Goal: Information Seeking & Learning: Find specific fact

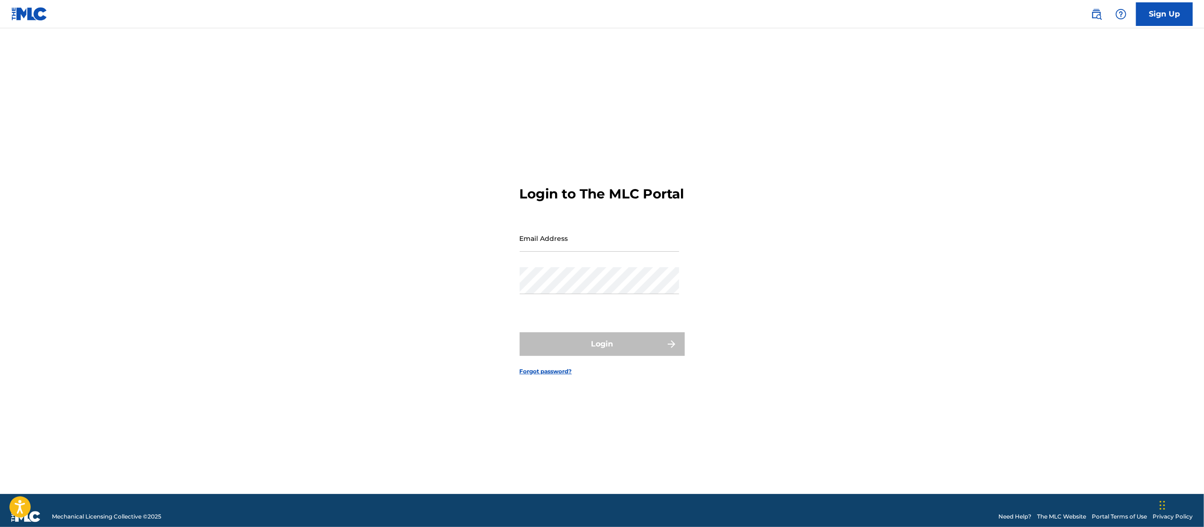
click at [1093, 23] on div "Sign Up" at bounding box center [1136, 14] width 111 height 24
click at [1099, 9] on img at bounding box center [1096, 13] width 11 height 11
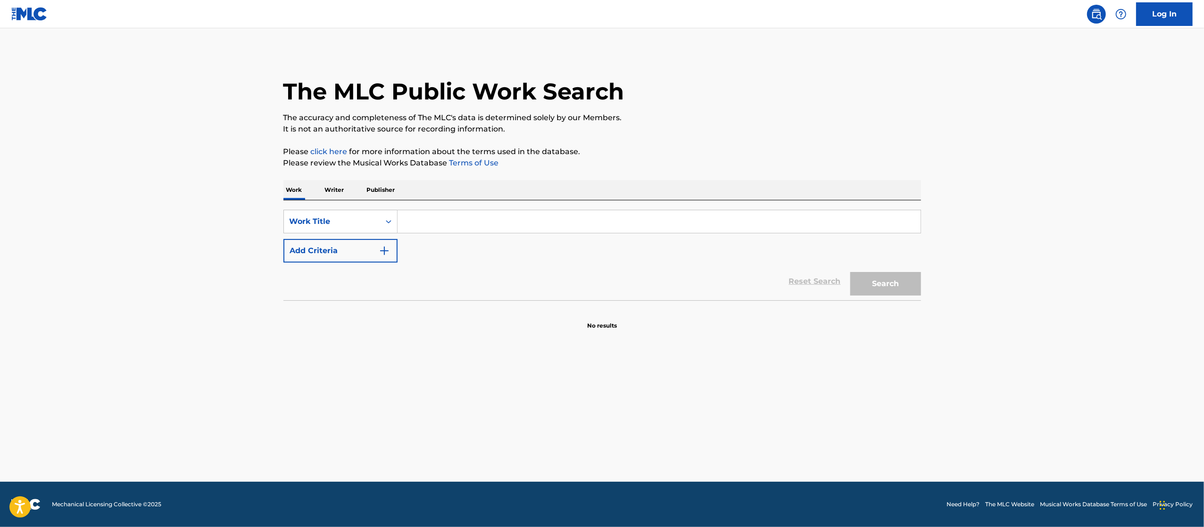
click at [423, 217] on input "Search Form" at bounding box center [659, 221] width 523 height 23
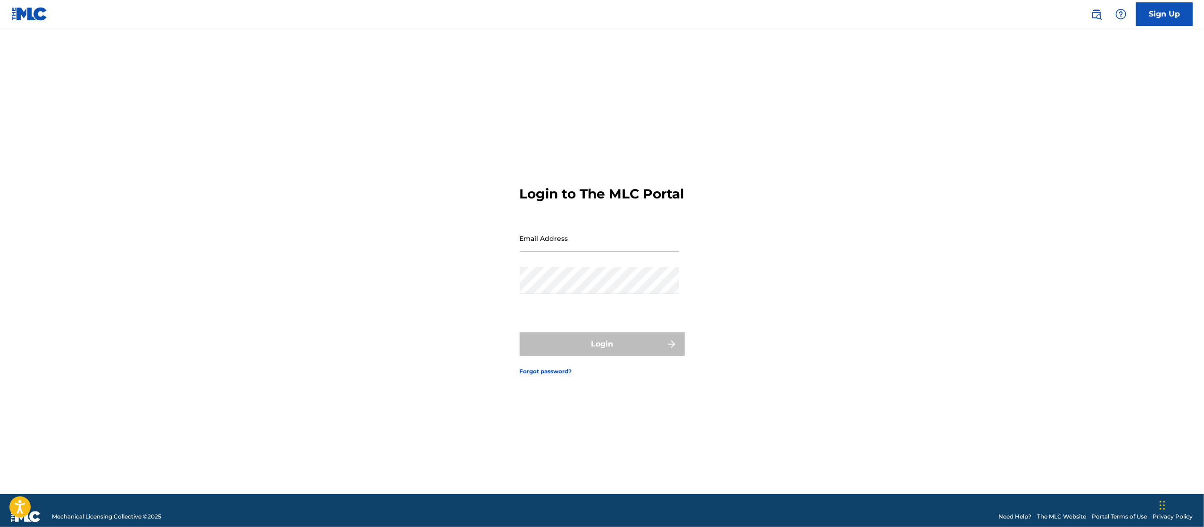
click at [1089, 16] on link at bounding box center [1096, 14] width 19 height 19
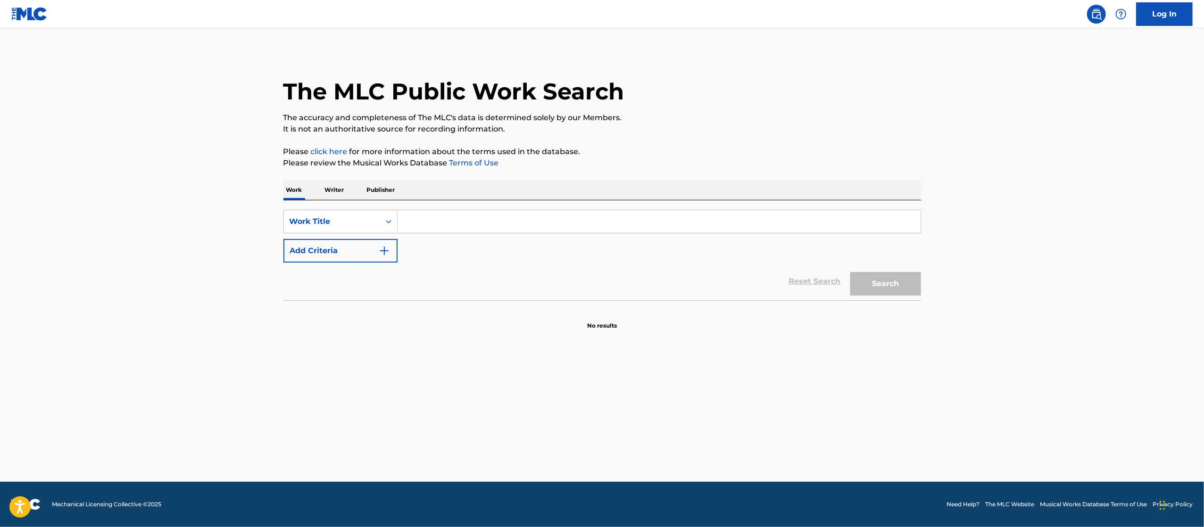
click at [488, 216] on input "Search Form" at bounding box center [659, 221] width 523 height 23
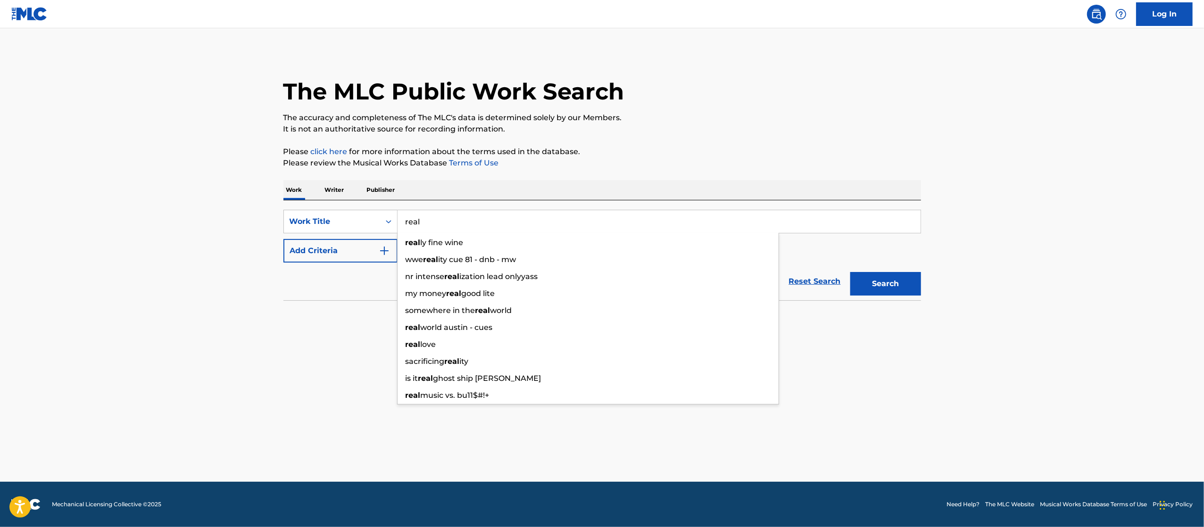
type input "real"
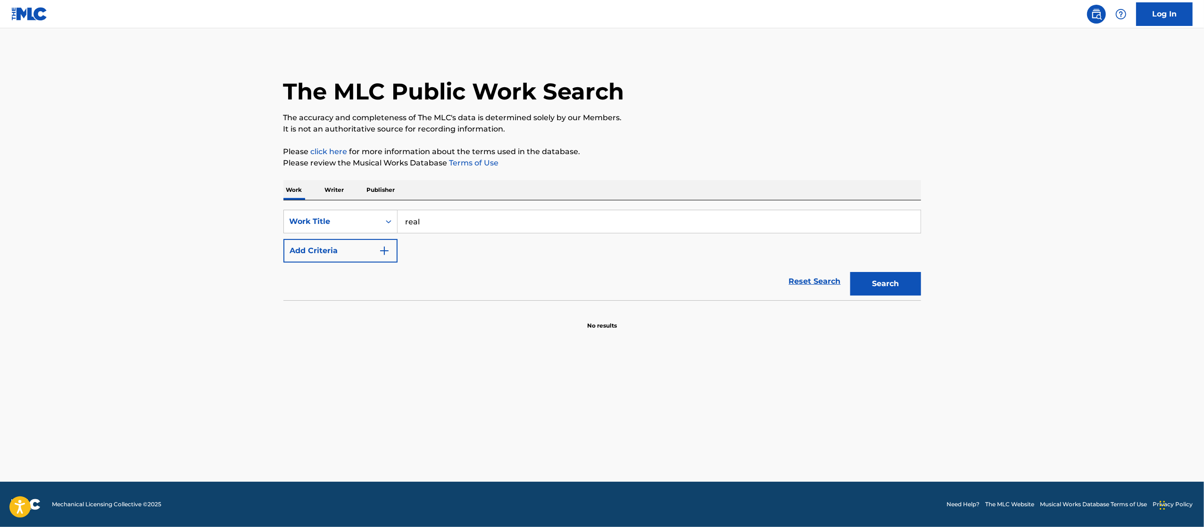
click at [348, 247] on button "Add Criteria" at bounding box center [340, 251] width 114 height 24
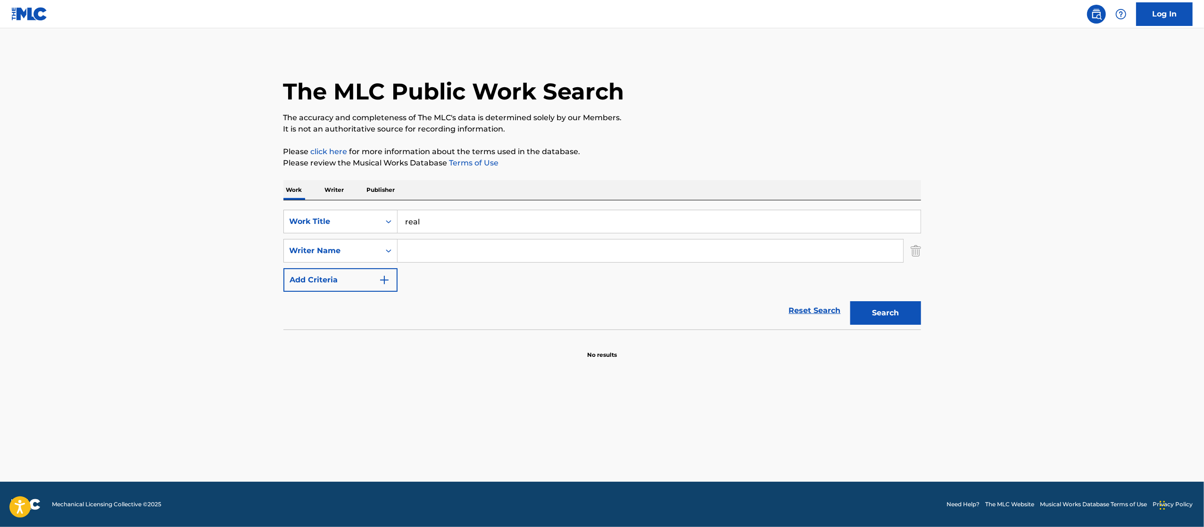
click at [495, 246] on input "Search Form" at bounding box center [651, 251] width 506 height 23
click at [661, 246] on input "Search Form" at bounding box center [651, 251] width 506 height 23
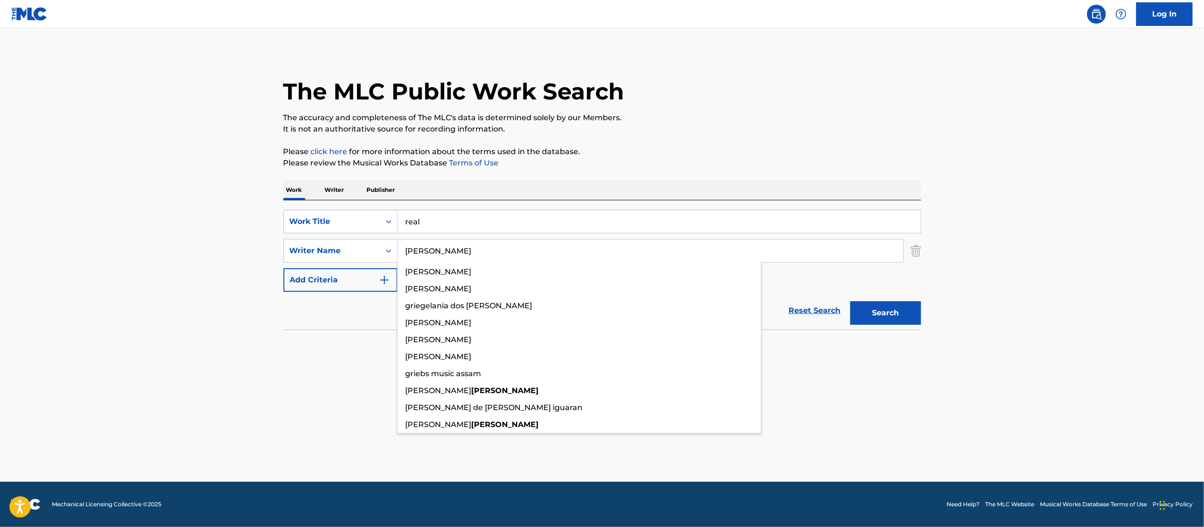
type input "Grier"
click at [850, 301] on button "Search" at bounding box center [885, 313] width 71 height 24
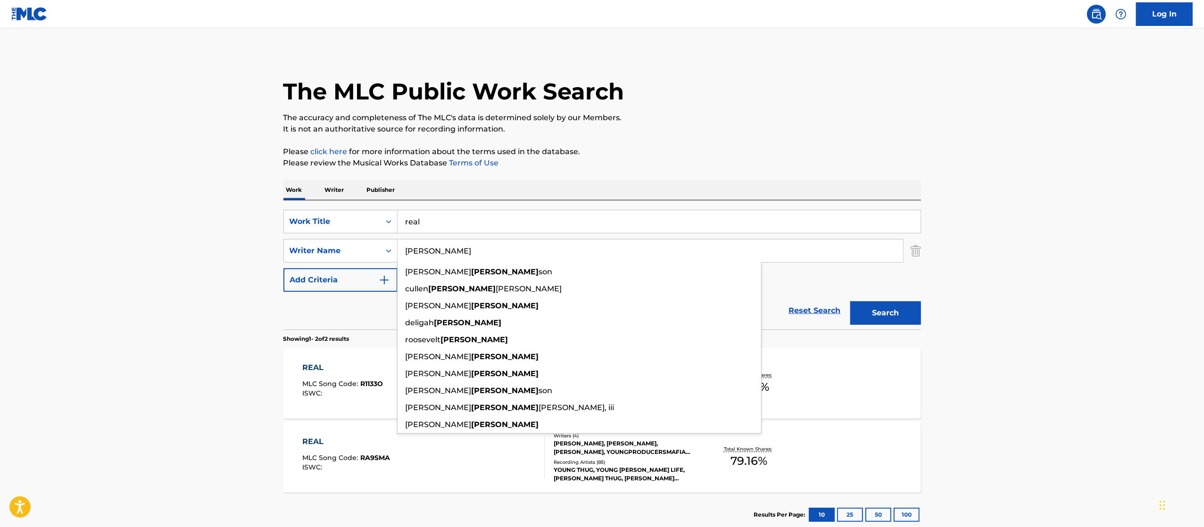
click at [1032, 239] on main "The MLC Public Work Search The accuracy and completeness of The MLC's data is d…" at bounding box center [602, 285] width 1204 height 514
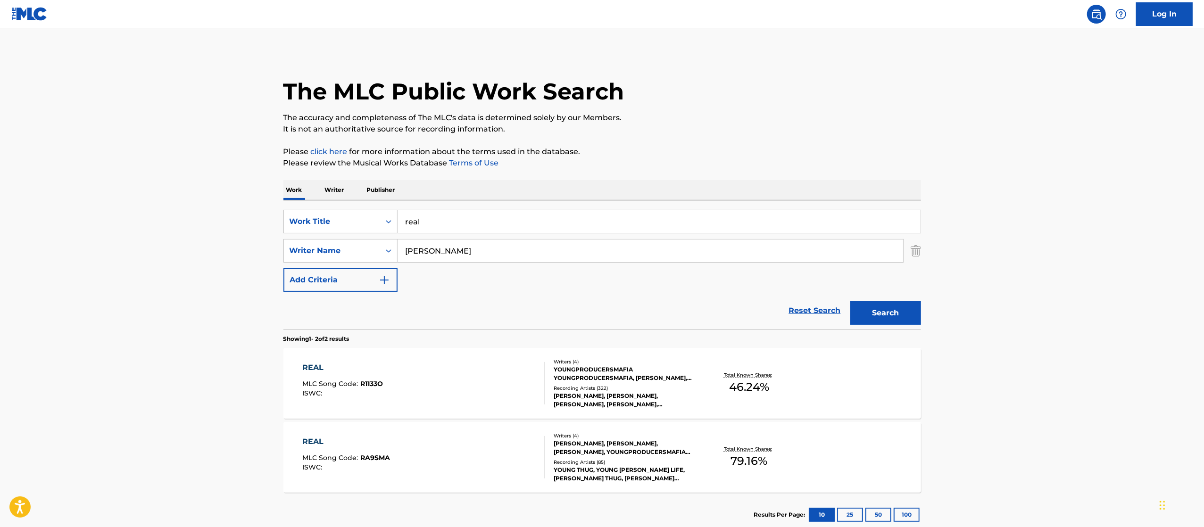
click at [537, 387] on div at bounding box center [541, 383] width 8 height 42
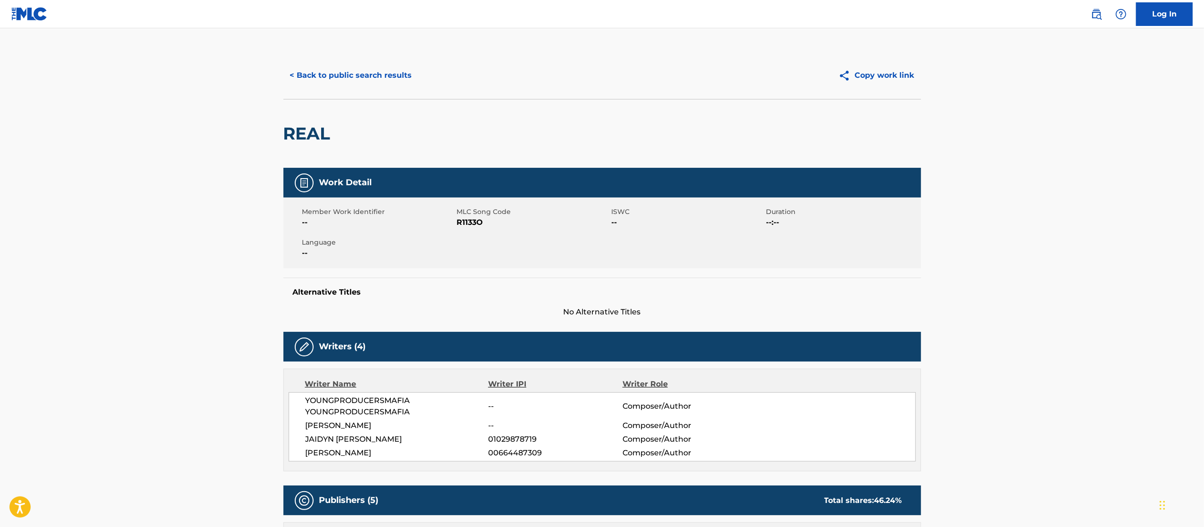
click at [374, 73] on button "< Back to public search results" at bounding box center [350, 76] width 135 height 24
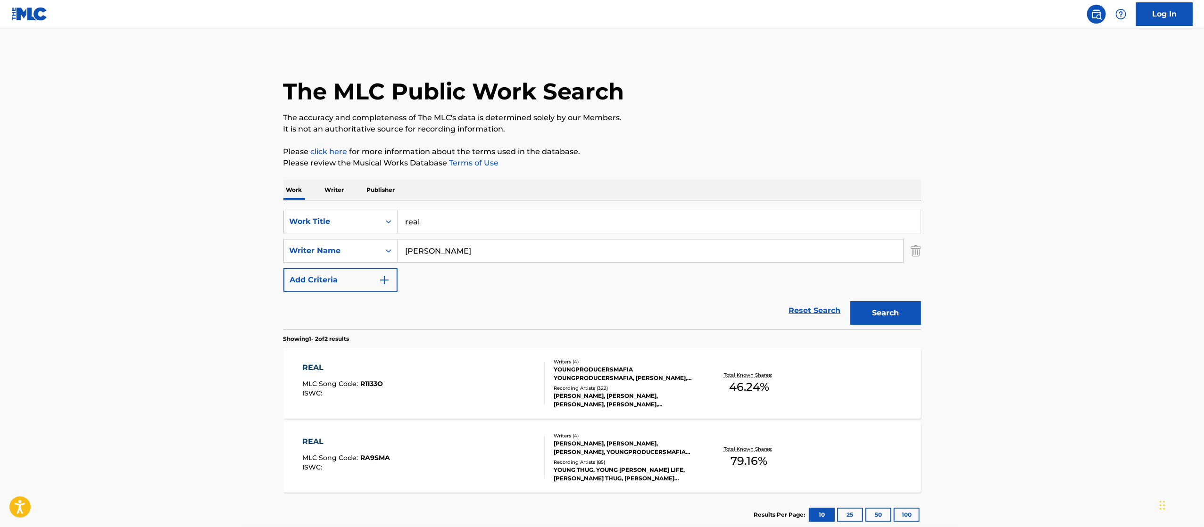
click at [713, 448] on div "Total Known Shares: 79.16 %" at bounding box center [749, 457] width 106 height 29
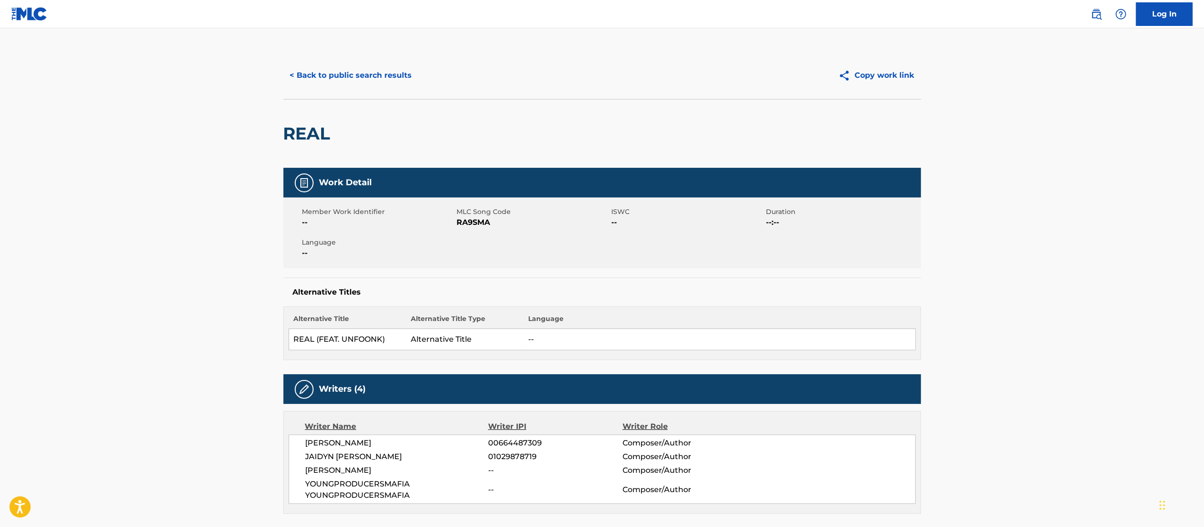
click at [389, 70] on button "< Back to public search results" at bounding box center [350, 76] width 135 height 24
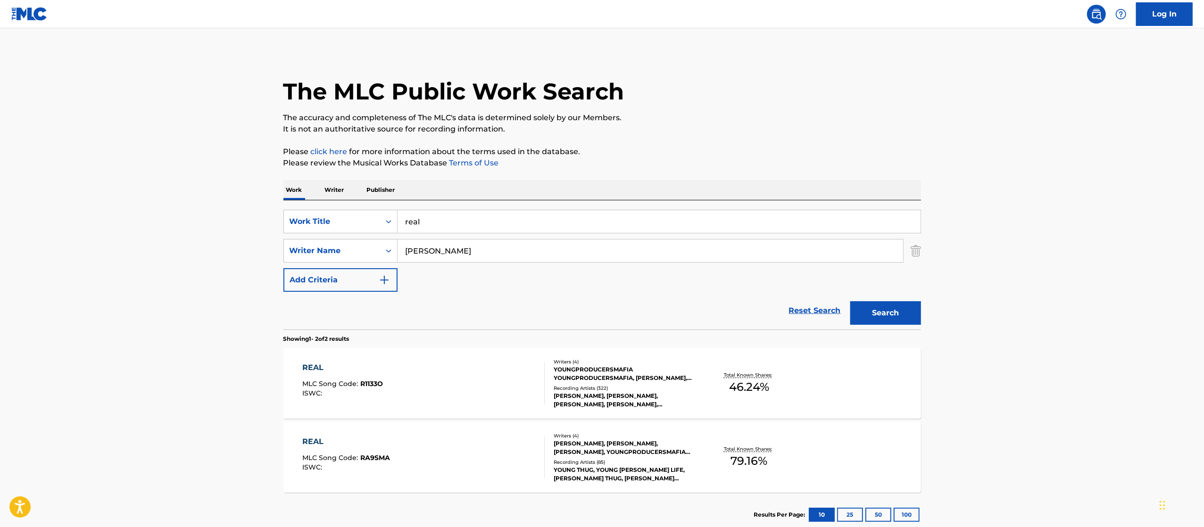
click at [674, 369] on div "YOUNGPRODUCERSMAFIA YOUNGPRODUCERSMAFIA, QUINTAVIS GRIER, JAIDYN ROBERT HULLUM,…" at bounding box center [625, 374] width 142 height 17
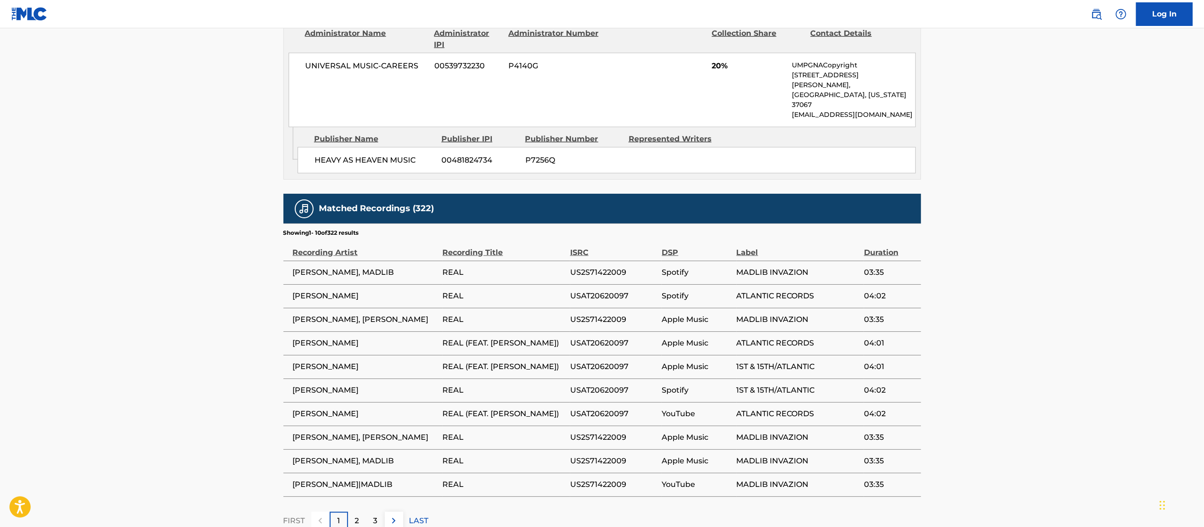
scroll to position [1093, 0]
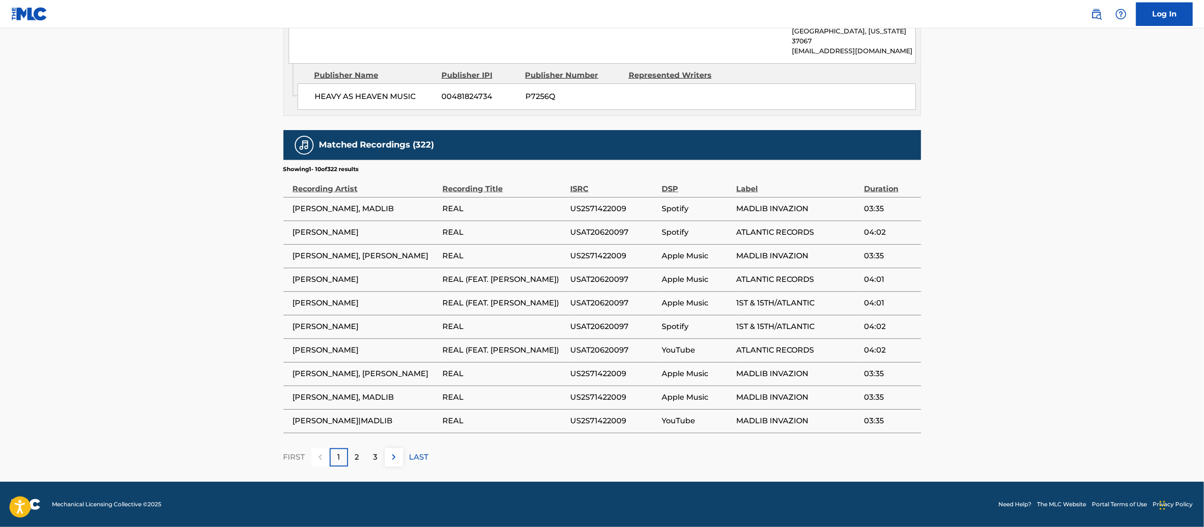
click at [362, 462] on div "2" at bounding box center [357, 458] width 18 height 18
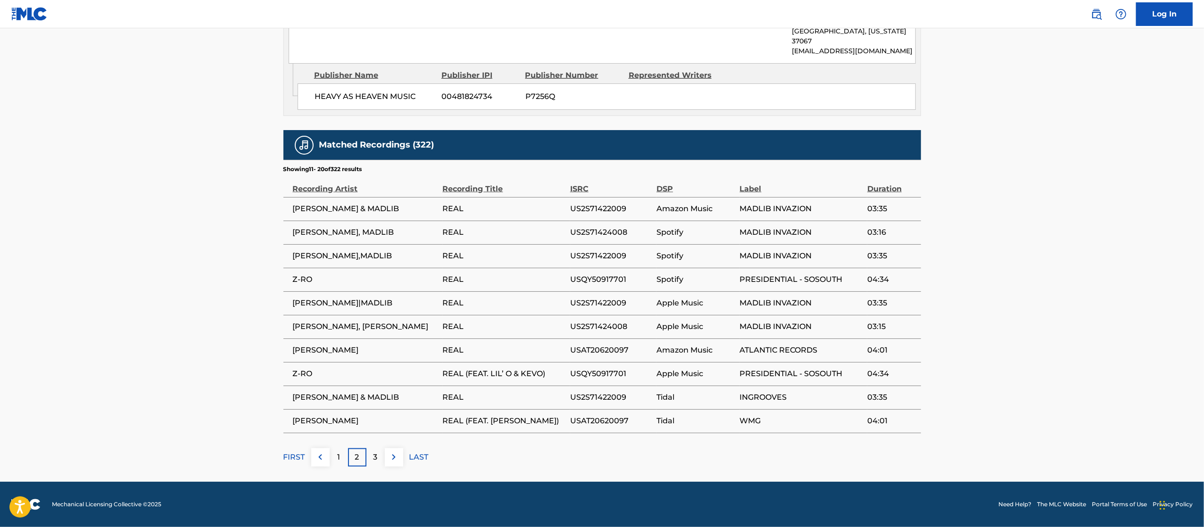
click at [376, 461] on p "3" at bounding box center [376, 457] width 4 height 11
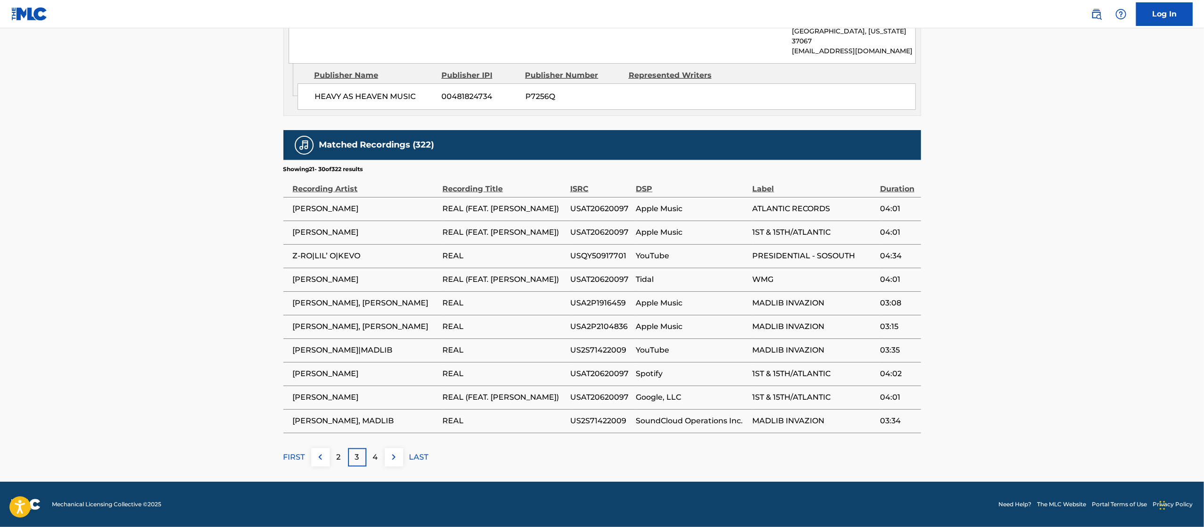
click at [336, 458] on div "2" at bounding box center [339, 458] width 18 height 18
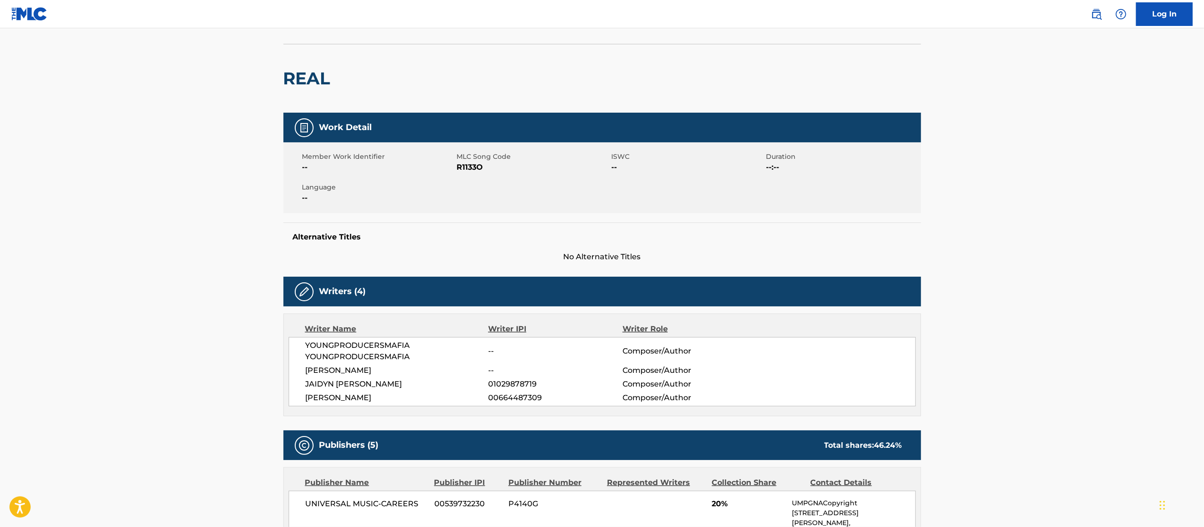
scroll to position [0, 0]
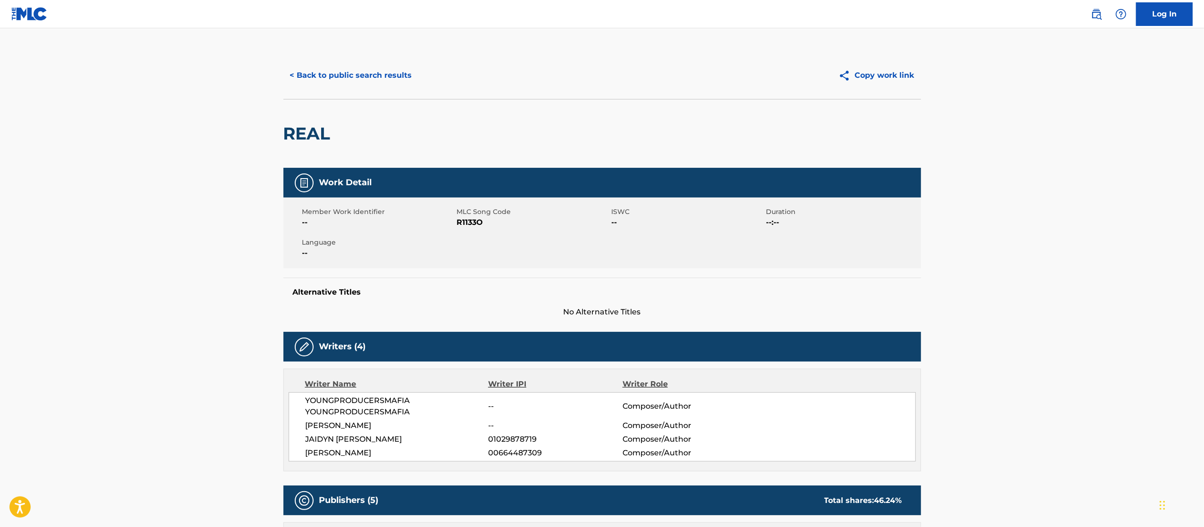
click at [341, 80] on button "< Back to public search results" at bounding box center [350, 76] width 135 height 24
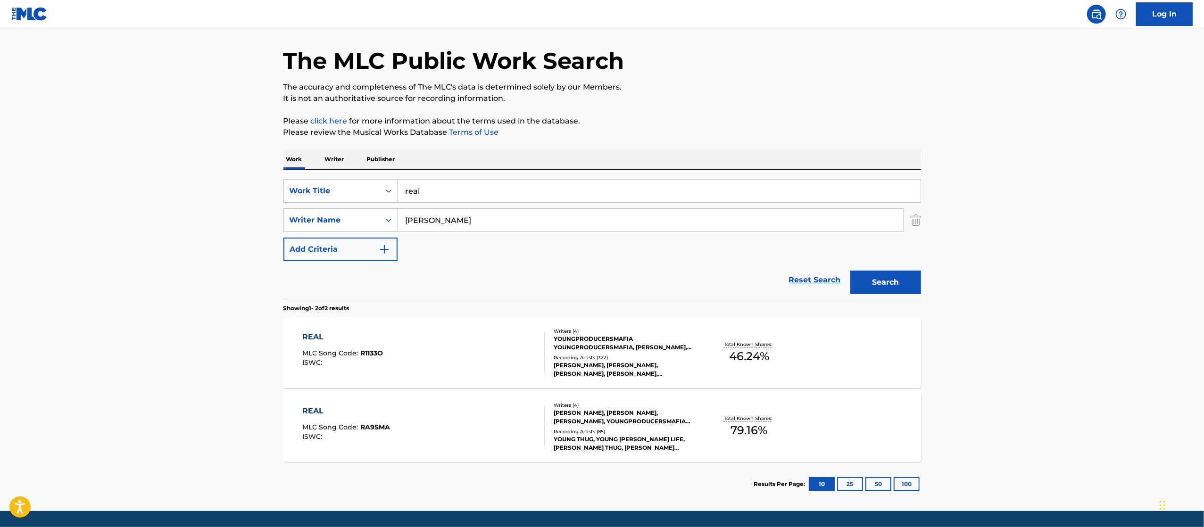
scroll to position [59, 0]
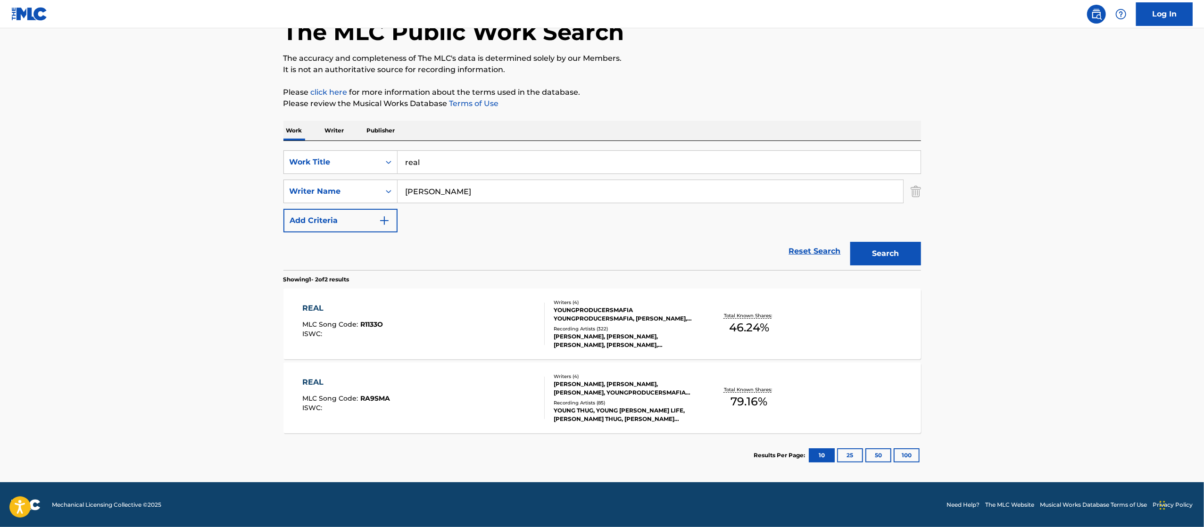
click at [640, 384] on div "JEFFERY LAMAR WILLIAMS, JAIDYN ROBERT HULLUM, QUINTAVIOUS GRIER, YOUNGPRODUCERS…" at bounding box center [625, 388] width 142 height 17
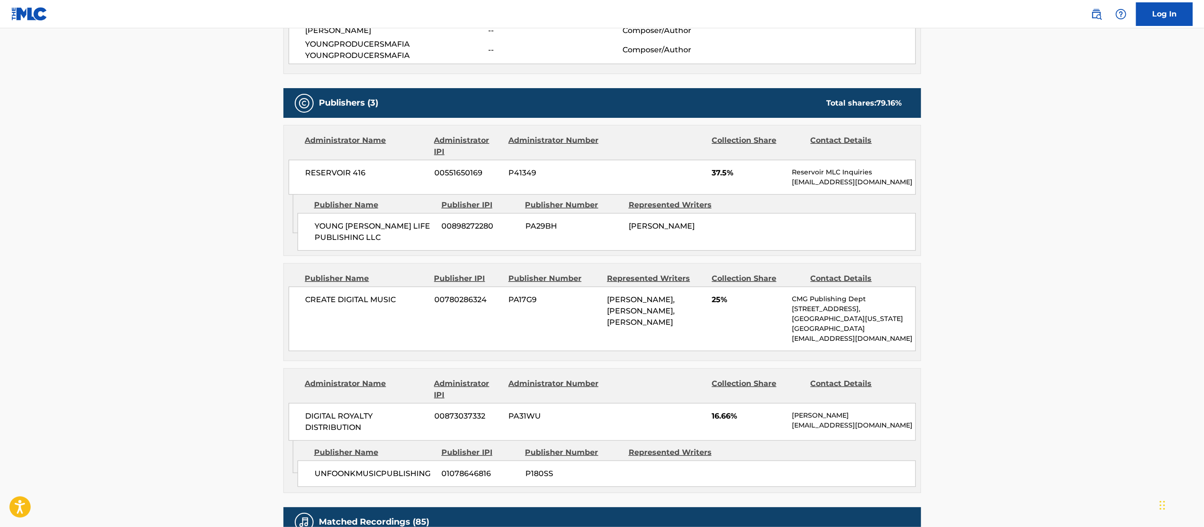
scroll to position [821, 0]
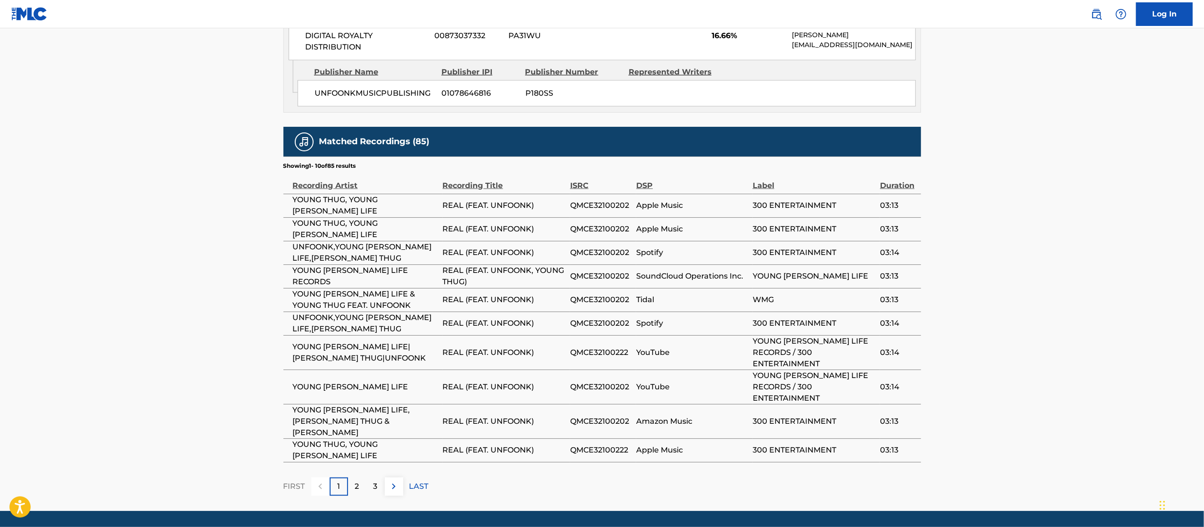
click at [360, 478] on div "2" at bounding box center [357, 487] width 18 height 18
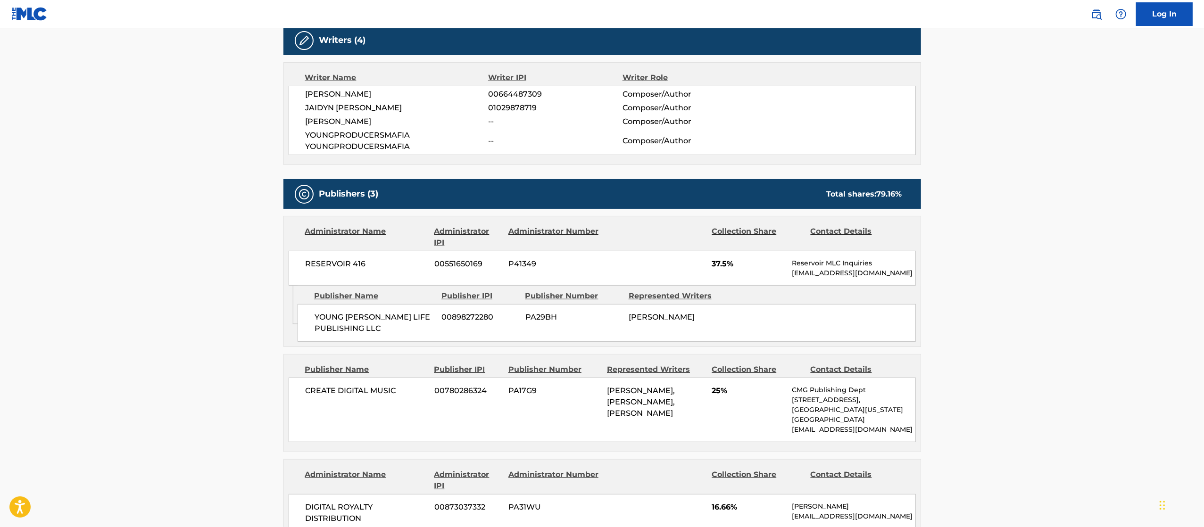
scroll to position [0, 0]
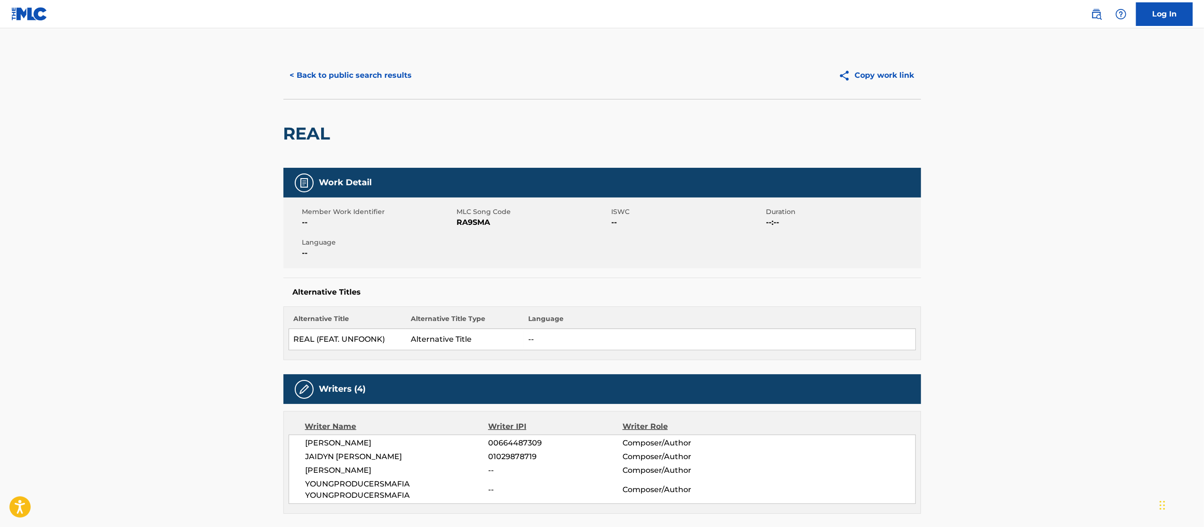
click at [323, 74] on button "< Back to public search results" at bounding box center [350, 76] width 135 height 24
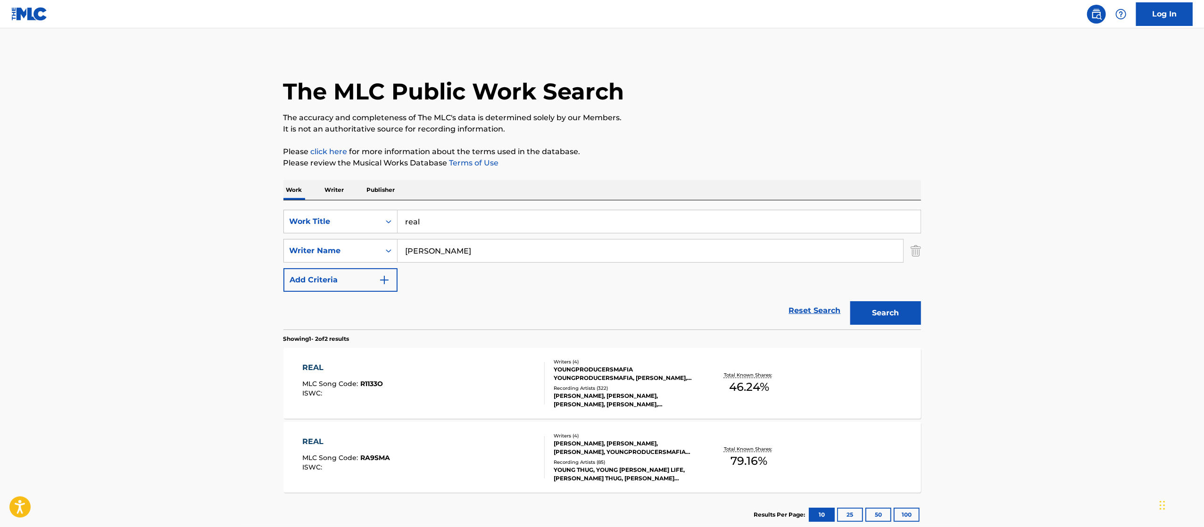
scroll to position [6, 0]
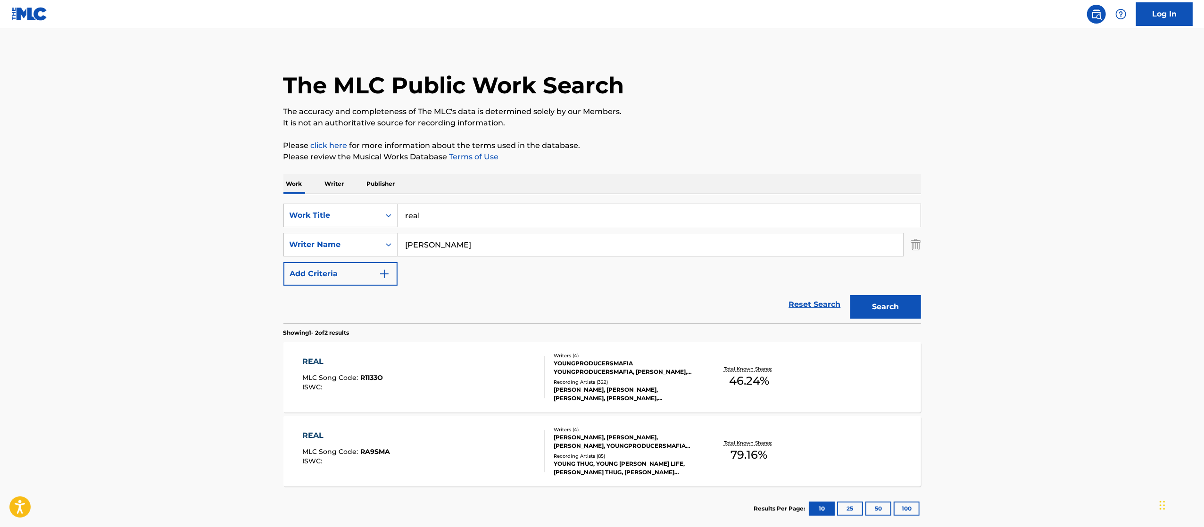
click at [601, 393] on div "FREDDIE GIBBS, MADLIB, LUPE FIASCO, MADLIB, FREDDIE GIBBS, LUPE FIASCO, LUPE FI…" at bounding box center [625, 394] width 142 height 17
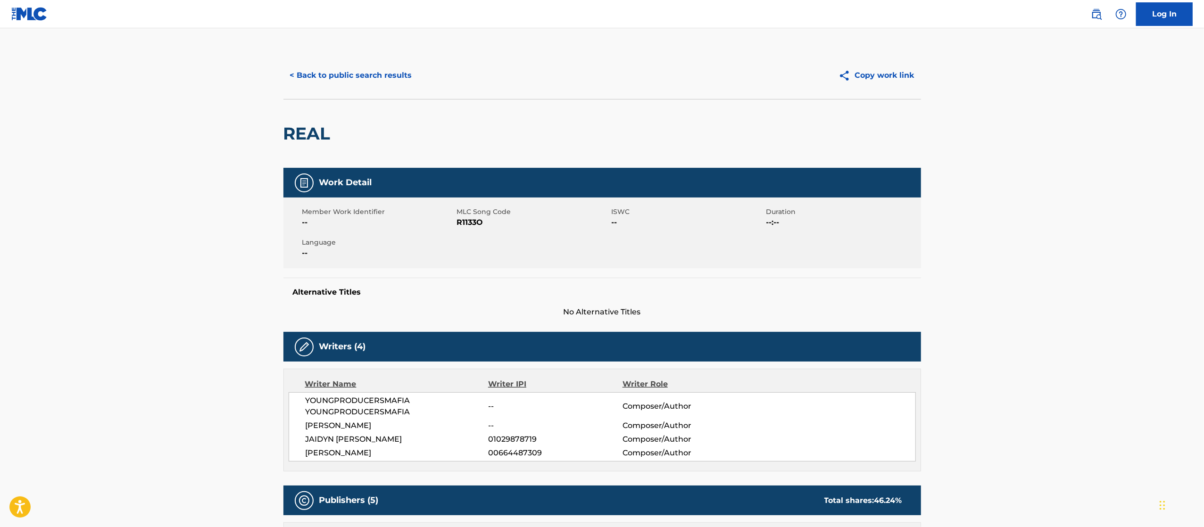
click at [363, 72] on button "< Back to public search results" at bounding box center [350, 76] width 135 height 24
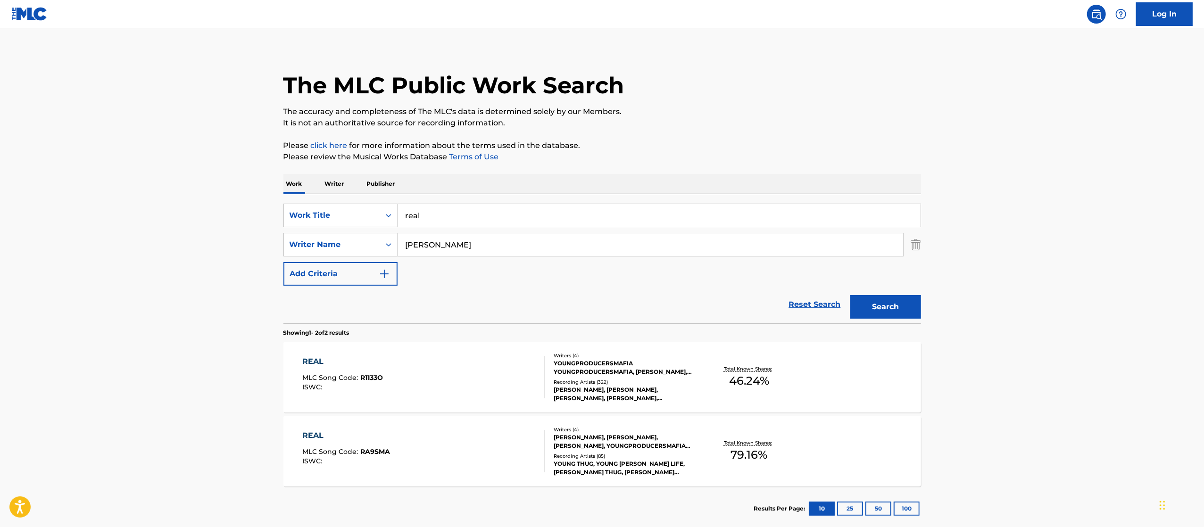
click at [550, 358] on div "Writers ( 4 ) YOUNGPRODUCERSMAFIA YOUNGPRODUCERSMAFIA, QUINTAVIS GRIER, JAIDYN …" at bounding box center [620, 377] width 151 height 50
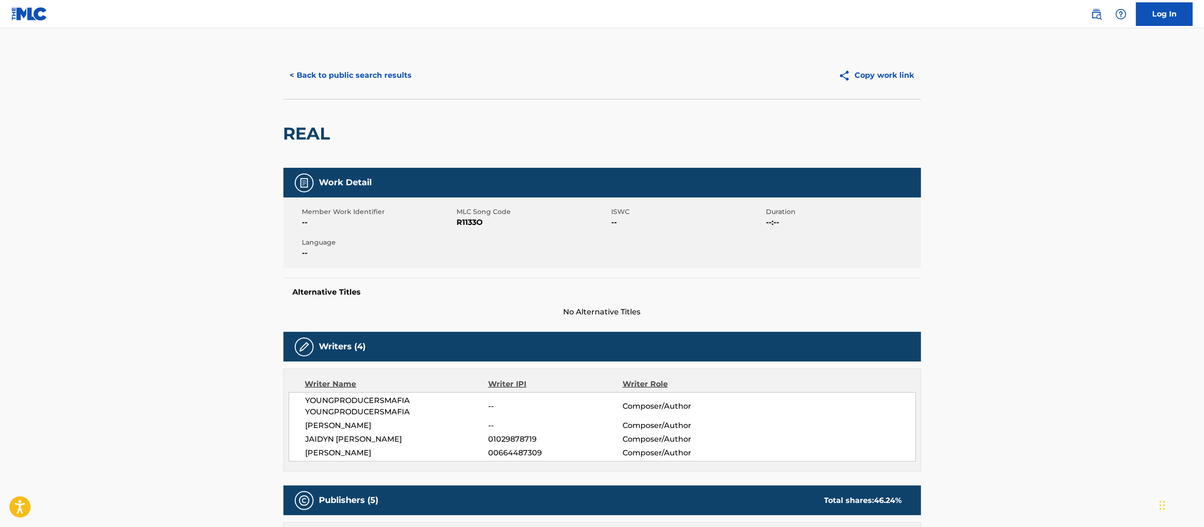
click at [359, 82] on button "< Back to public search results" at bounding box center [350, 76] width 135 height 24
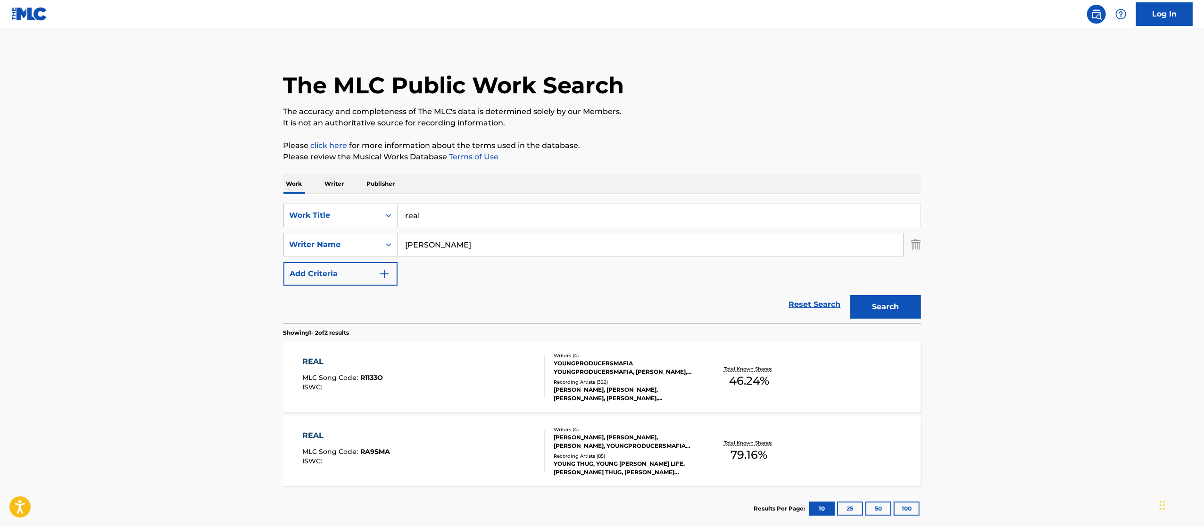
click at [457, 244] on input "Grier" at bounding box center [651, 244] width 506 height 23
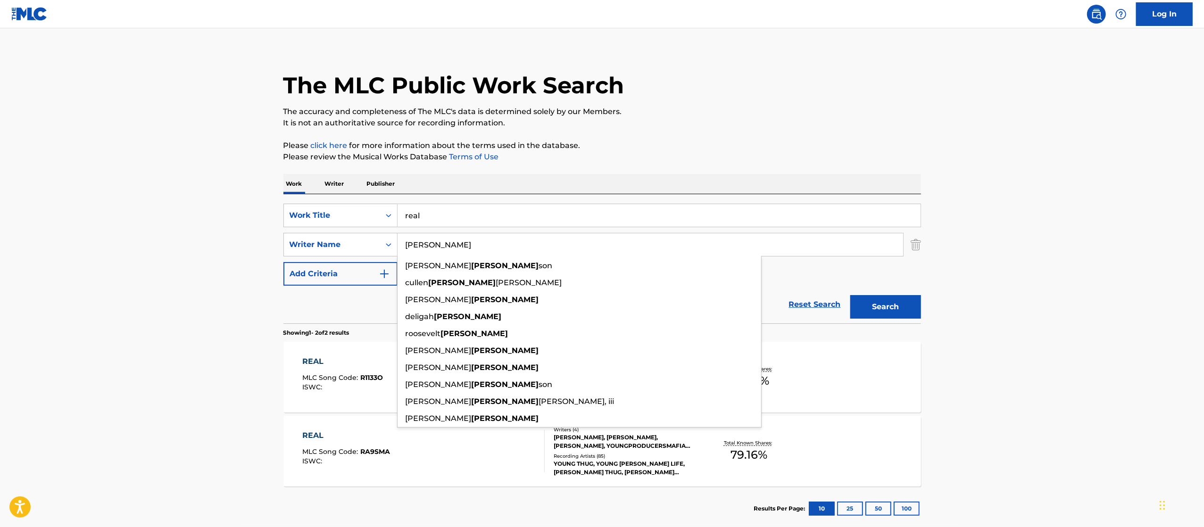
click at [457, 244] on input "Grier" at bounding box center [651, 244] width 506 height 23
click at [1031, 230] on main "The MLC Public Work Search The accuracy and completeness of The MLC's data is d…" at bounding box center [602, 279] width 1204 height 514
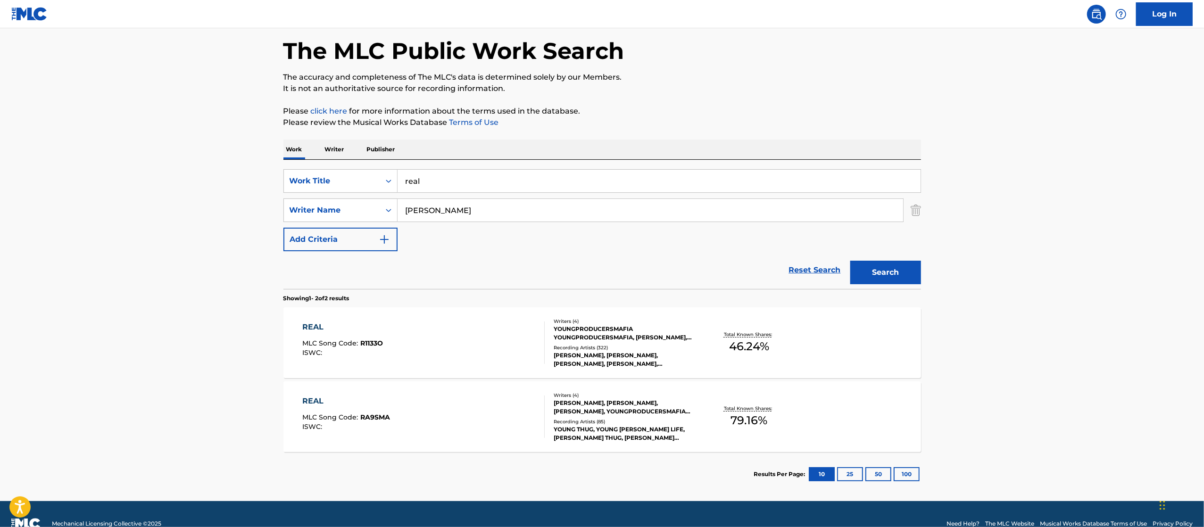
scroll to position [59, 0]
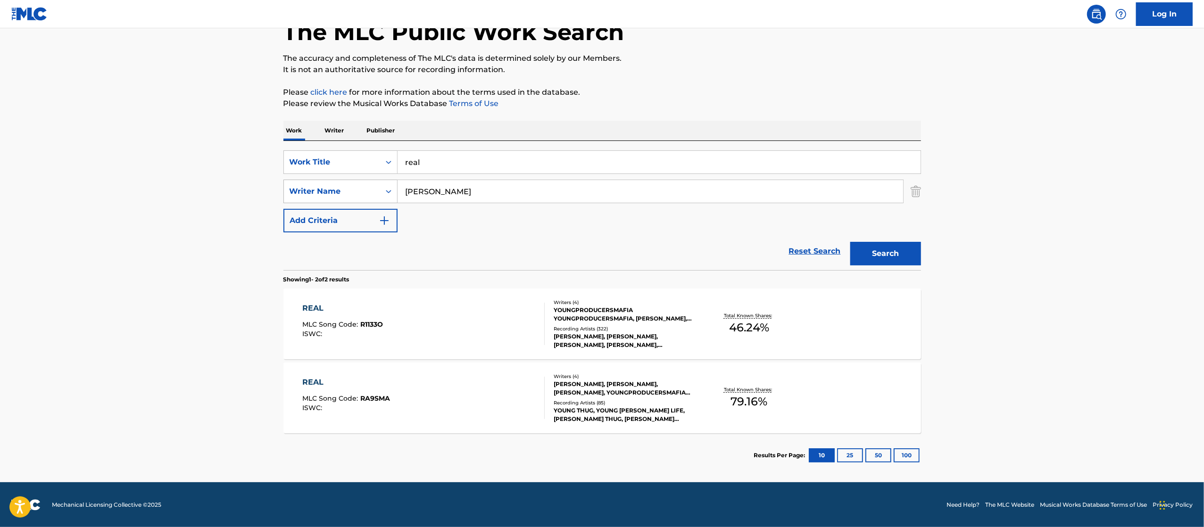
drag, startPoint x: 386, startPoint y: 187, endPoint x: 368, endPoint y: 201, distance: 22.8
click at [385, 187] on icon "Search Form" at bounding box center [388, 191] width 9 height 9
click at [510, 247] on div "Reset Search Search" at bounding box center [602, 252] width 638 height 38
click at [348, 166] on div "Work Title" at bounding box center [332, 162] width 85 height 11
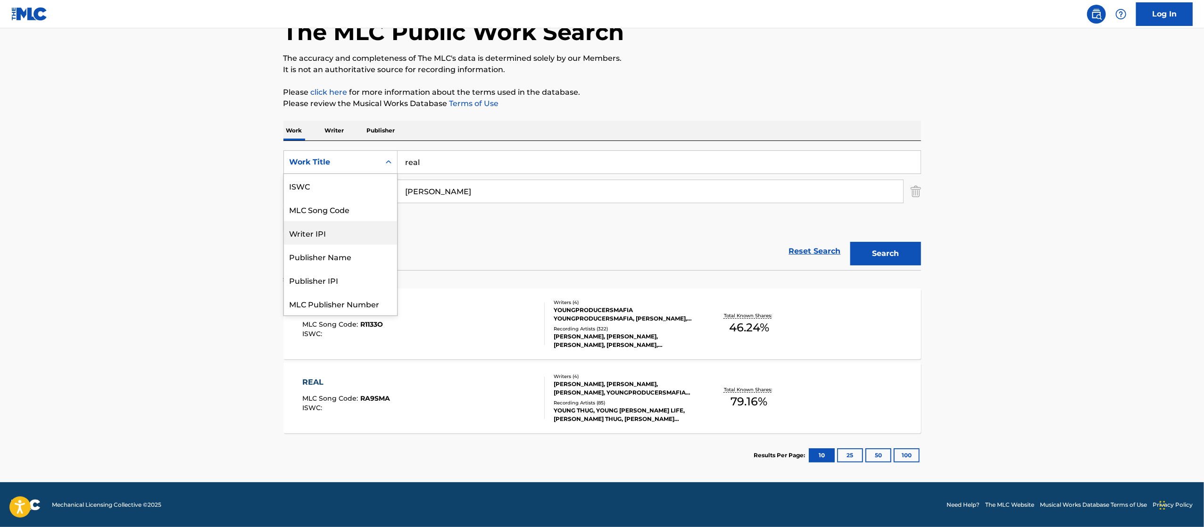
click at [529, 242] on div "Reset Search Search" at bounding box center [602, 252] width 638 height 38
click at [363, 194] on div "Writer Name" at bounding box center [332, 191] width 85 height 11
click at [462, 196] on input "Grier" at bounding box center [651, 191] width 506 height 23
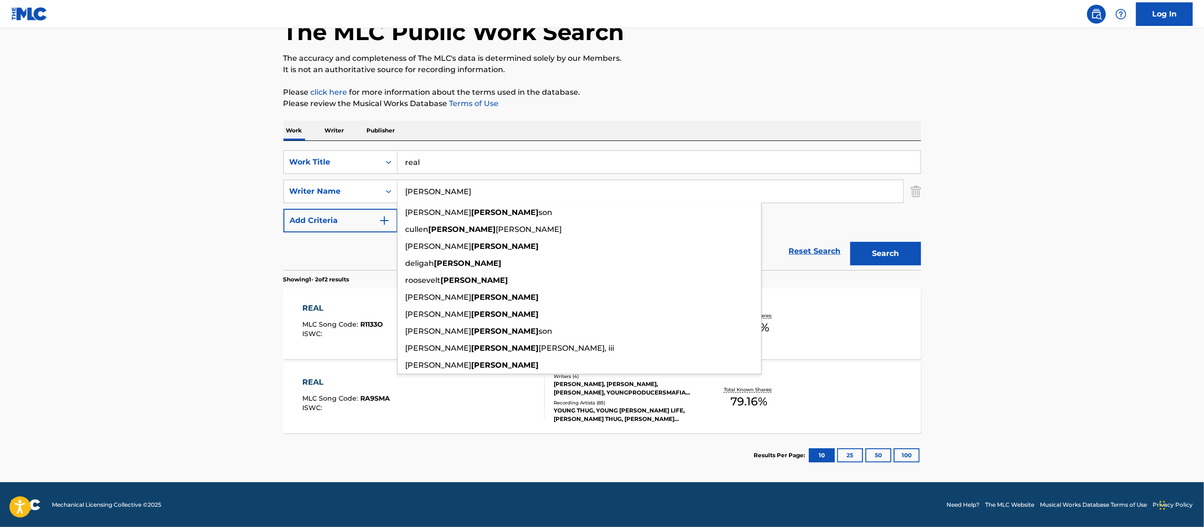
click at [462, 196] on input "Grier" at bounding box center [651, 191] width 506 height 23
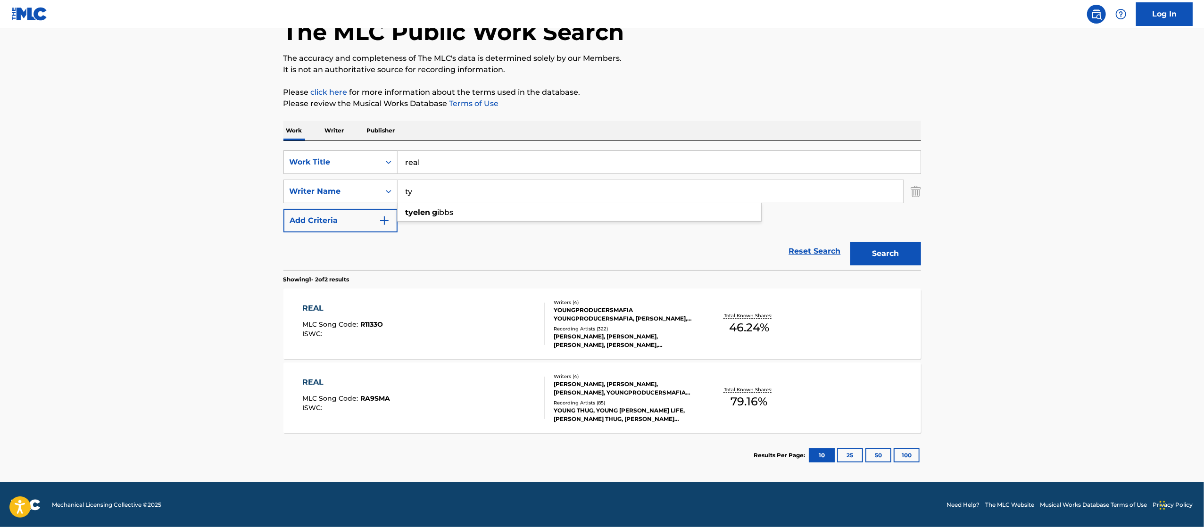
type input "t"
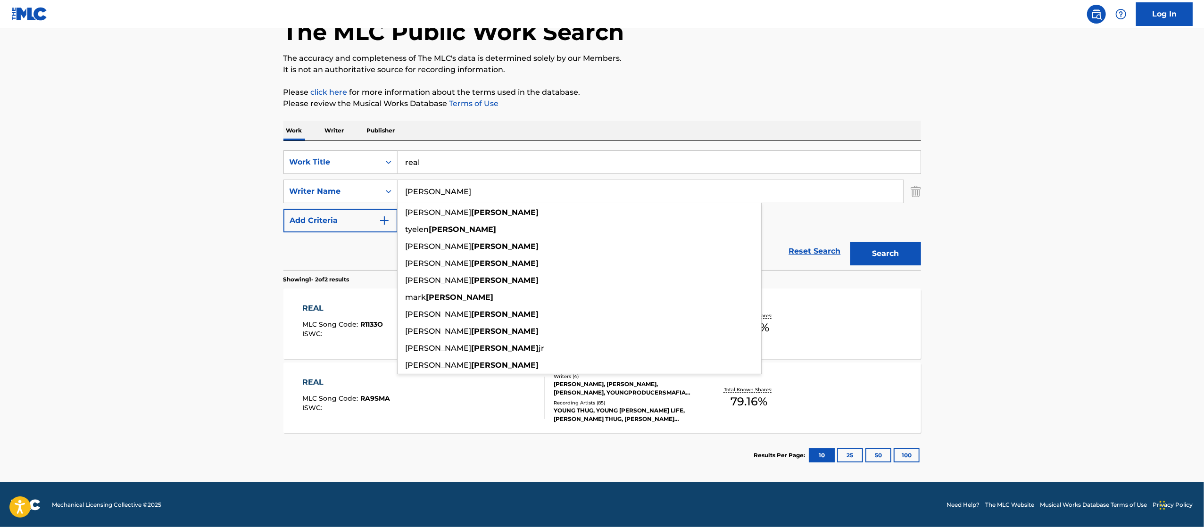
click at [1172, 239] on main "The MLC Public Work Search The accuracy and completeness of The MLC's data is d…" at bounding box center [602, 226] width 1204 height 514
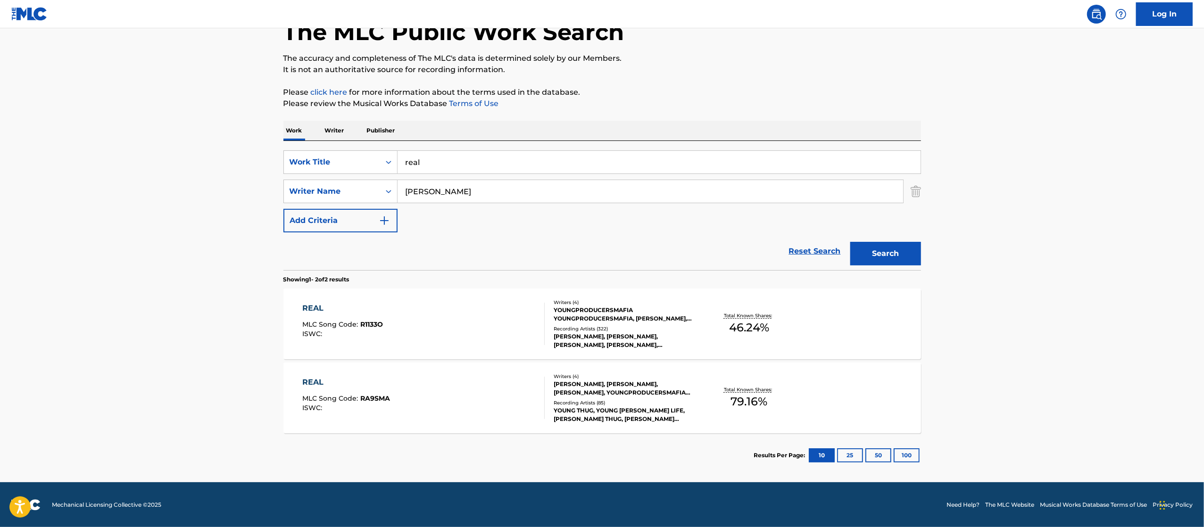
click at [908, 258] on button "Search" at bounding box center [885, 254] width 71 height 24
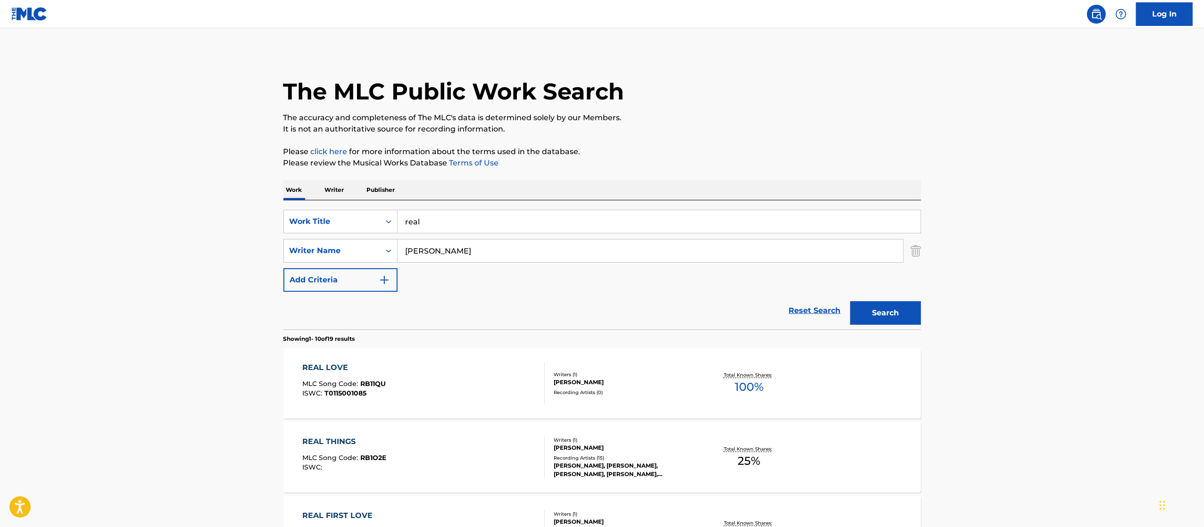
click at [475, 241] on input "Gibbs" at bounding box center [651, 251] width 506 height 23
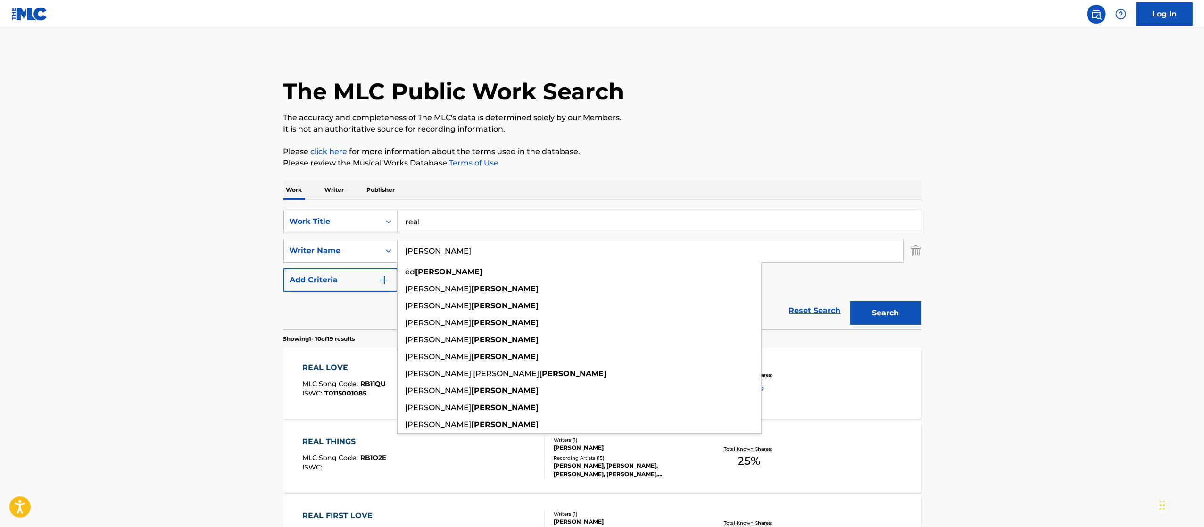
paste input "Otis Jackson"
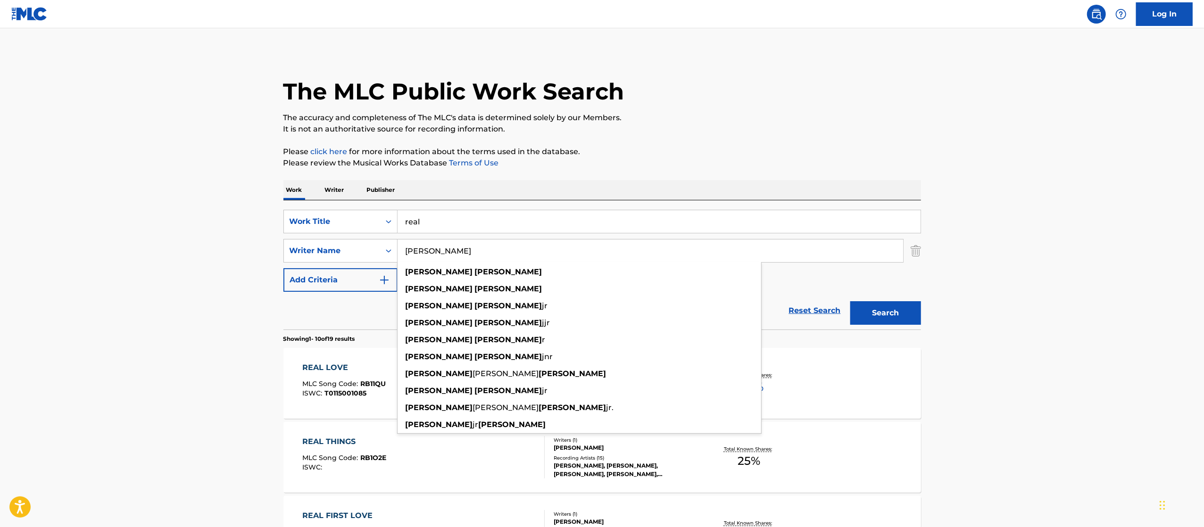
type input "Otis Jackson"
click at [883, 317] on button "Search" at bounding box center [885, 313] width 71 height 24
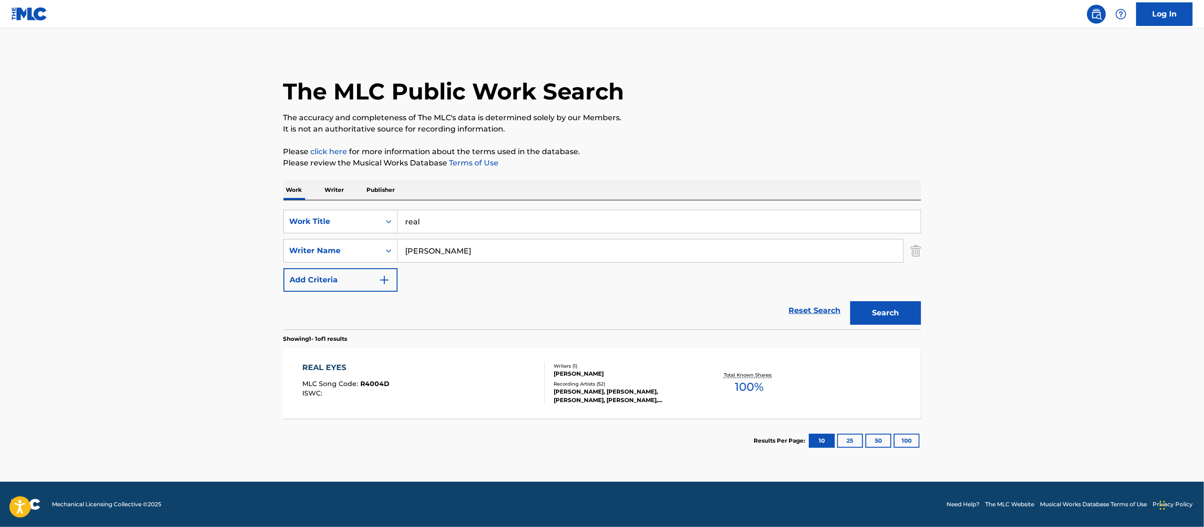
click at [515, 249] on input "Otis Jackson" at bounding box center [651, 251] width 506 height 23
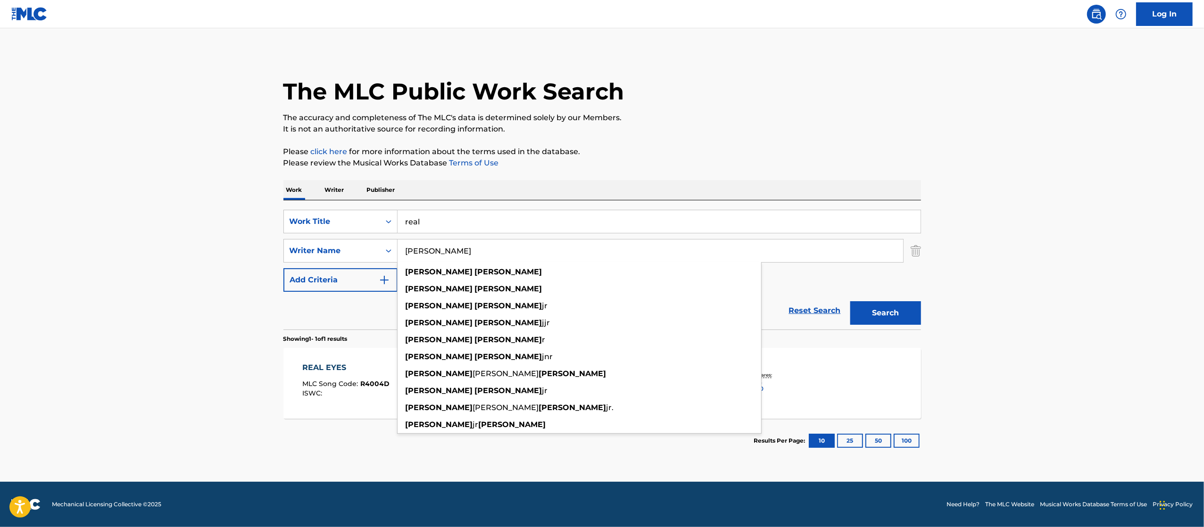
click at [515, 249] on input "Otis Jackson" at bounding box center [651, 251] width 506 height 23
click at [920, 254] on img "Search Form" at bounding box center [916, 251] width 10 height 24
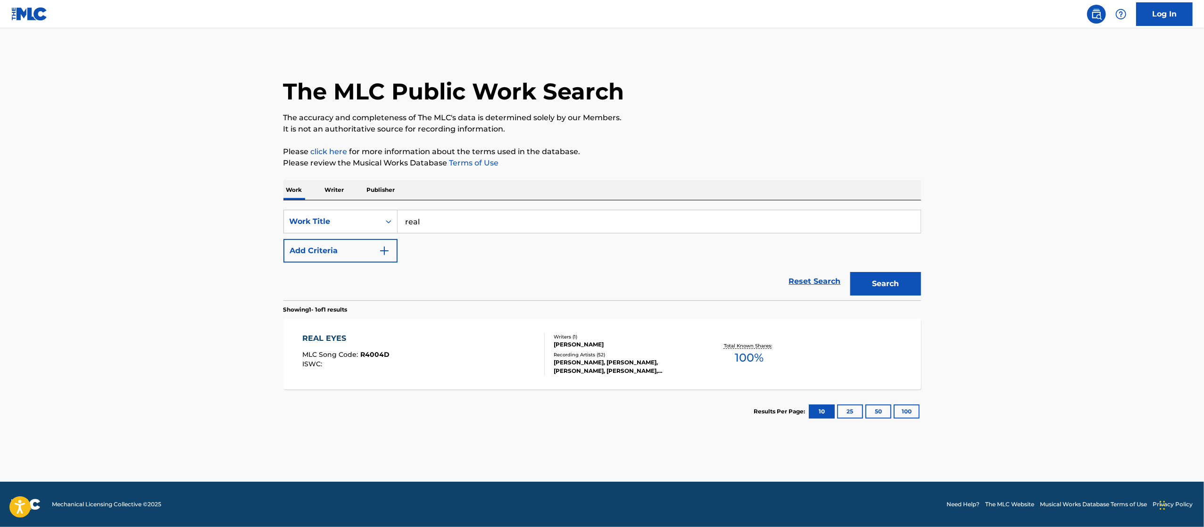
click at [349, 256] on button "Add Criteria" at bounding box center [340, 251] width 114 height 24
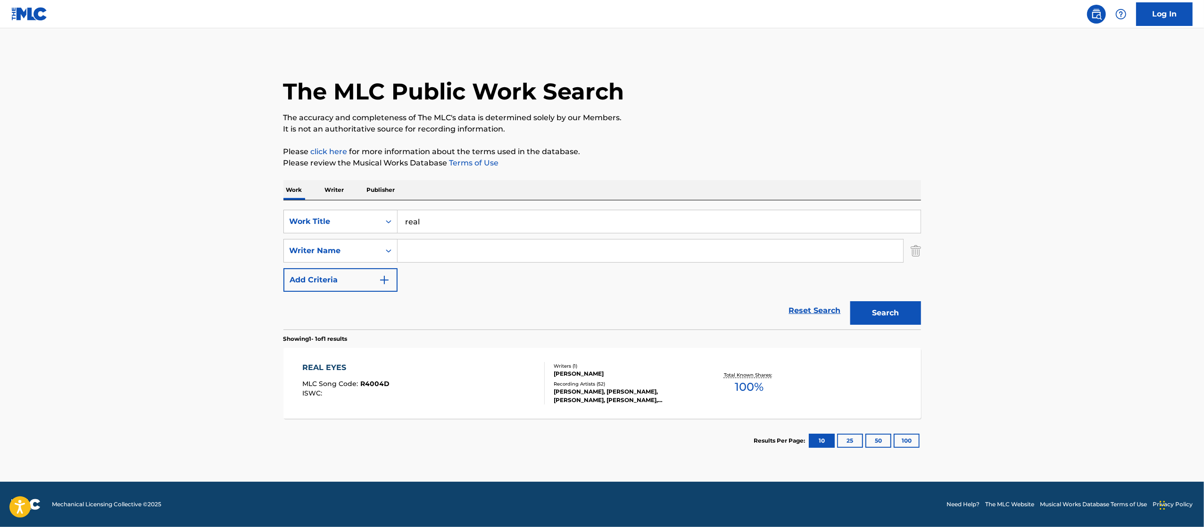
click at [457, 255] on input "Search Form" at bounding box center [651, 251] width 506 height 23
click at [449, 218] on input "real" at bounding box center [659, 221] width 523 height 23
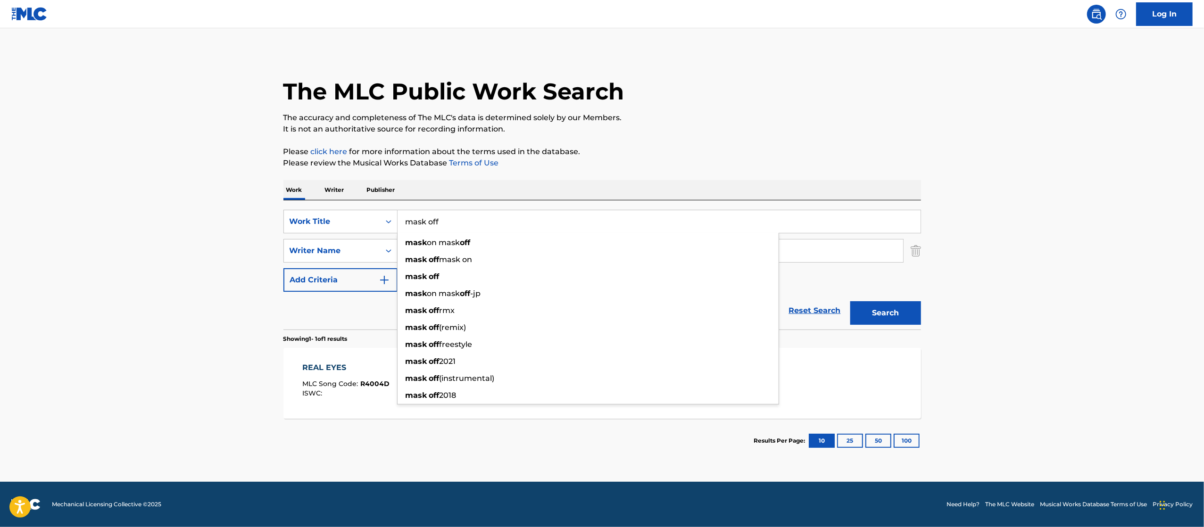
type input "mask off"
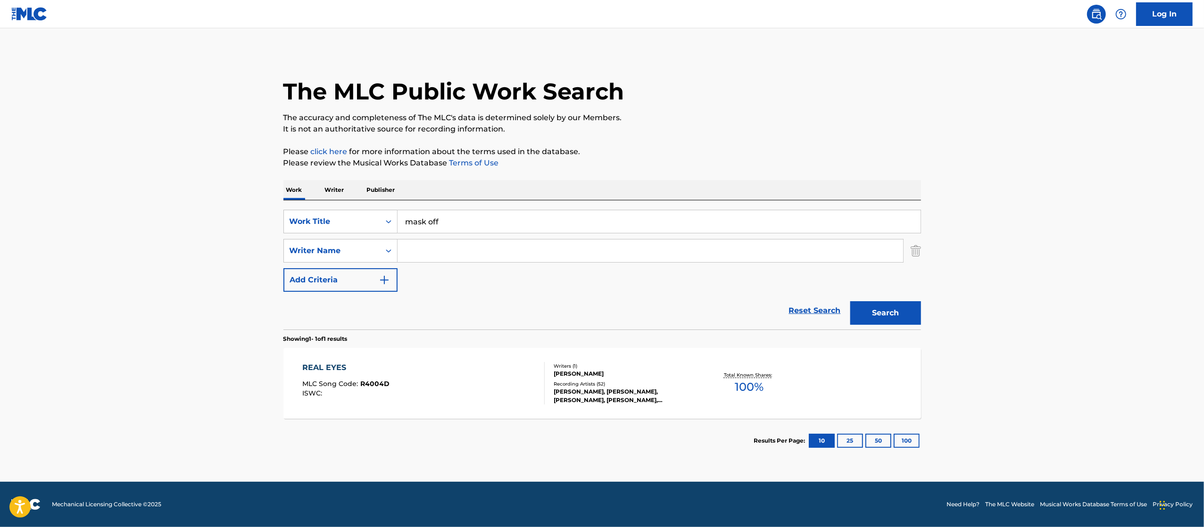
click at [178, 261] on main "The MLC Public Work Search The accuracy and completeness of The MLC's data is d…" at bounding box center [602, 255] width 1204 height 454
click at [469, 254] on input "Search Form" at bounding box center [651, 251] width 506 height 23
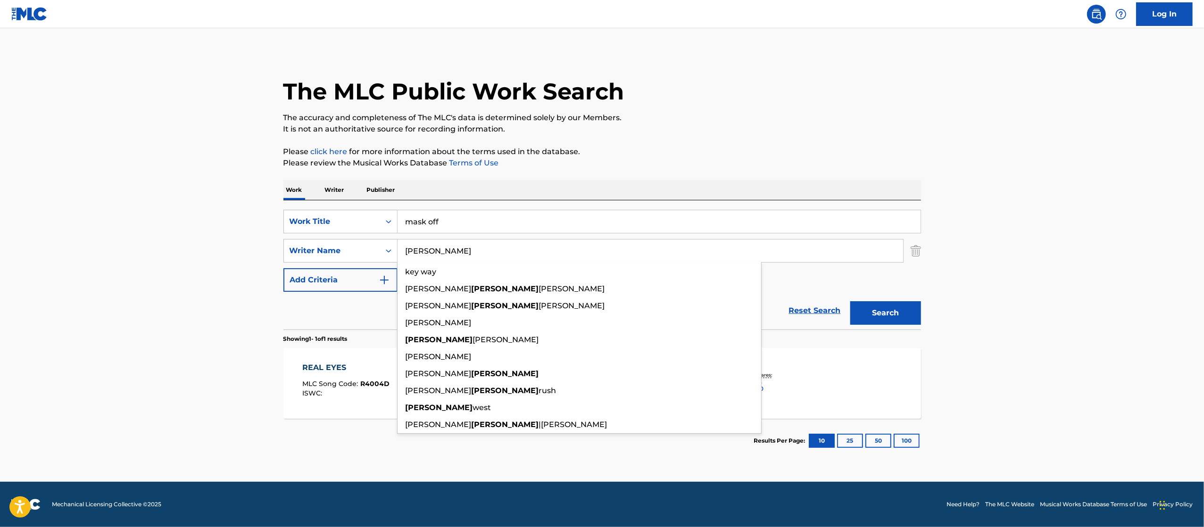
type input "wayne"
click at [850, 301] on button "Search" at bounding box center [885, 313] width 71 height 24
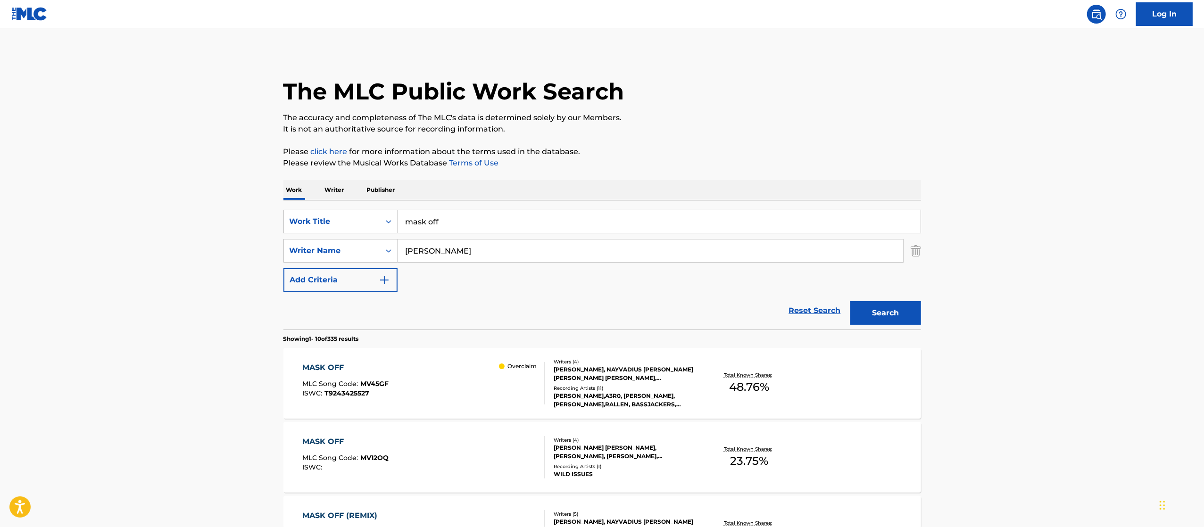
click at [463, 224] on input "mask off" at bounding box center [659, 221] width 523 height 23
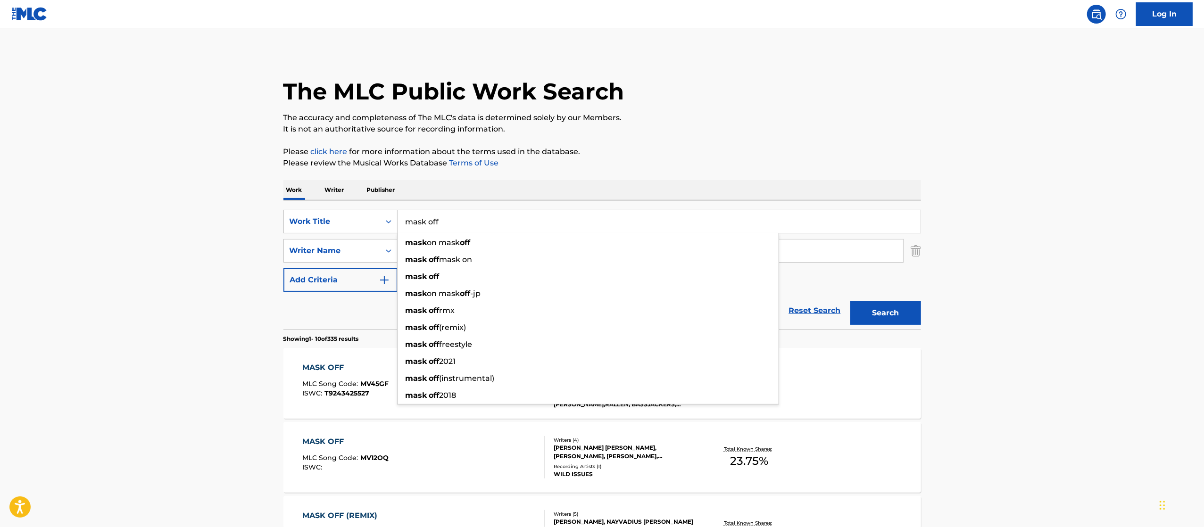
click at [463, 224] on input "mask off" at bounding box center [659, 221] width 523 height 23
type input "waka waka"
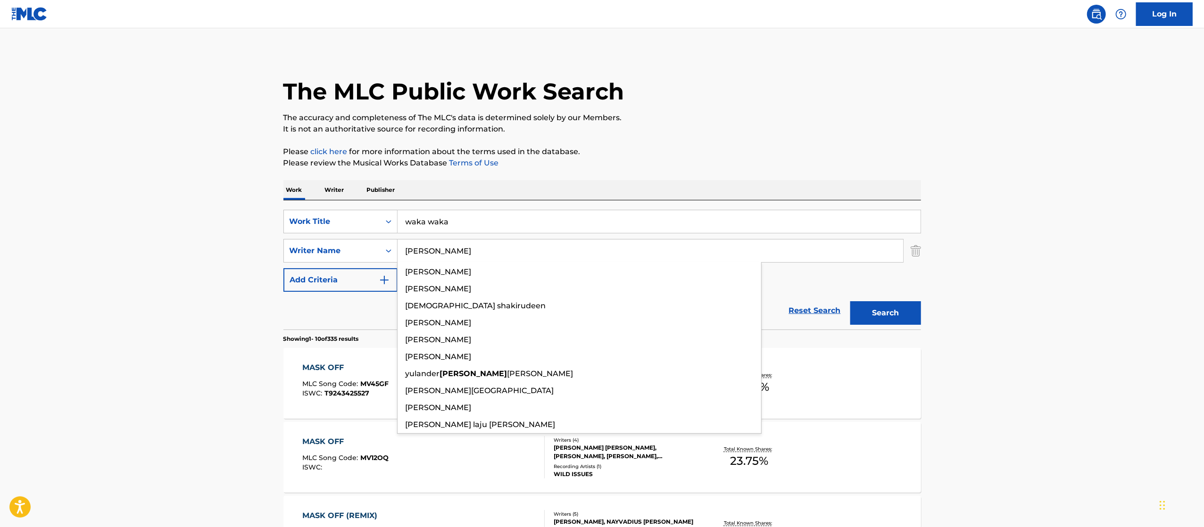
type input "shakira"
click at [850, 301] on button "Search" at bounding box center [885, 313] width 71 height 24
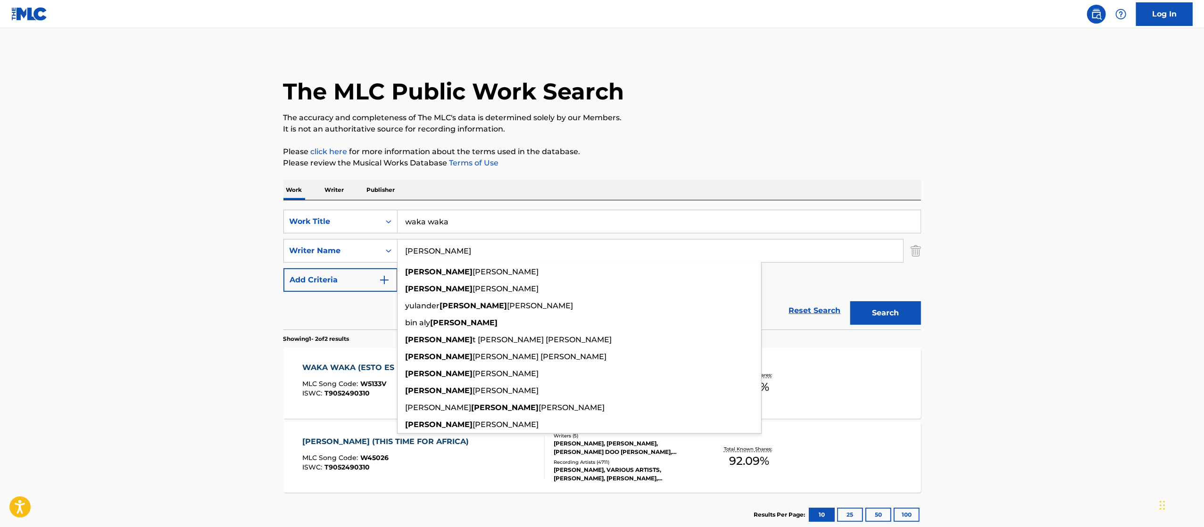
click at [1082, 288] on main "The MLC Public Work Search The accuracy and completeness of The MLC's data is d…" at bounding box center [602, 285] width 1204 height 514
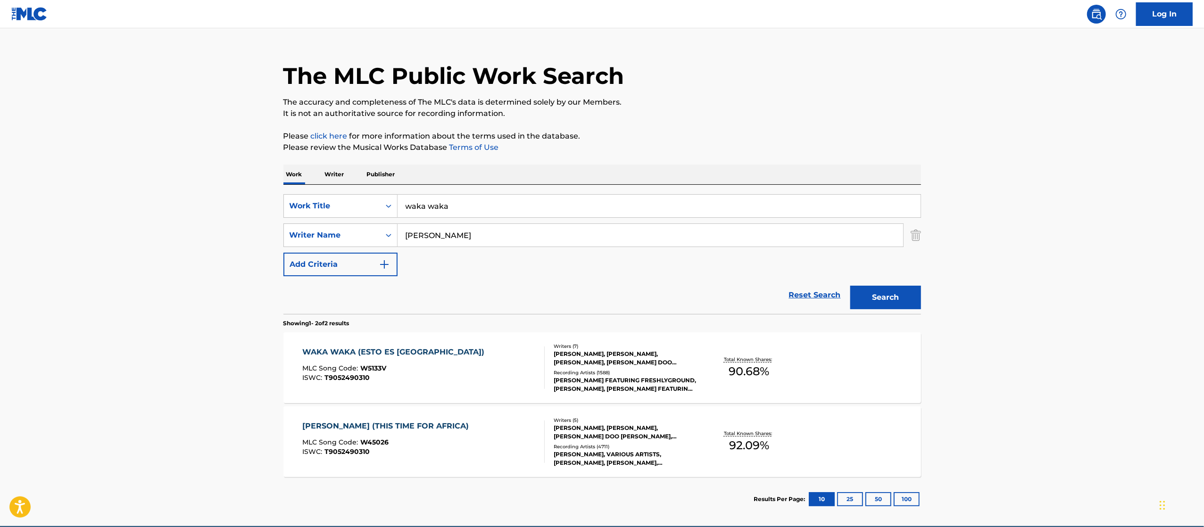
scroll to position [59, 0]
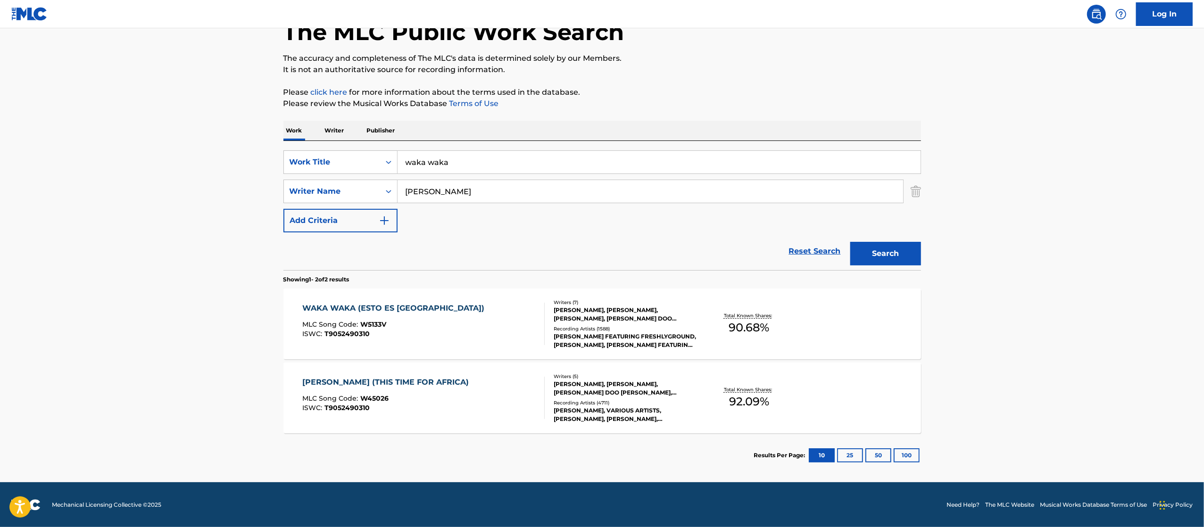
click at [497, 307] on div "WAKA WAKA (ESTO ES AFRICA) MLC Song Code : W5133V ISWC : T9052490310" at bounding box center [423, 324] width 242 height 42
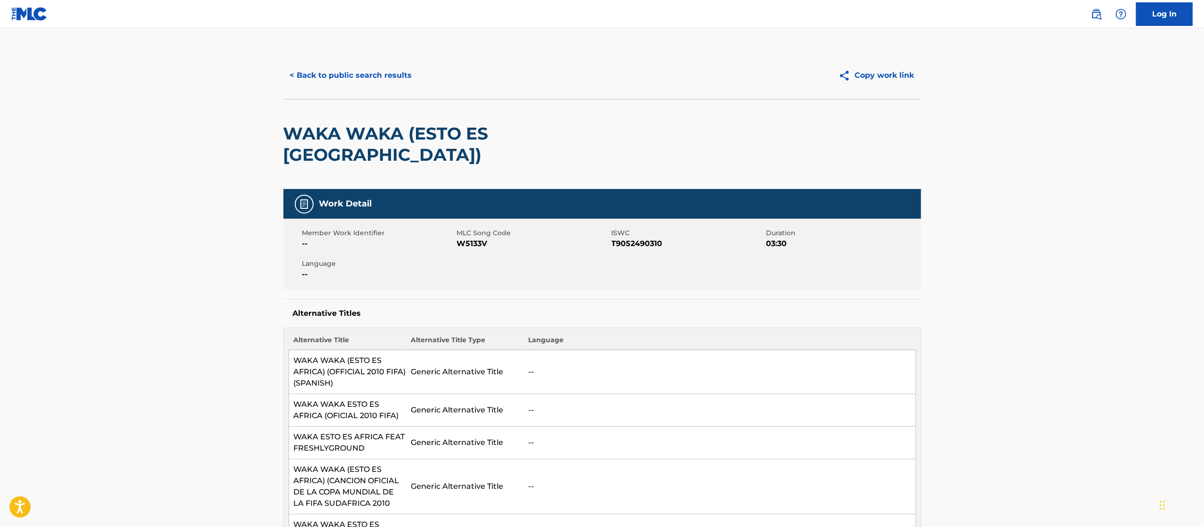
click at [402, 73] on button "< Back to public search results" at bounding box center [350, 76] width 135 height 24
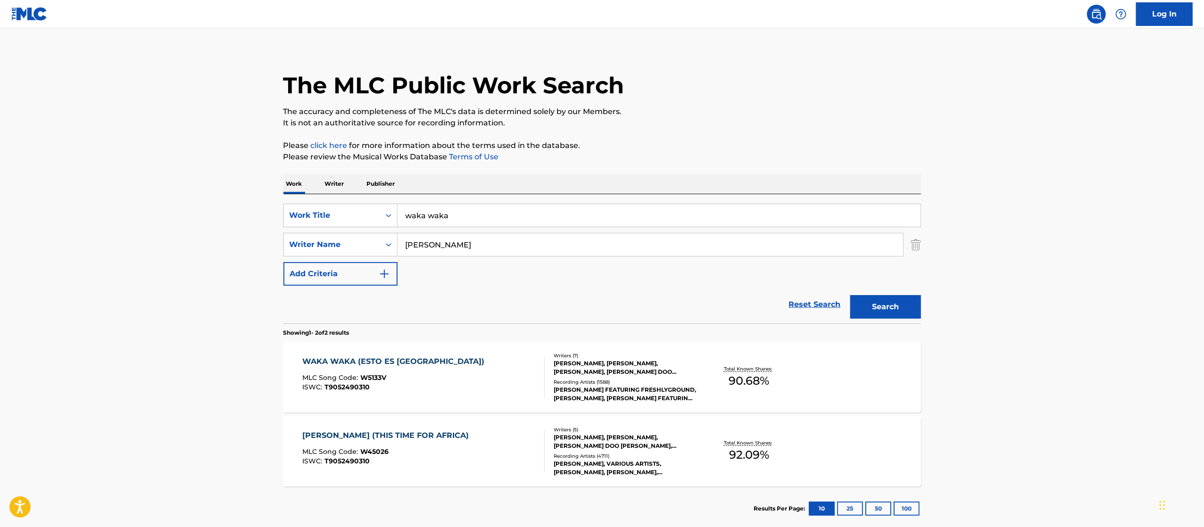
click at [507, 218] on input "waka waka" at bounding box center [659, 215] width 523 height 23
paste input "RICH N***A SHIT"
type input "RICH N***A SHIT"
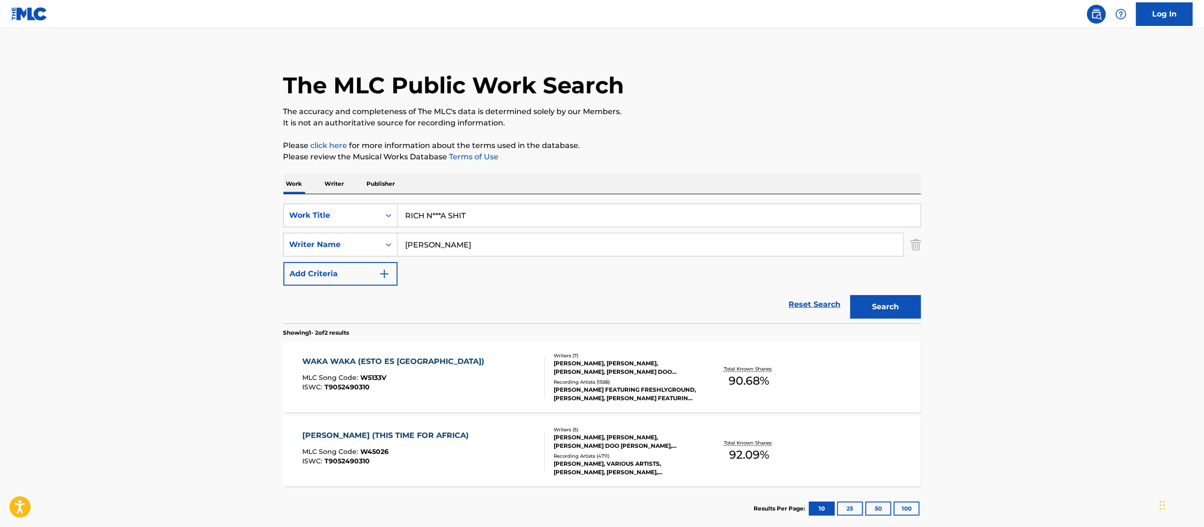
click at [808, 241] on input "shakira" at bounding box center [651, 244] width 506 height 23
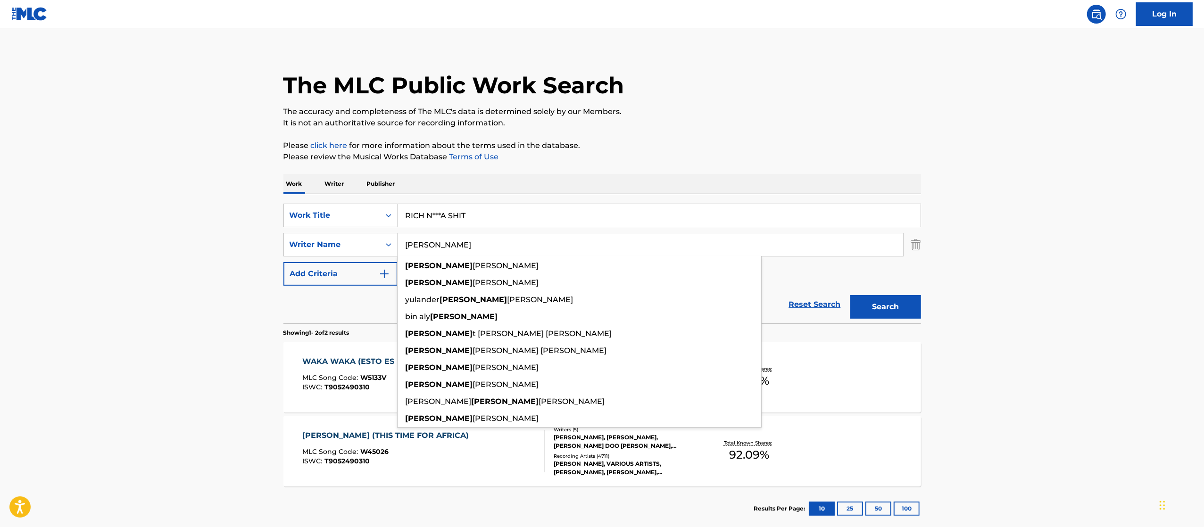
click at [808, 241] on input "shakira" at bounding box center [651, 244] width 506 height 23
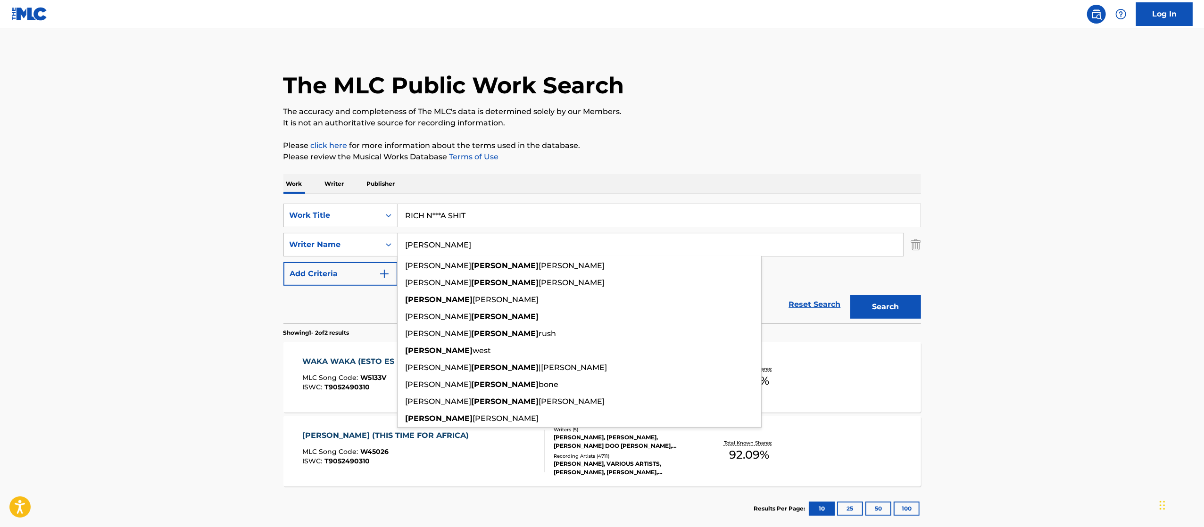
type input "wayne"
click at [850, 295] on button "Search" at bounding box center [885, 307] width 71 height 24
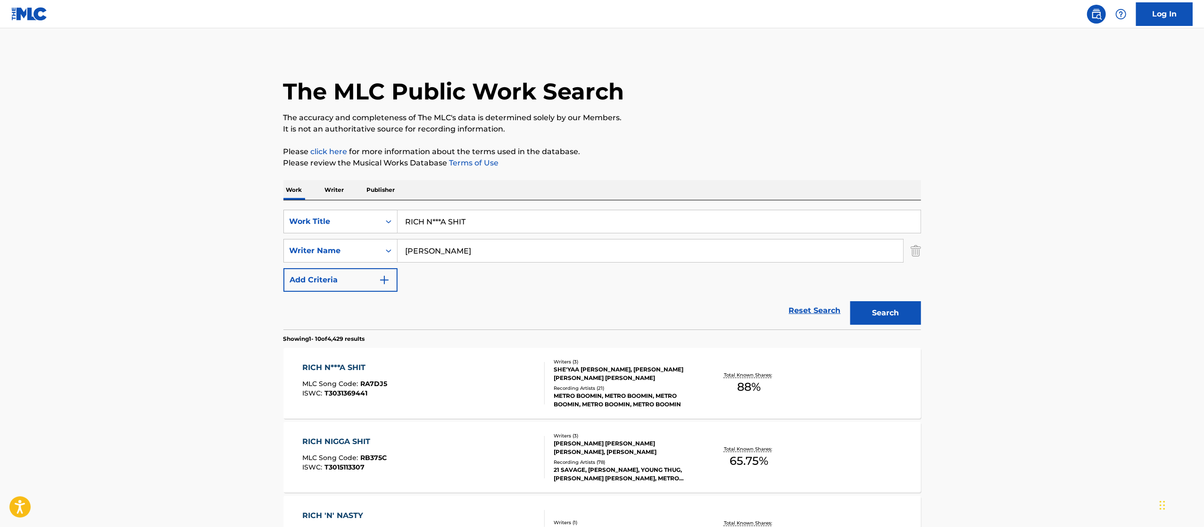
drag, startPoint x: 487, startPoint y: 222, endPoint x: 427, endPoint y: 228, distance: 60.2
click at [427, 228] on input "RICH N***A SHIT" at bounding box center [659, 221] width 523 height 23
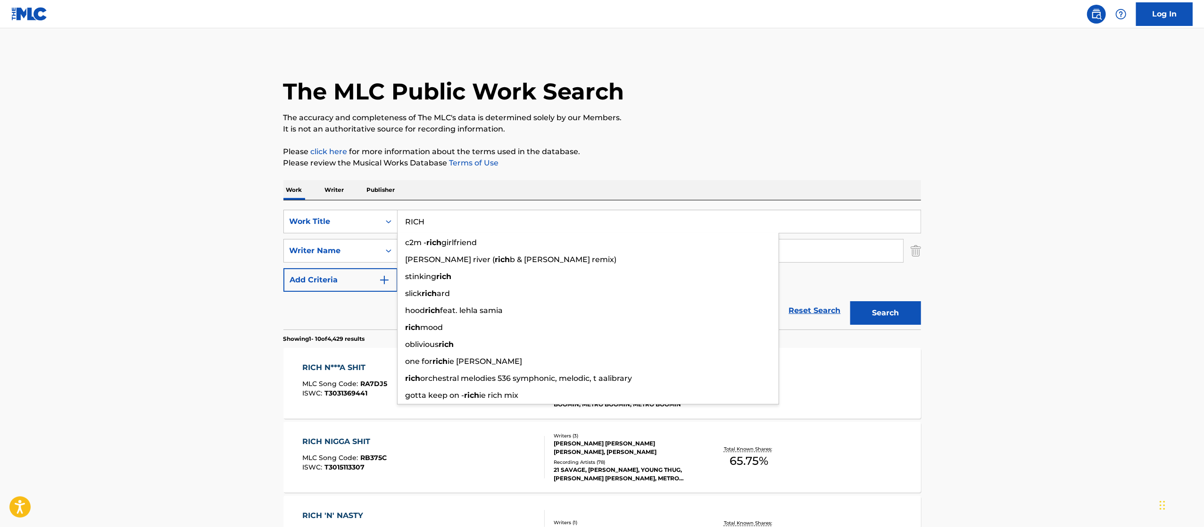
type input "RICH"
click at [850, 301] on button "Search" at bounding box center [885, 313] width 71 height 24
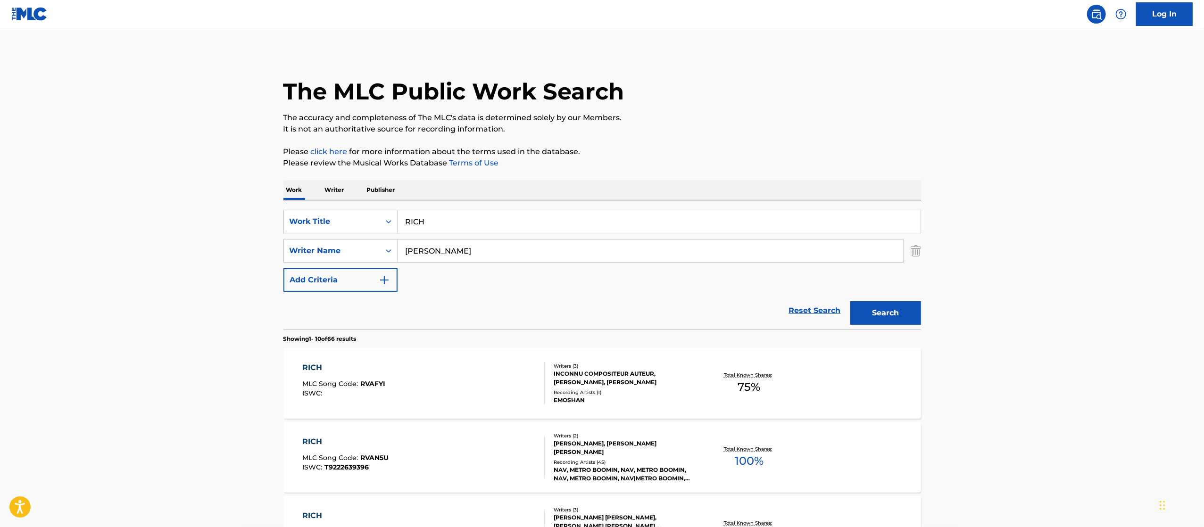
click at [440, 245] on input "wayne" at bounding box center [651, 251] width 506 height 23
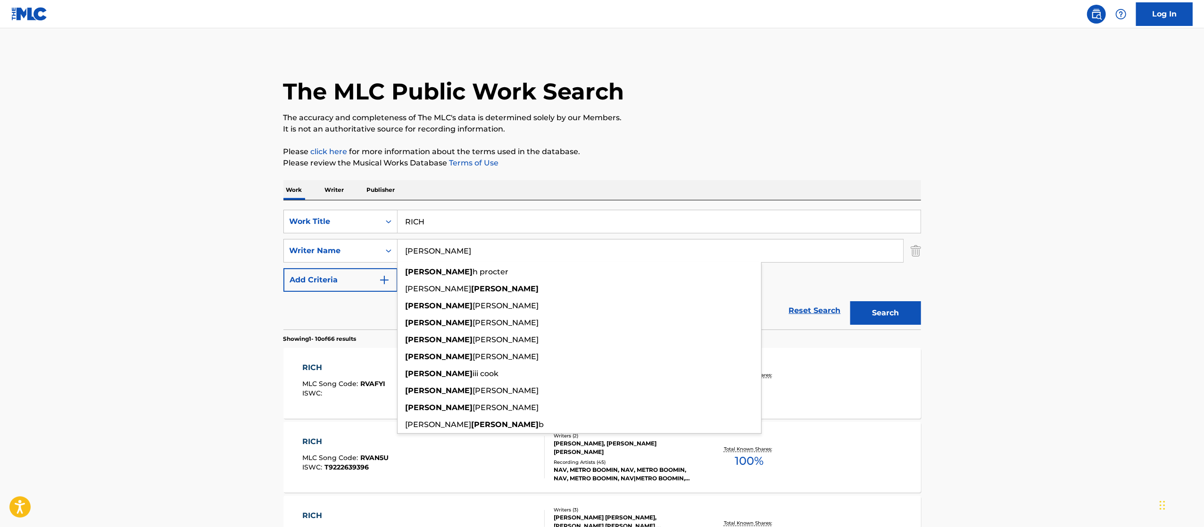
type input "leland"
click at [850, 301] on button "Search" at bounding box center [885, 313] width 71 height 24
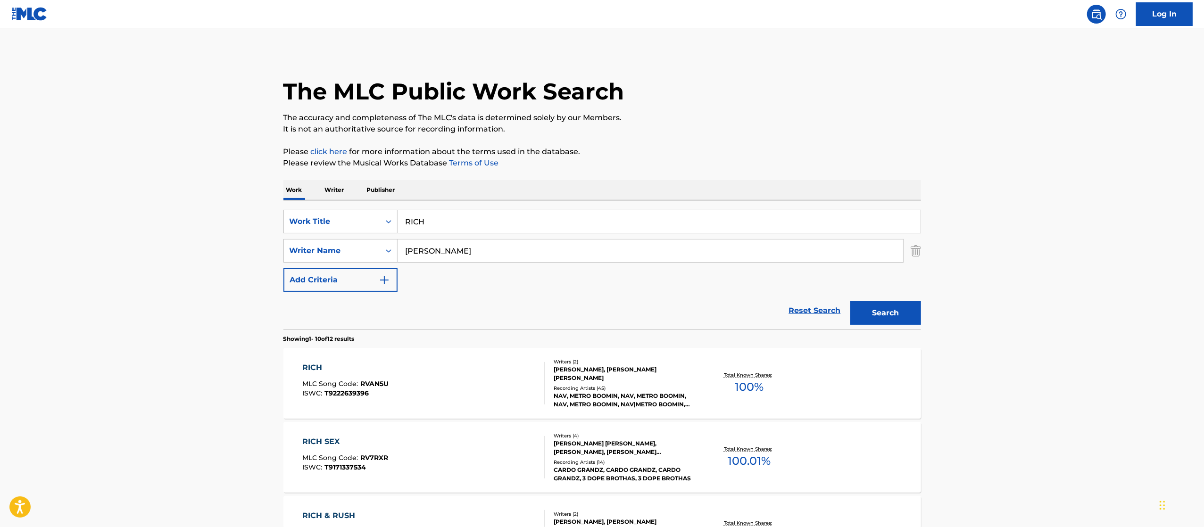
click at [499, 220] on input "RICH" at bounding box center [659, 221] width 523 height 23
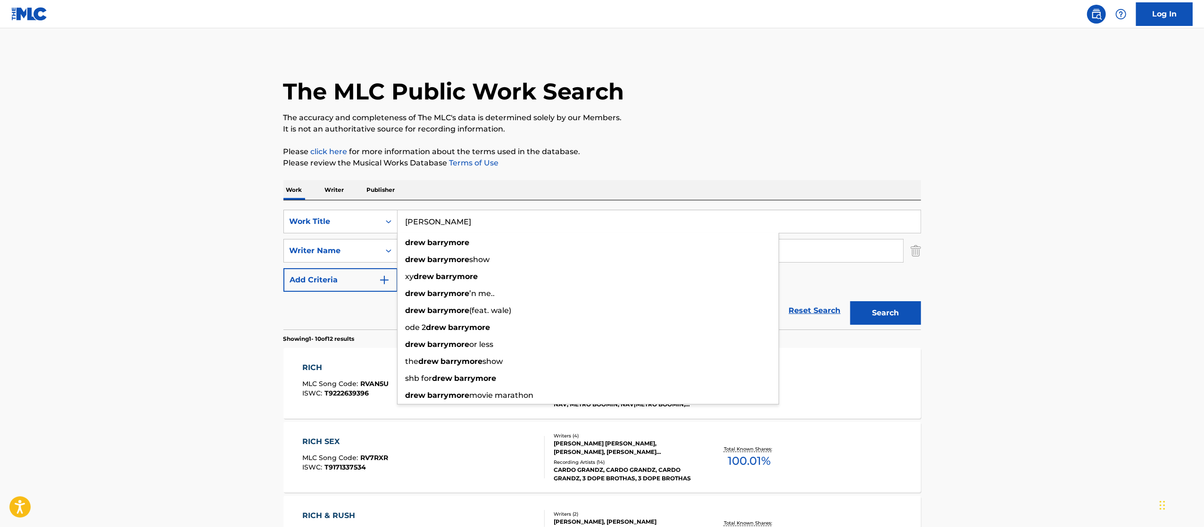
type input "drew barrymore"
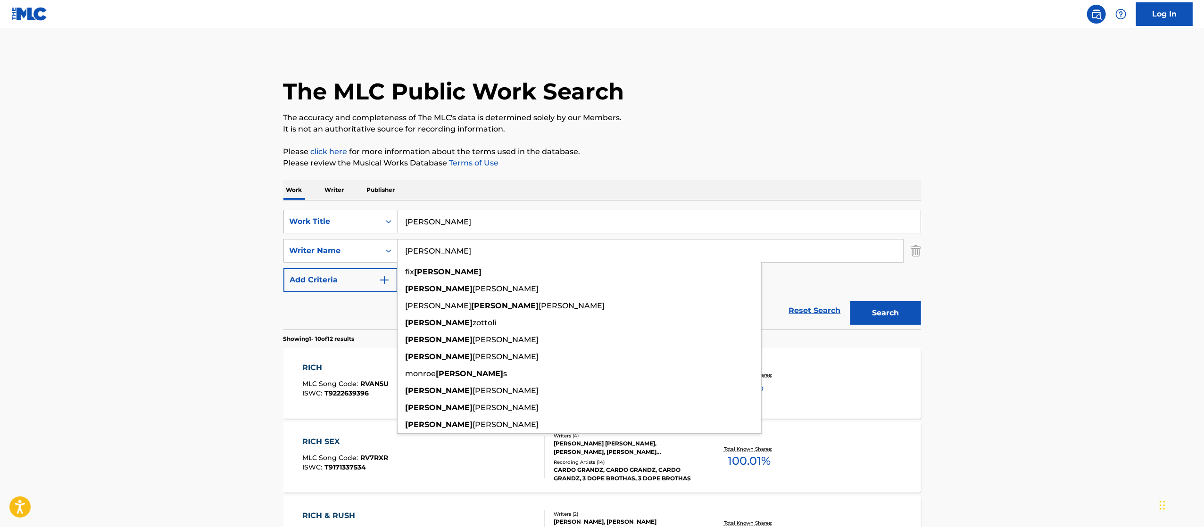
click at [850, 301] on button "Search" at bounding box center [885, 313] width 71 height 24
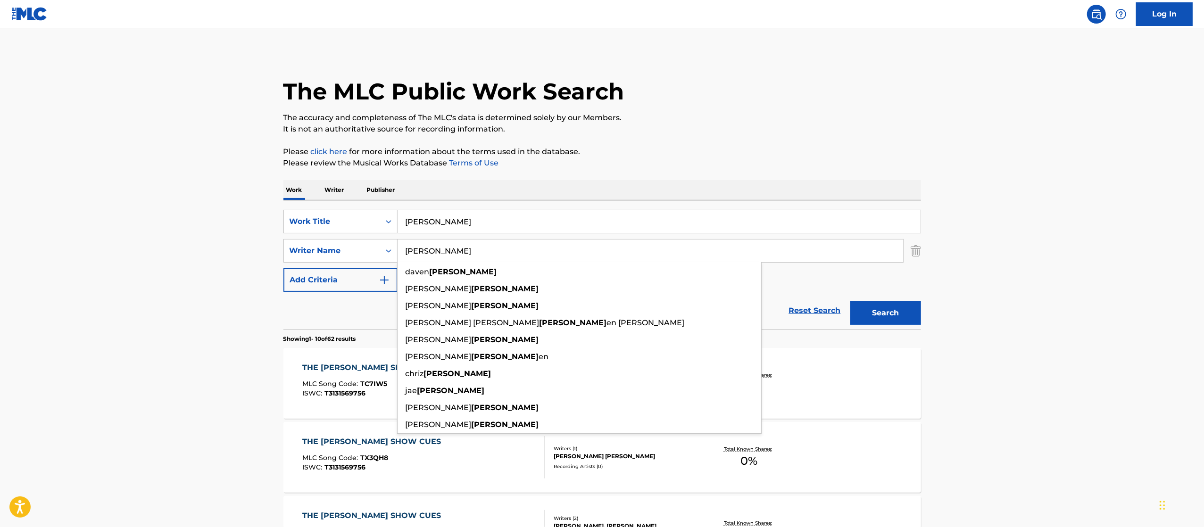
click at [850, 301] on button "Search" at bounding box center [885, 313] width 71 height 24
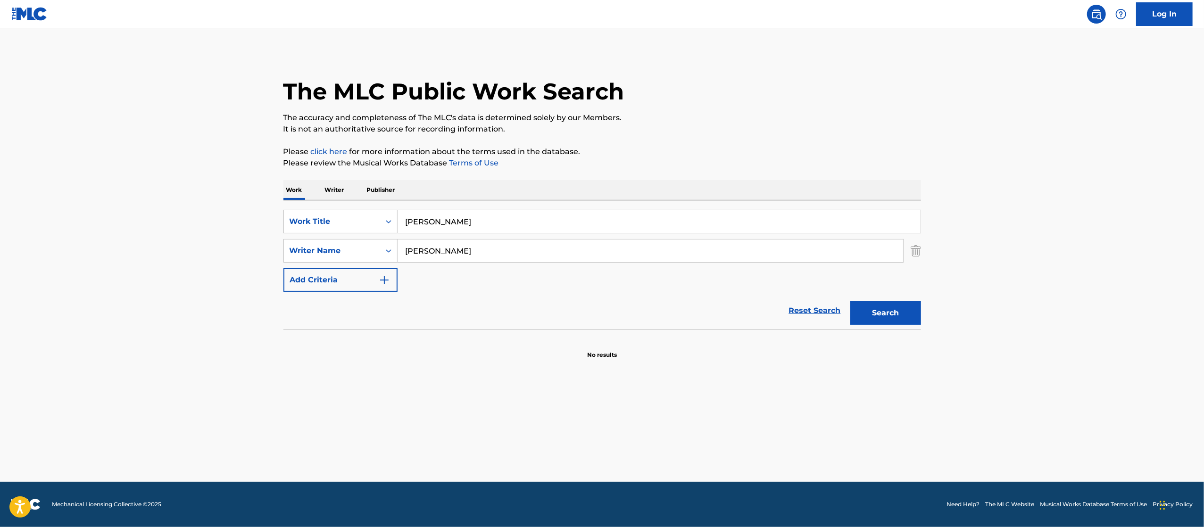
click at [466, 252] on input "Michaels" at bounding box center [651, 251] width 506 height 23
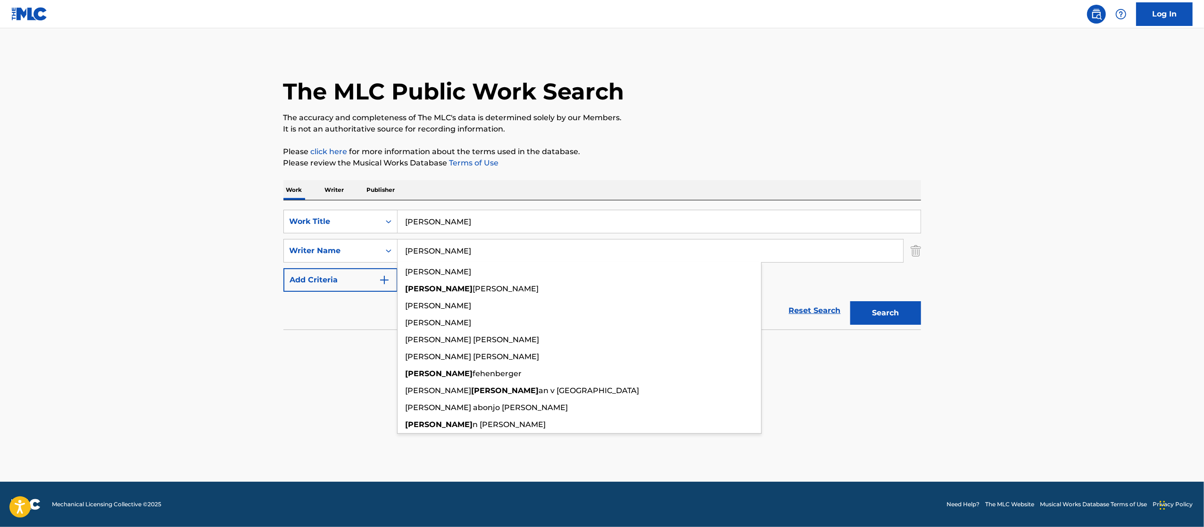
type input "julia"
click at [850, 301] on button "Search" at bounding box center [885, 313] width 71 height 24
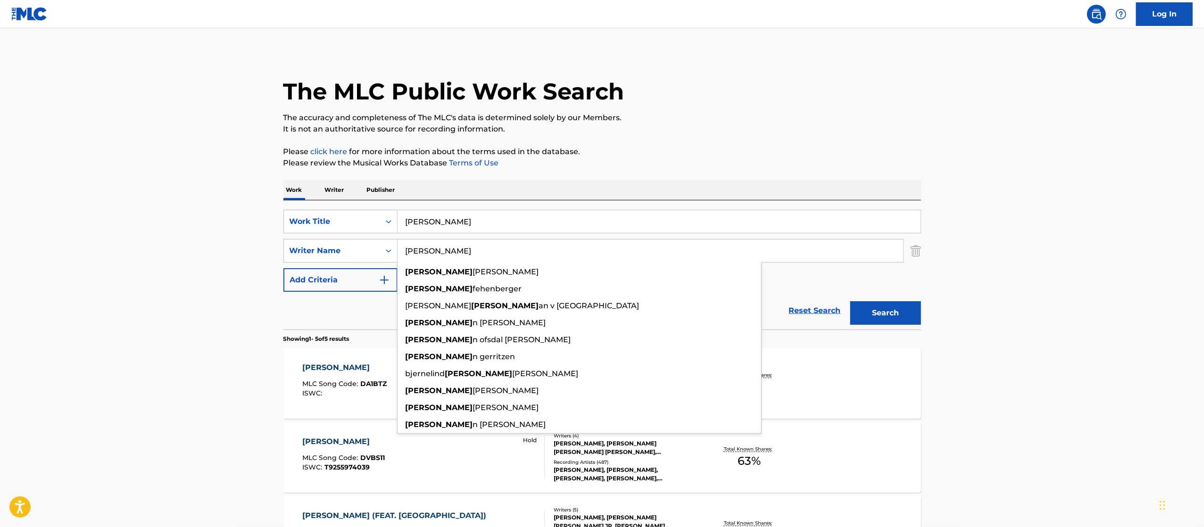
click at [973, 291] on main "The MLC Public Work Search The accuracy and completeness of The MLC's data is d…" at bounding box center [602, 396] width 1204 height 736
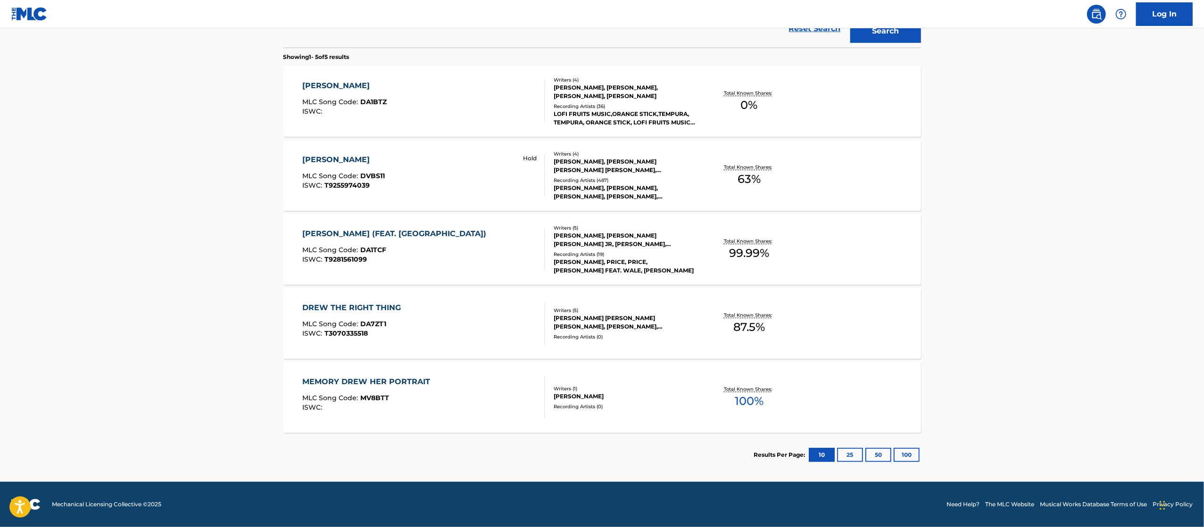
scroll to position [188, 0]
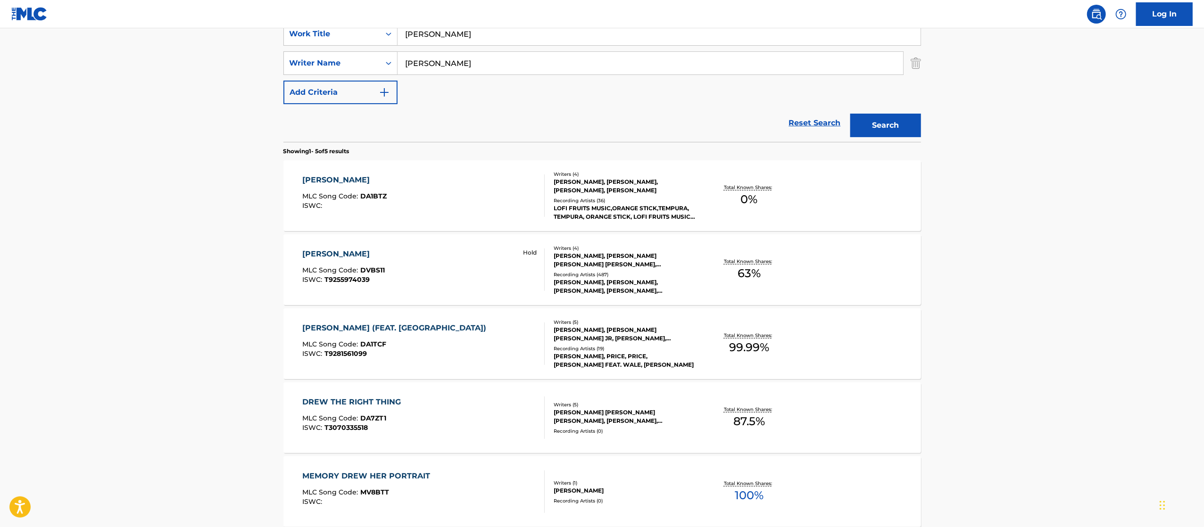
click at [531, 252] on p "Hold" at bounding box center [530, 253] width 14 height 8
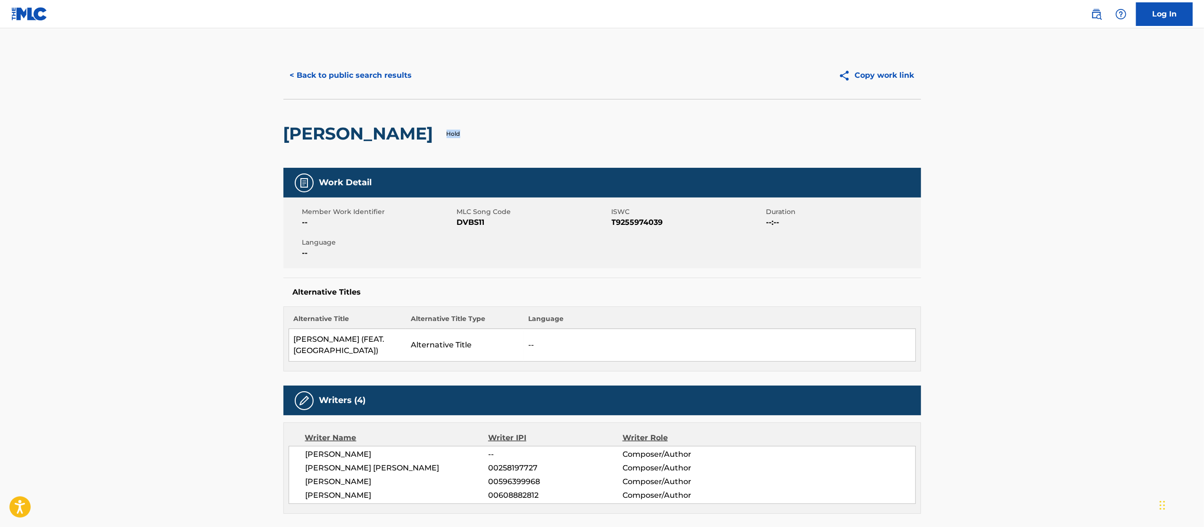
drag, startPoint x: 474, startPoint y: 132, endPoint x: 511, endPoint y: 132, distance: 37.3
click at [511, 132] on div "DREW BARRYMORE Hold" at bounding box center [602, 133] width 638 height 69
click at [586, 139] on div "DREW BARRYMORE Hold" at bounding box center [602, 133] width 638 height 69
click at [373, 82] on button "< Back to public search results" at bounding box center [350, 76] width 135 height 24
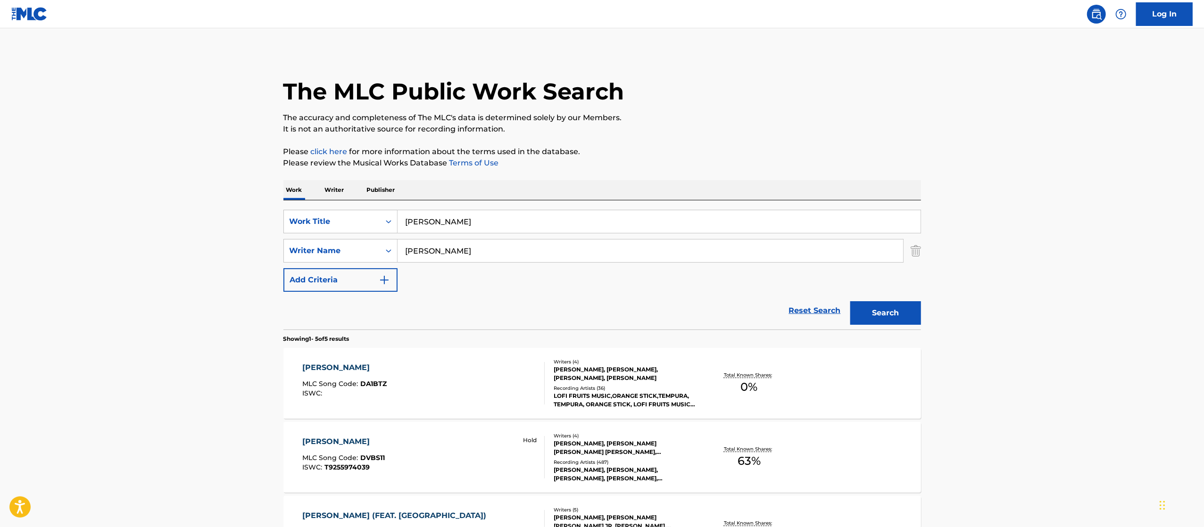
scroll to position [188, 0]
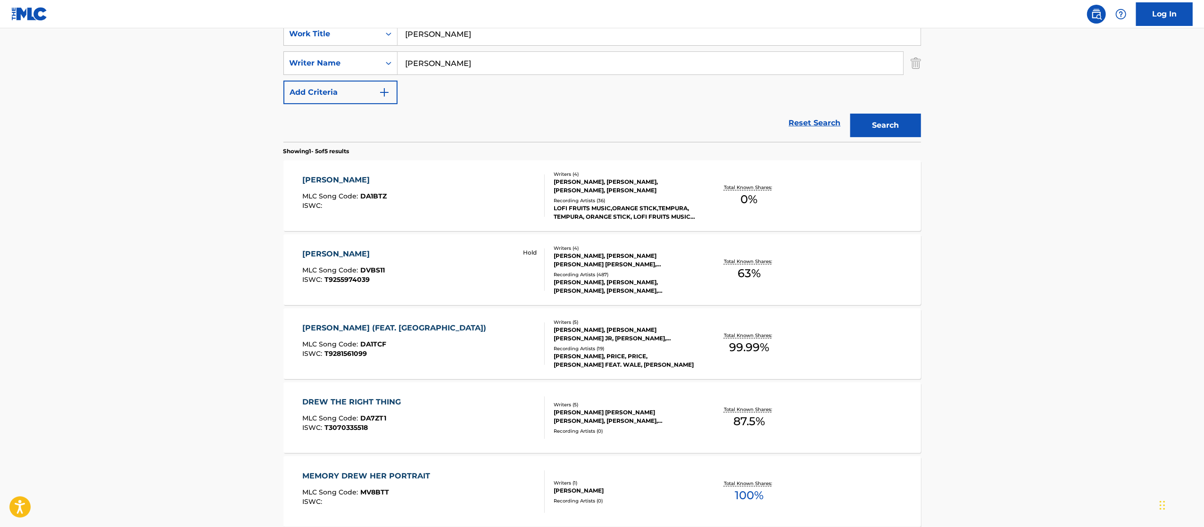
click at [512, 188] on div "DREW BARRYMORE MLC Song Code : DA1BTZ ISWC :" at bounding box center [423, 196] width 242 height 42
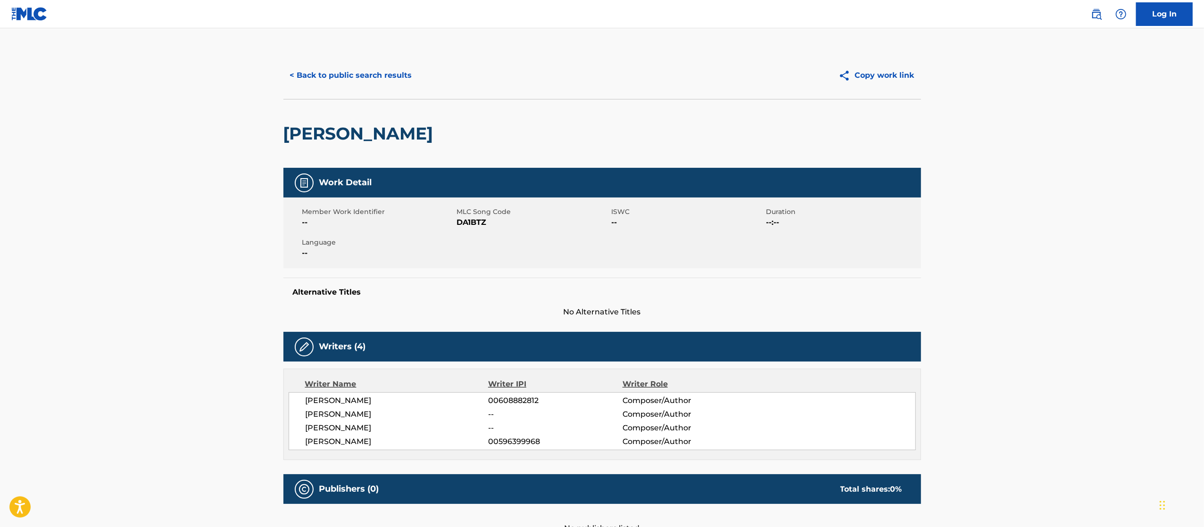
click at [370, 69] on button "< Back to public search results" at bounding box center [350, 76] width 135 height 24
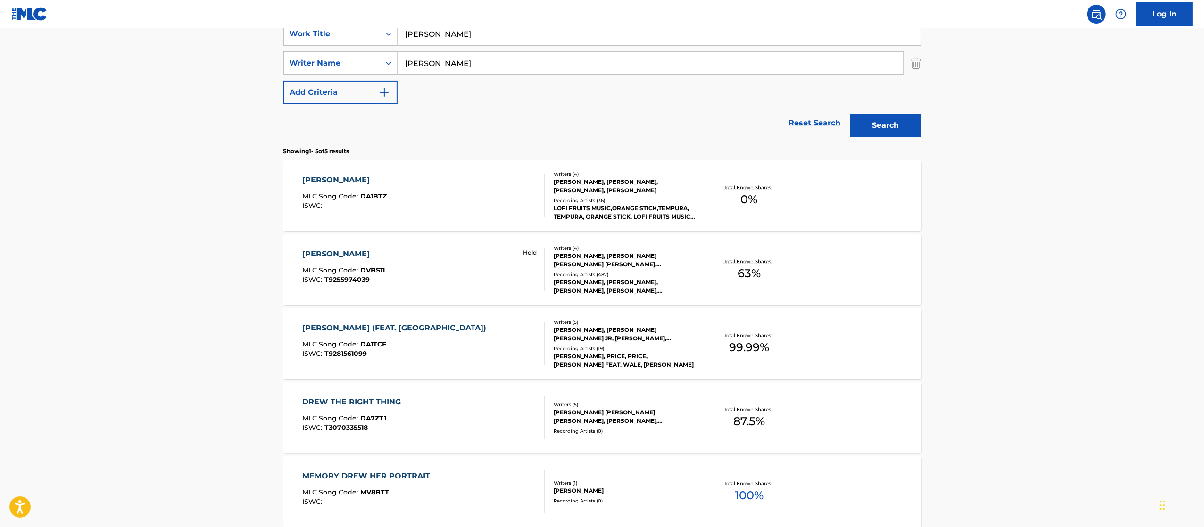
click at [505, 285] on div "DREW BARRYMORE MLC Song Code : DVBS11 ISWC : T9255974039 Hold" at bounding box center [423, 270] width 242 height 42
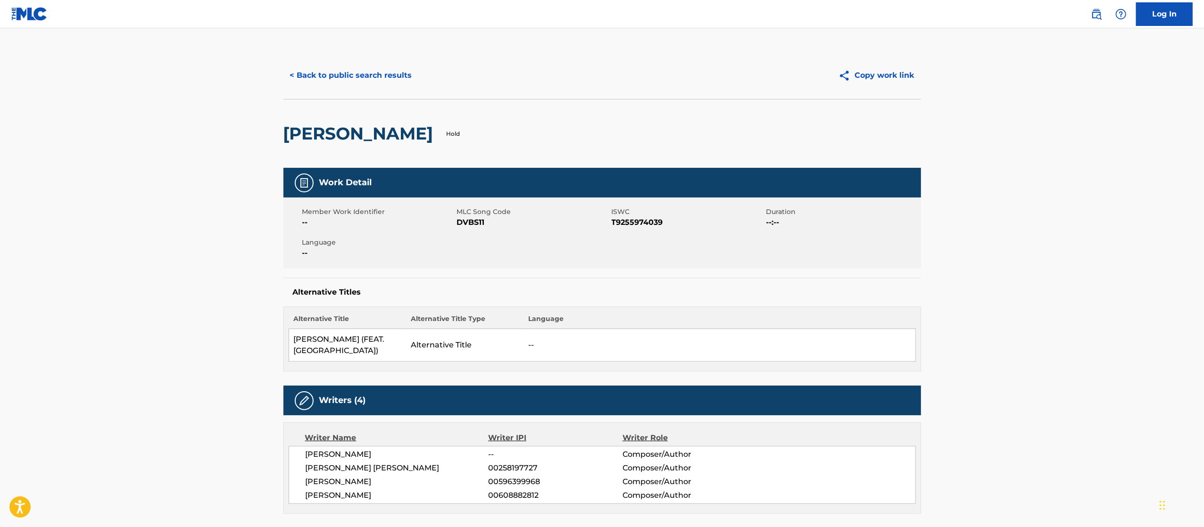
click at [382, 81] on button "< Back to public search results" at bounding box center [350, 76] width 135 height 24
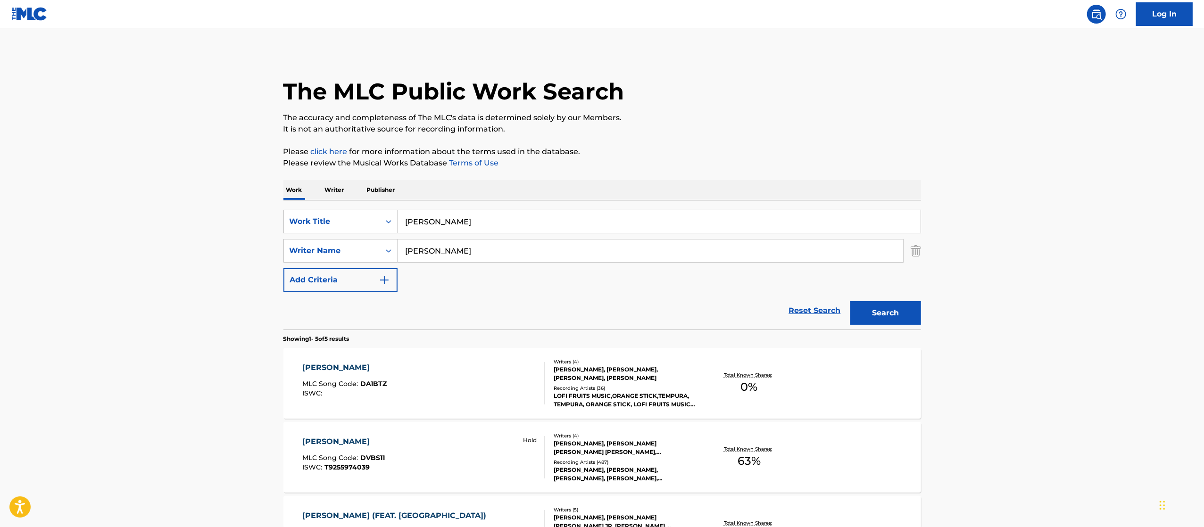
click at [915, 248] on img "Search Form" at bounding box center [916, 251] width 10 height 24
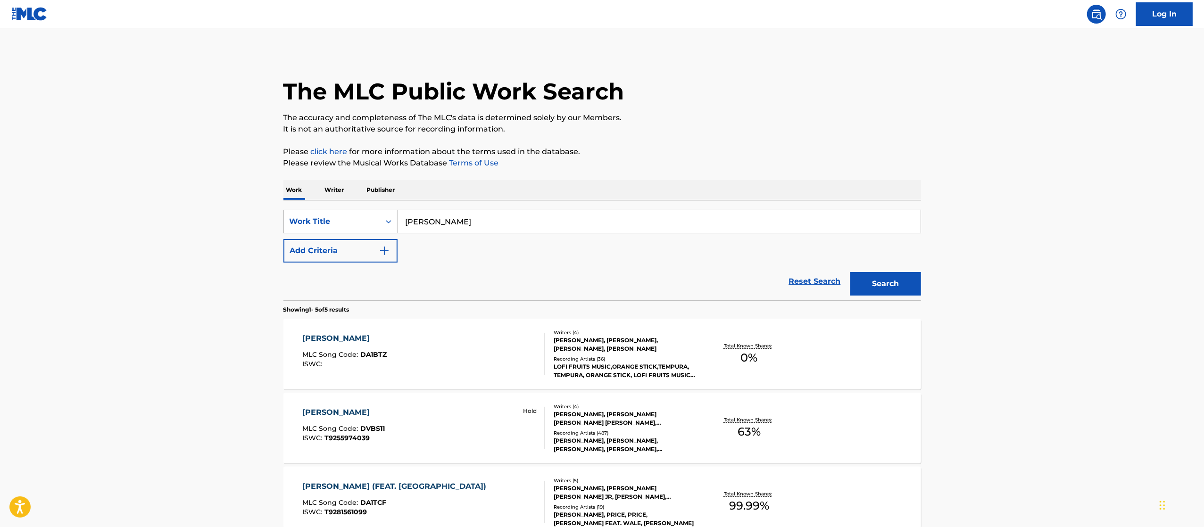
click at [361, 220] on div "Work Title" at bounding box center [332, 221] width 85 height 11
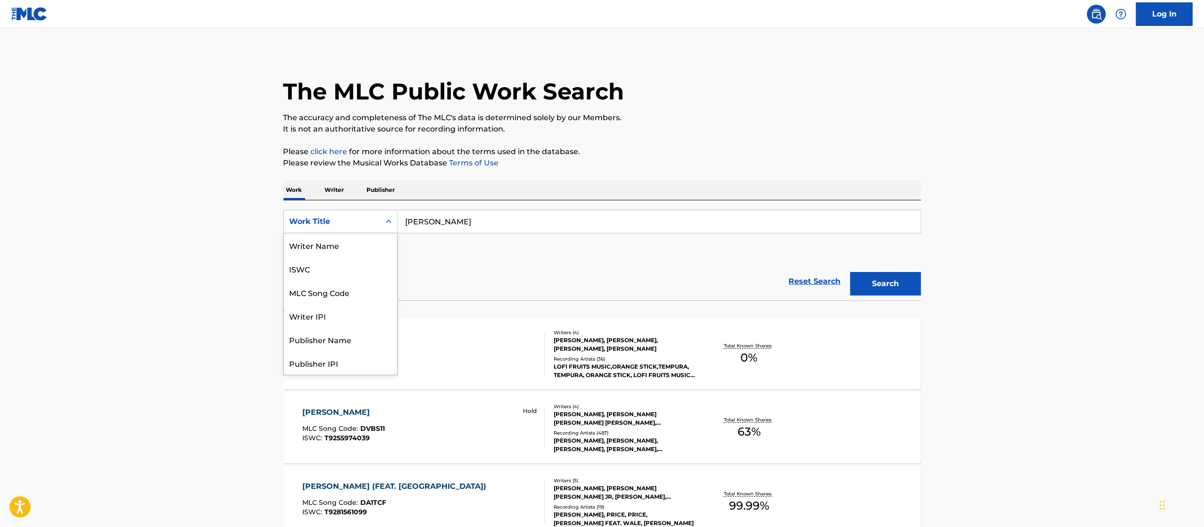
scroll to position [58, 0]
click at [358, 241] on div "MLC Song Code" at bounding box center [340, 245] width 113 height 24
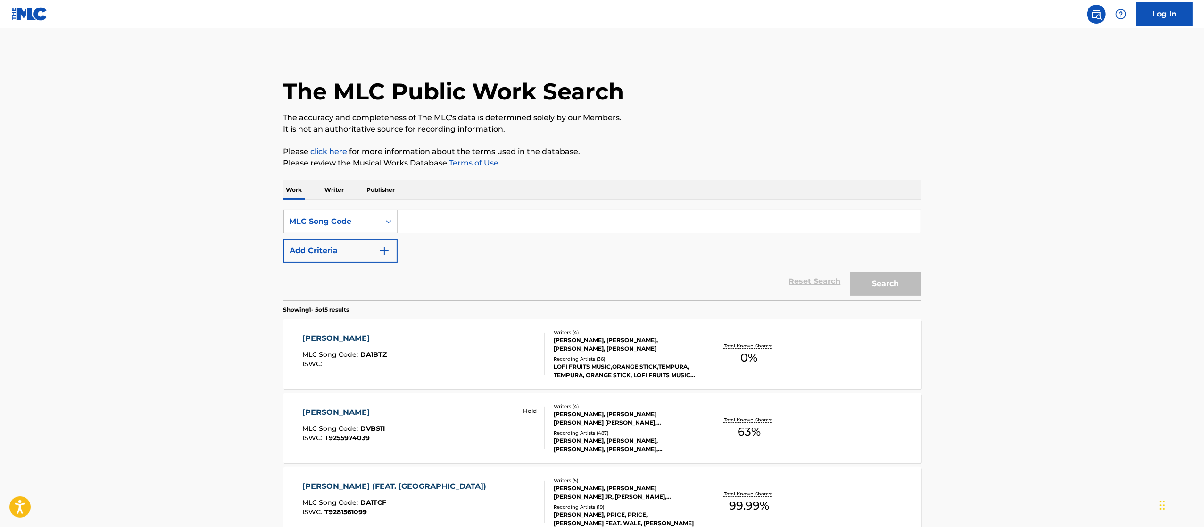
click at [465, 216] on input "Search Form" at bounding box center [659, 221] width 523 height 23
paste input "R1133O/RA9SMA"
type input "R1133O"
click at [850, 272] on button "Search" at bounding box center [885, 284] width 71 height 24
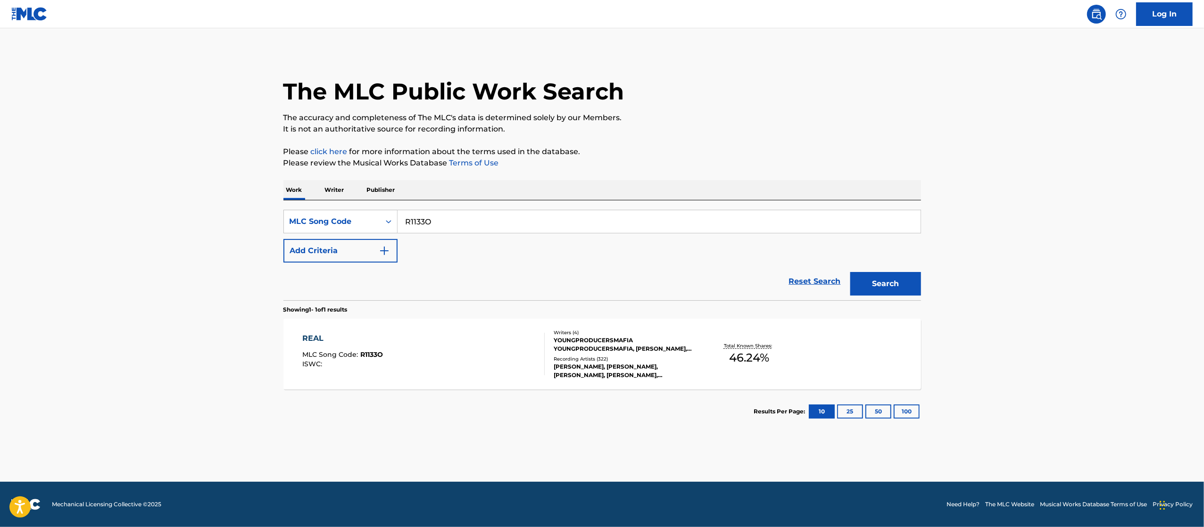
click at [625, 375] on div "FREDDIE GIBBS, MADLIB, LUPE FIASCO, MADLIB, FREDDIE GIBBS, LUPE FIASCO, LUPE FI…" at bounding box center [625, 371] width 142 height 17
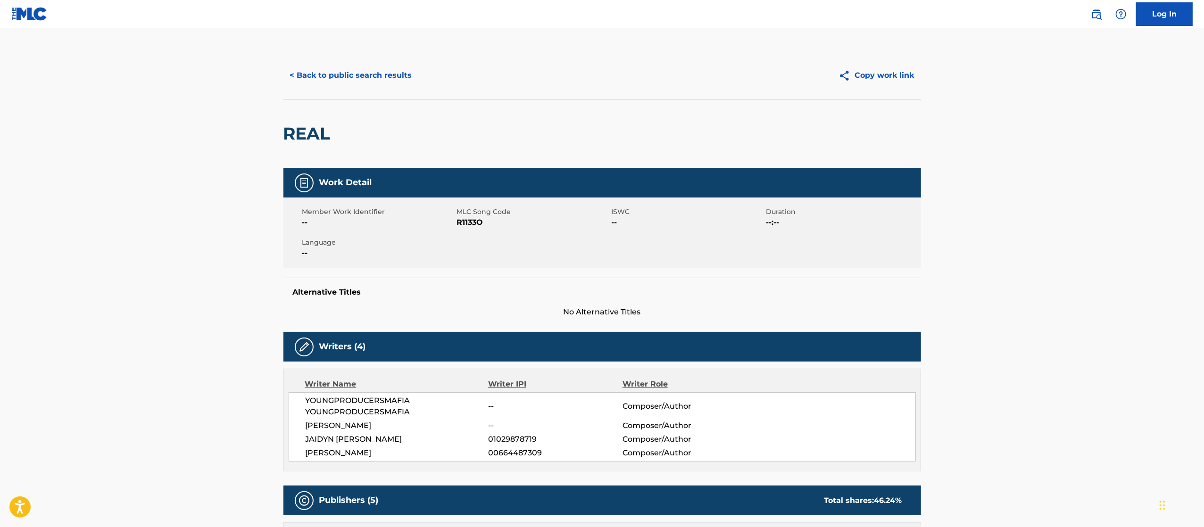
click at [474, 227] on span "R1133O" at bounding box center [533, 222] width 152 height 11
click at [462, 225] on span "R1133O" at bounding box center [533, 222] width 152 height 11
copy span "R1133O"
click at [322, 66] on button "< Back to public search results" at bounding box center [350, 76] width 135 height 24
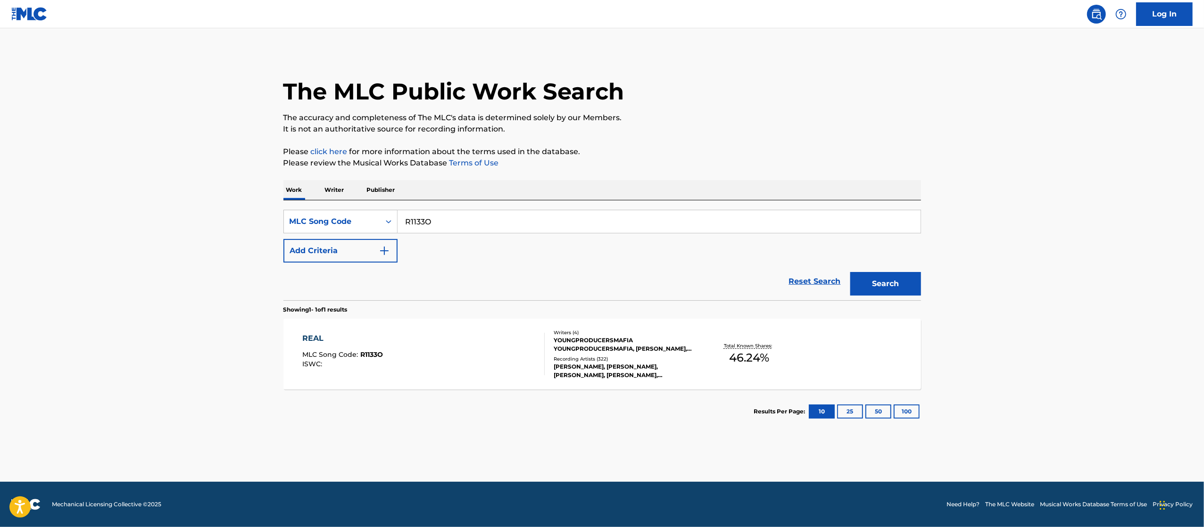
click at [449, 220] on input "R1133O" at bounding box center [659, 221] width 523 height 23
paste input "MV12OQ/MV45GF"
type input "MV12OQ"
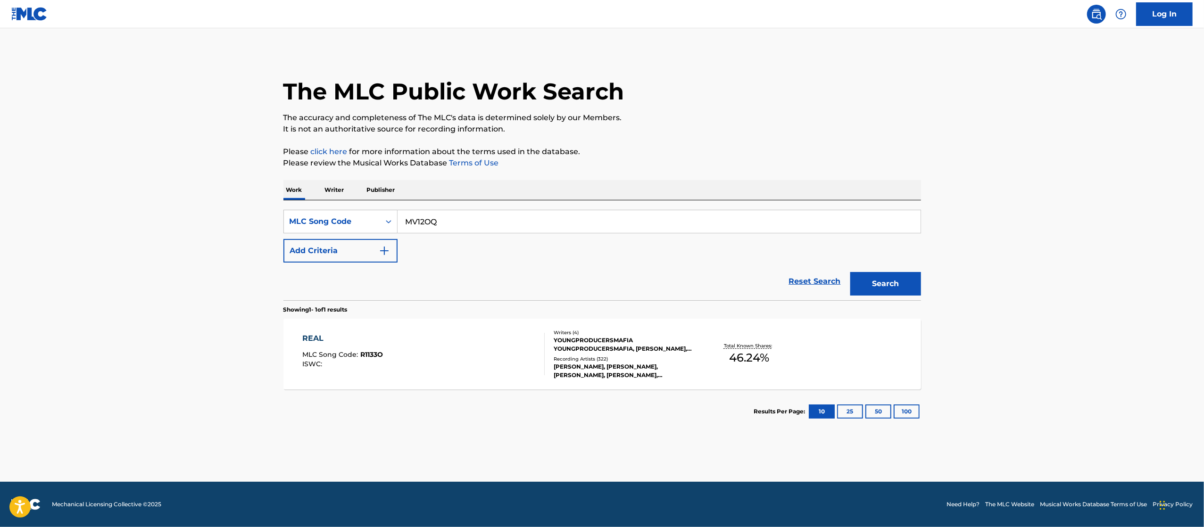
click at [850, 272] on button "Search" at bounding box center [885, 284] width 71 height 24
click at [555, 358] on div "Writers ( 4 ) NAYVADIUS DEMUN WILBURN, WILLIAM MOORE, TOMMY Z. BUTLER, LELAND T…" at bounding box center [620, 354] width 151 height 42
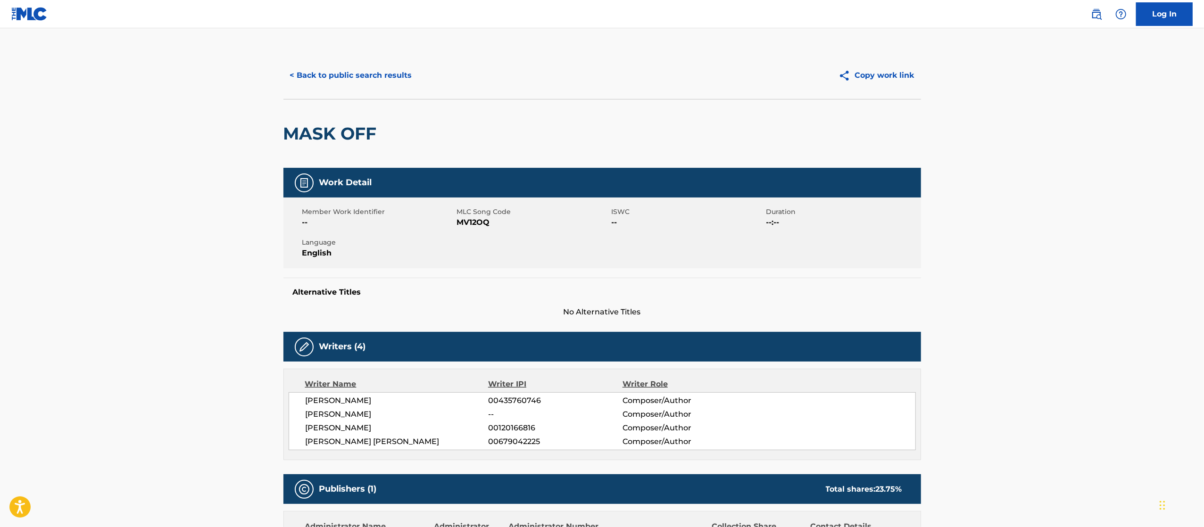
click at [351, 71] on button "< Back to public search results" at bounding box center [350, 76] width 135 height 24
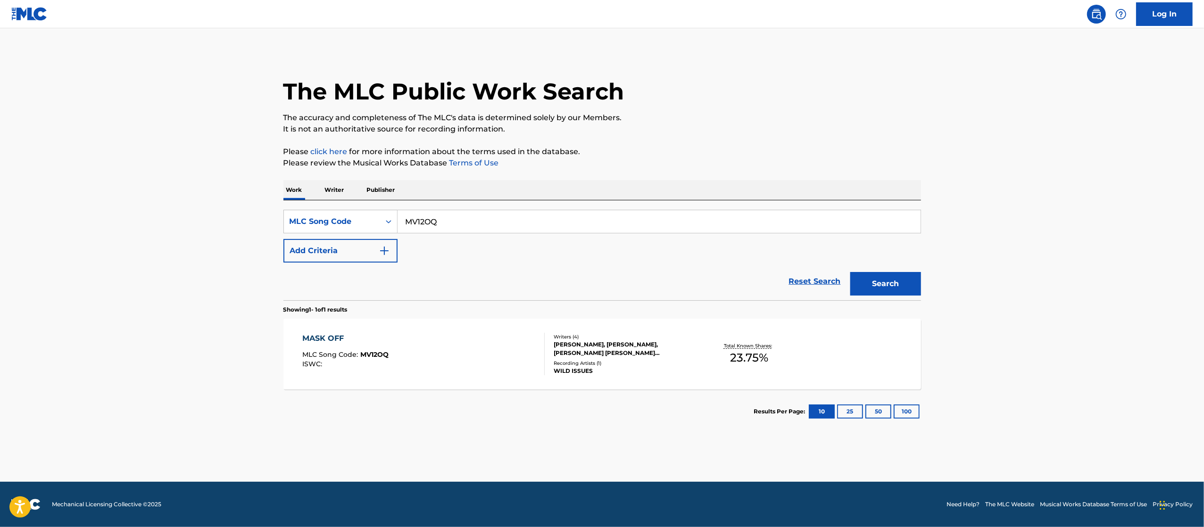
click at [507, 225] on input "MV12OQ" at bounding box center [659, 221] width 523 height 23
paste input "/MV45GF"
click at [441, 224] on input "MV12OQ/MV45GF" at bounding box center [659, 221] width 523 height 23
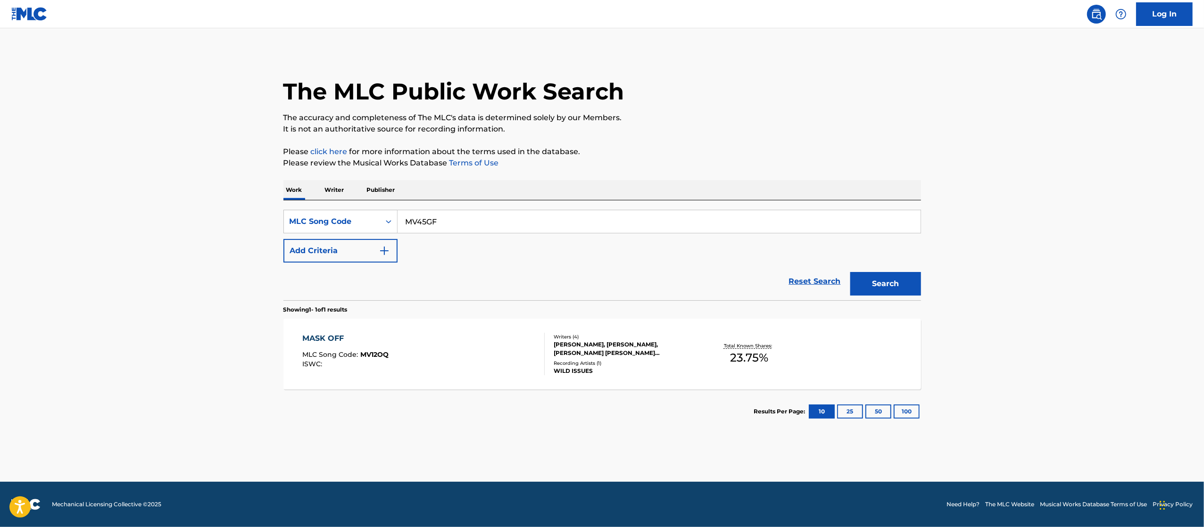
type input "MV45GF"
click at [850, 272] on button "Search" at bounding box center [885, 284] width 71 height 24
click at [525, 361] on div "Overclaim" at bounding box center [521, 354] width 45 height 42
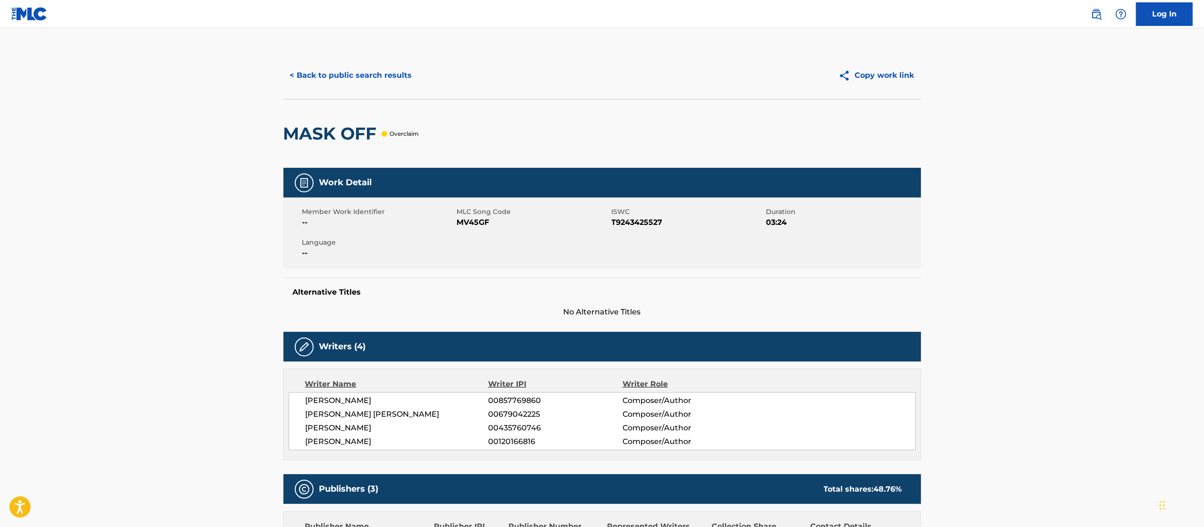
click at [380, 78] on button "< Back to public search results" at bounding box center [350, 76] width 135 height 24
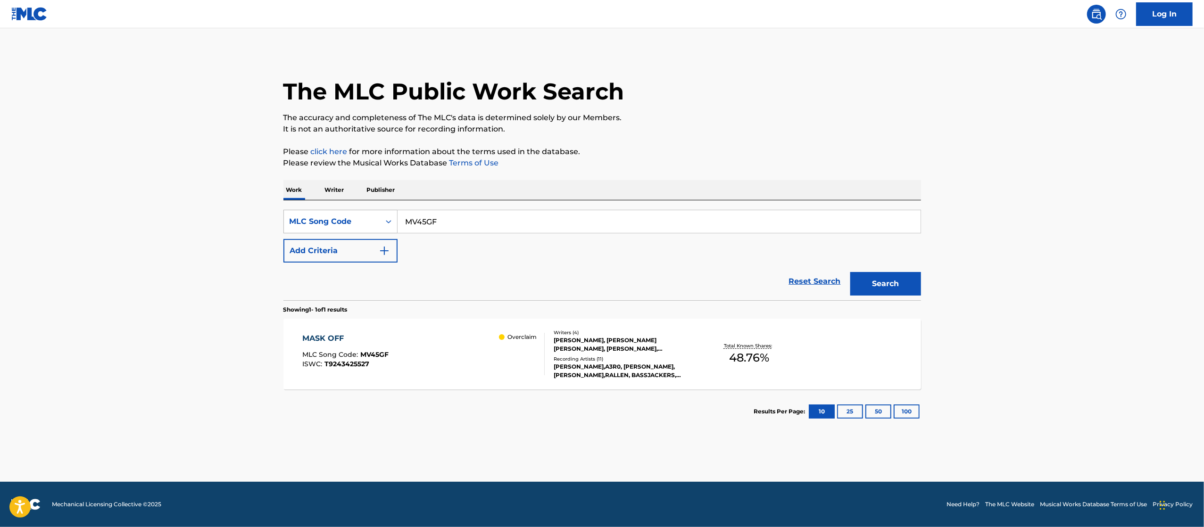
click at [358, 215] on div "MLC Song Code" at bounding box center [332, 222] width 96 height 18
click at [341, 245] on div "Work Title" at bounding box center [340, 245] width 113 height 24
click at [466, 224] on input "Search Form" at bounding box center [659, 221] width 523 height 23
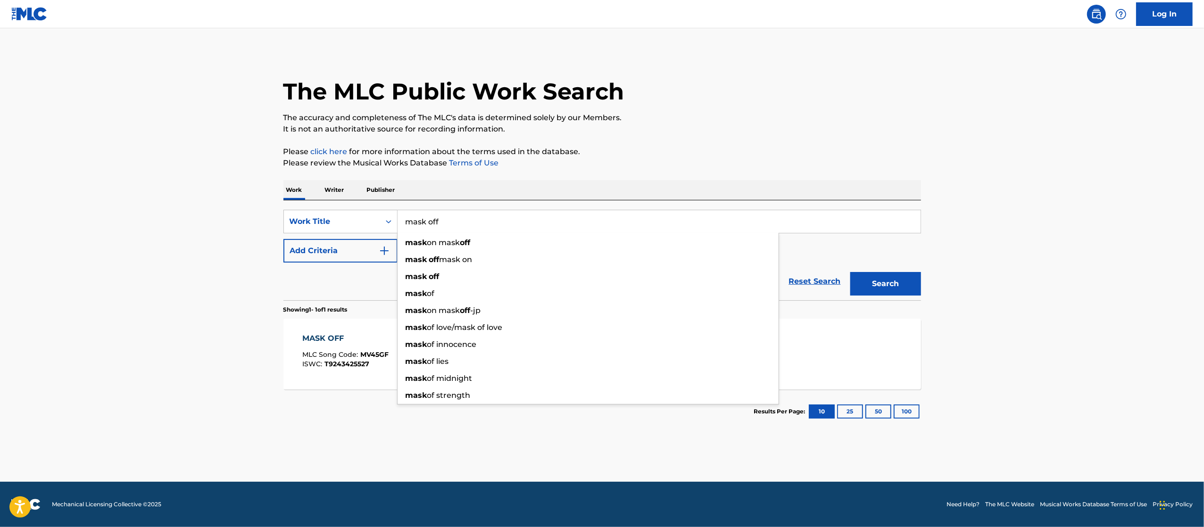
type input "mask off"
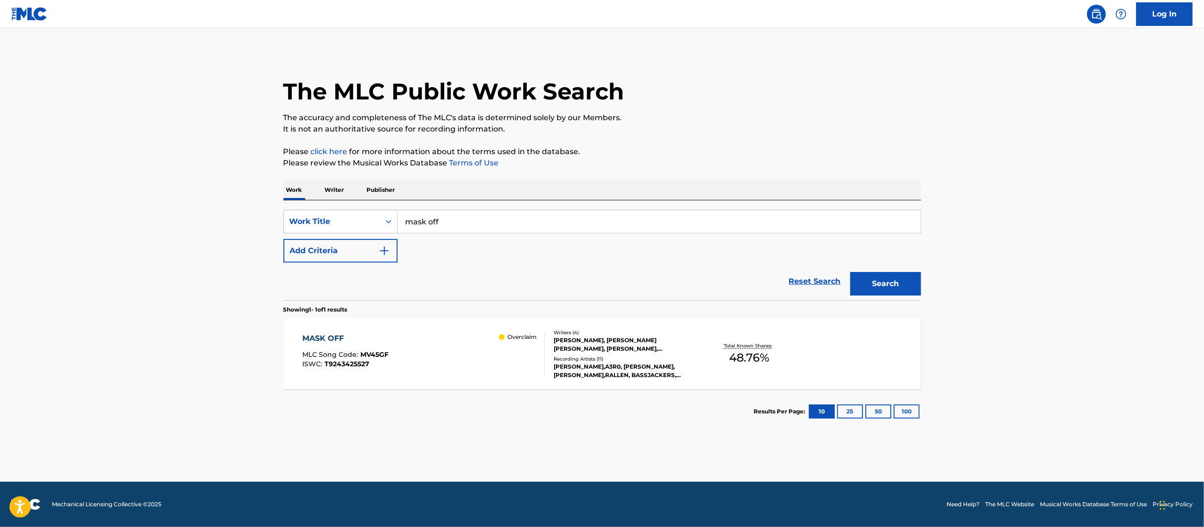
click at [283, 239] on button "Add Criteria" at bounding box center [340, 251] width 114 height 24
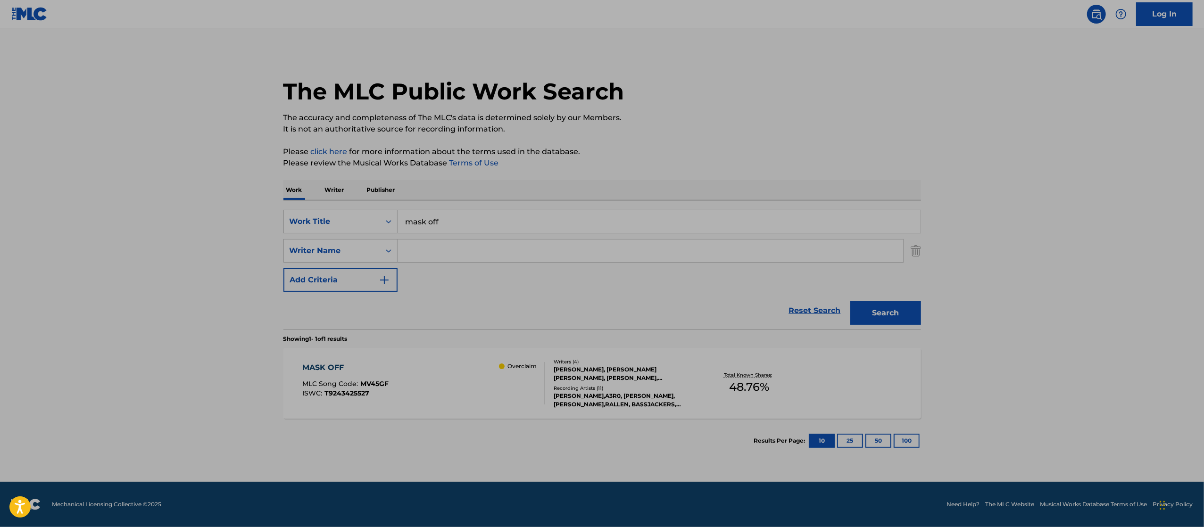
click at [462, 250] on input "Search Form" at bounding box center [651, 251] width 506 height 23
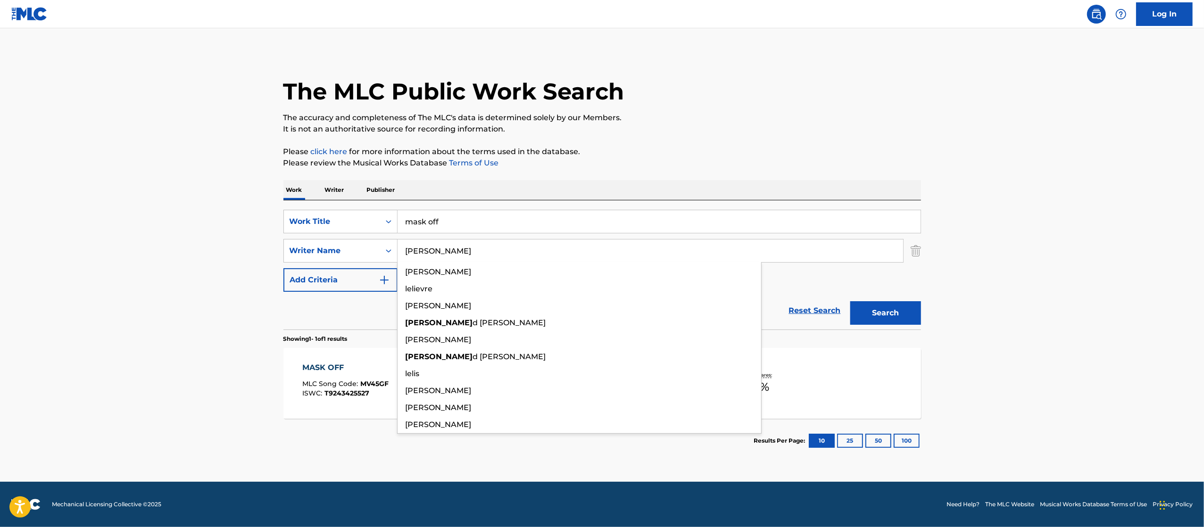
type input "leland"
click at [850, 301] on button "Search" at bounding box center [885, 313] width 71 height 24
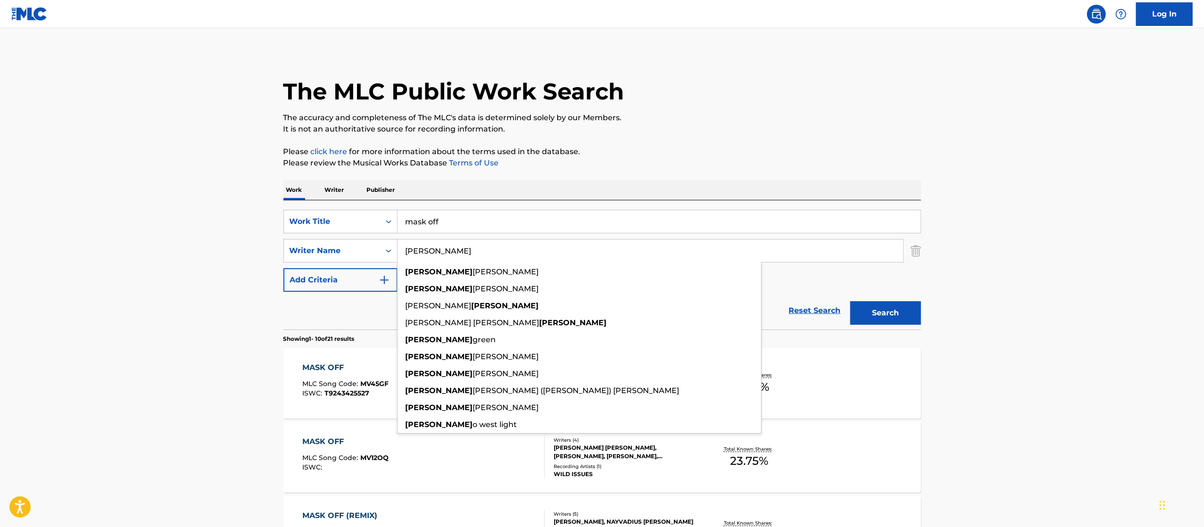
scroll to position [461, 0]
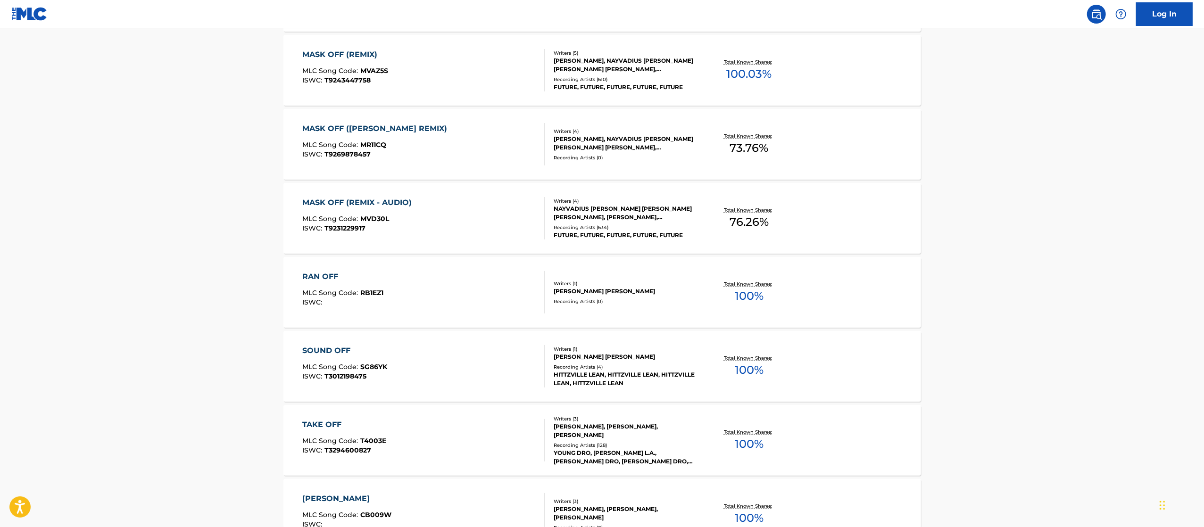
click at [1107, 251] on main "The MLC Public Work Search The accuracy and completeness of The MLC's data is d…" at bounding box center [602, 122] width 1204 height 1110
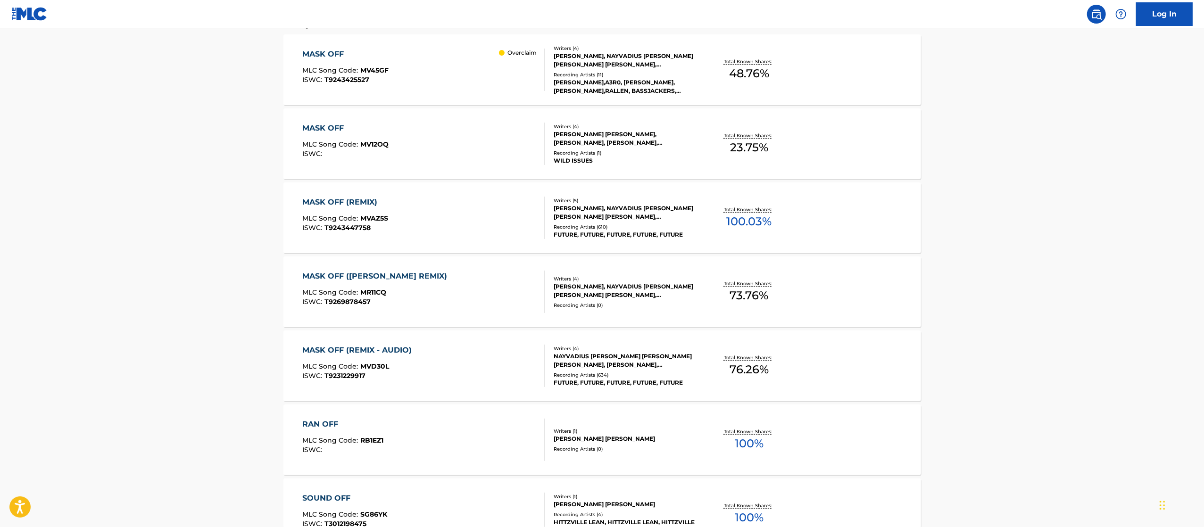
scroll to position [273, 0]
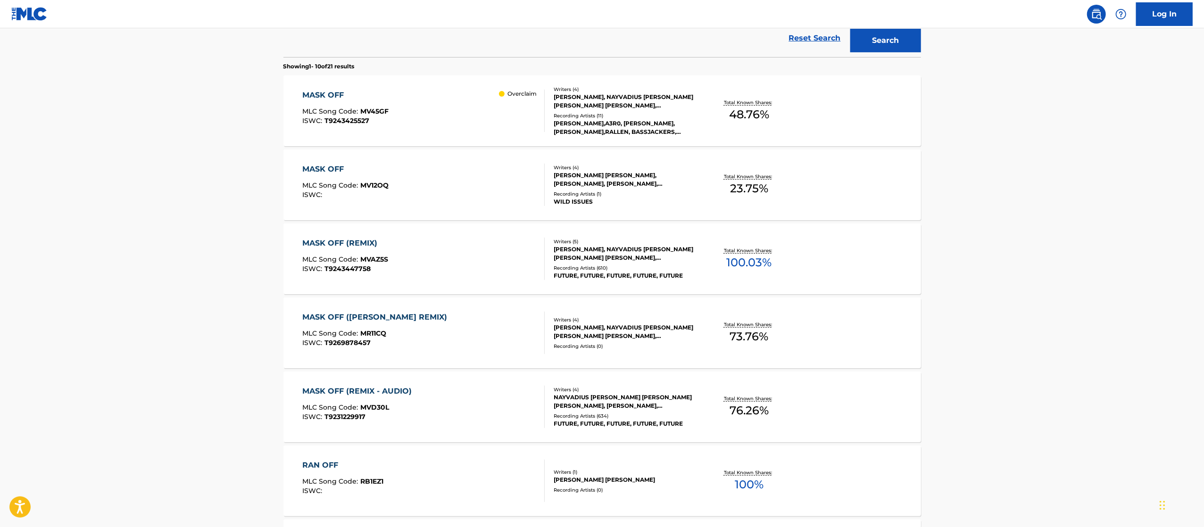
click at [465, 256] on div "MASK OFF (REMIX) MLC Song Code : MVAZ5S ISWC : T9243447758" at bounding box center [423, 259] width 242 height 42
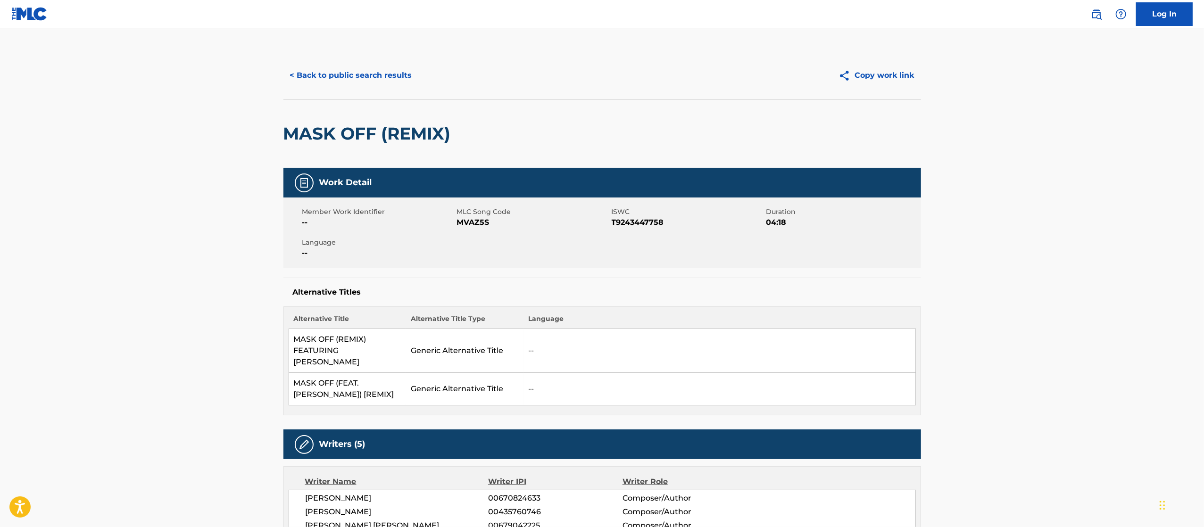
click at [475, 224] on span "MVAZ5S" at bounding box center [533, 222] width 152 height 11
copy span "MVAZ5S"
click at [358, 79] on button "< Back to public search results" at bounding box center [350, 76] width 135 height 24
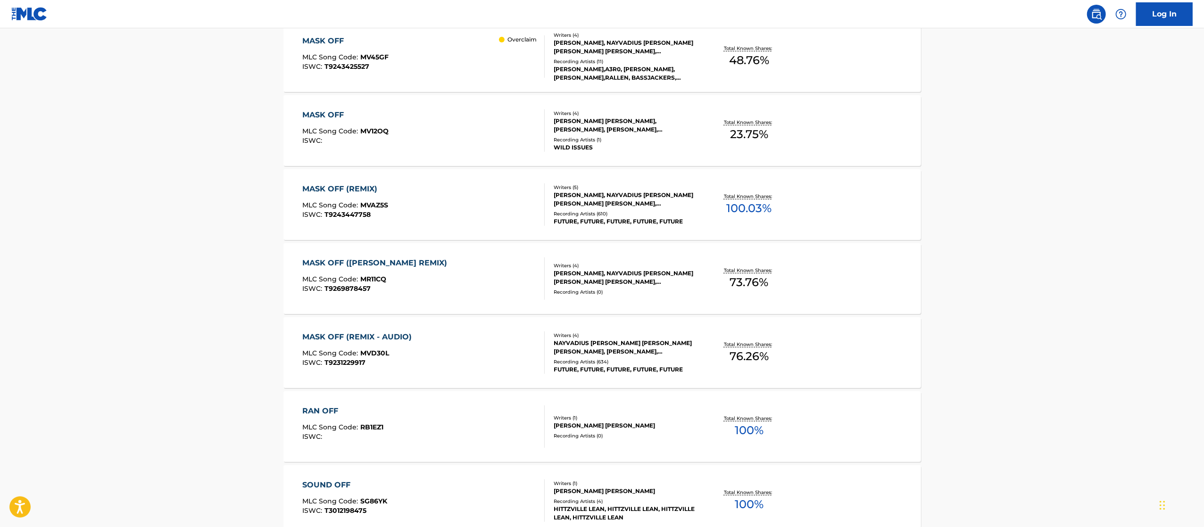
click at [461, 247] on div "MASK OFF (MARSHMELLO REMIX) MLC Song Code : MR11CQ ISWC : T9269878457 Writers (…" at bounding box center [602, 278] width 638 height 71
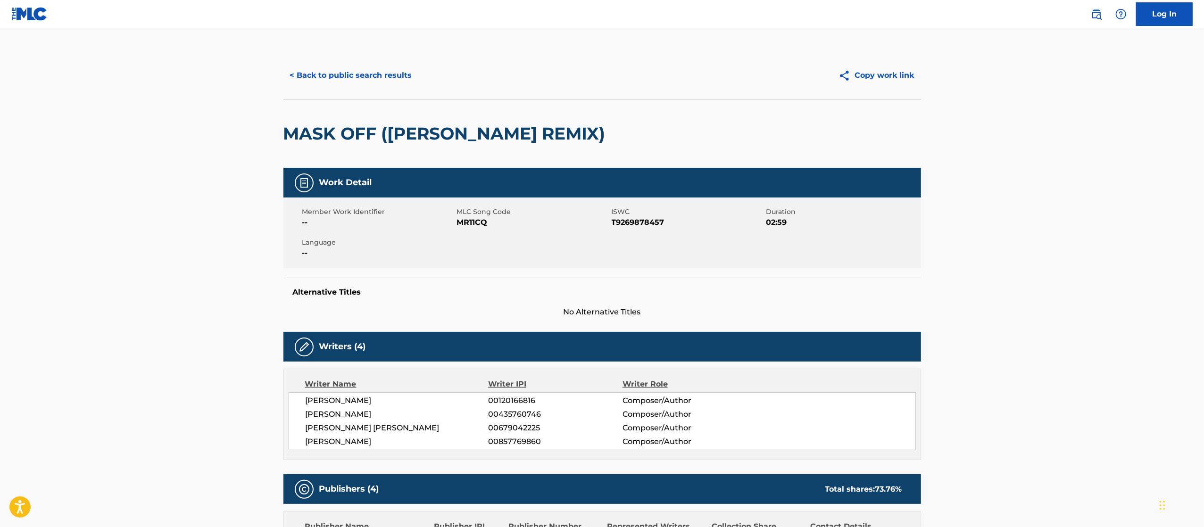
click at [465, 224] on span "MR11CQ" at bounding box center [533, 222] width 152 height 11
copy span "MR11CQ"
click at [309, 77] on button "< Back to public search results" at bounding box center [350, 76] width 135 height 24
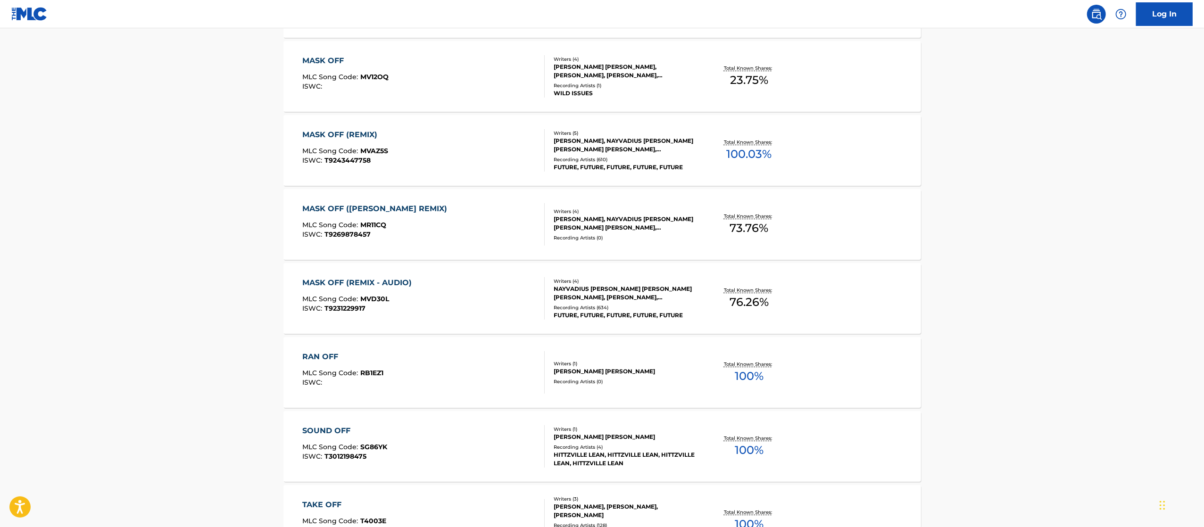
scroll to position [475, 0]
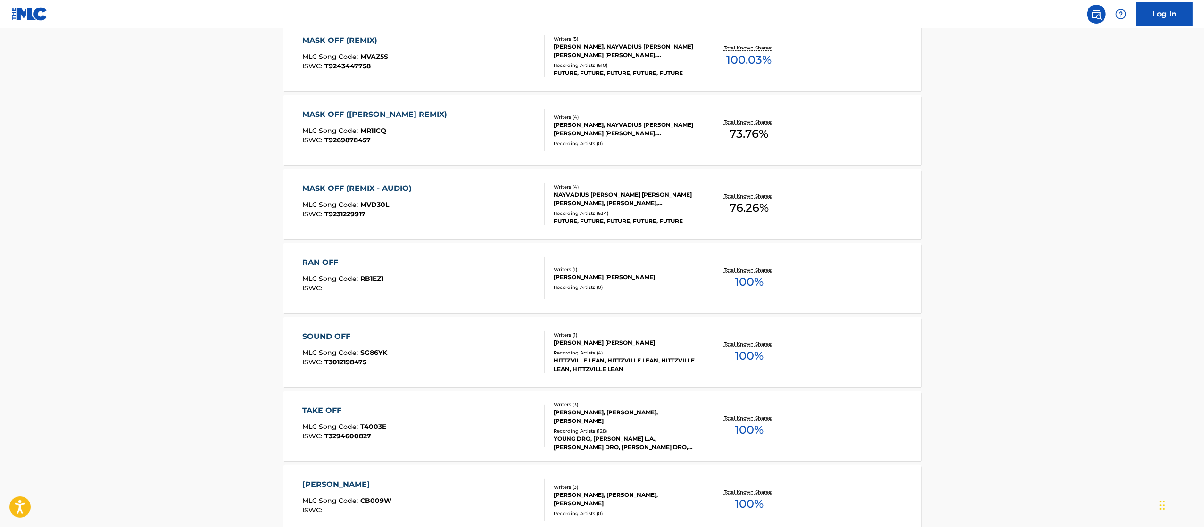
click at [462, 200] on div "MASK OFF (REMIX - AUDIO) MLC Song Code : MVD30L ISWC : T9231229917" at bounding box center [423, 204] width 242 height 42
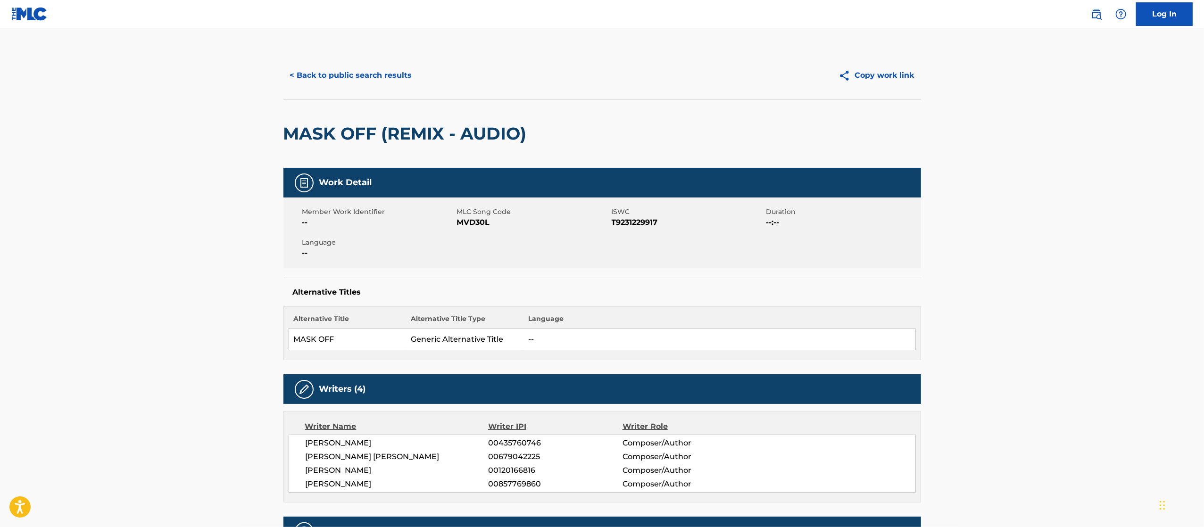
click at [466, 222] on span "MVD30L" at bounding box center [533, 222] width 152 height 11
copy span "MVD30L"
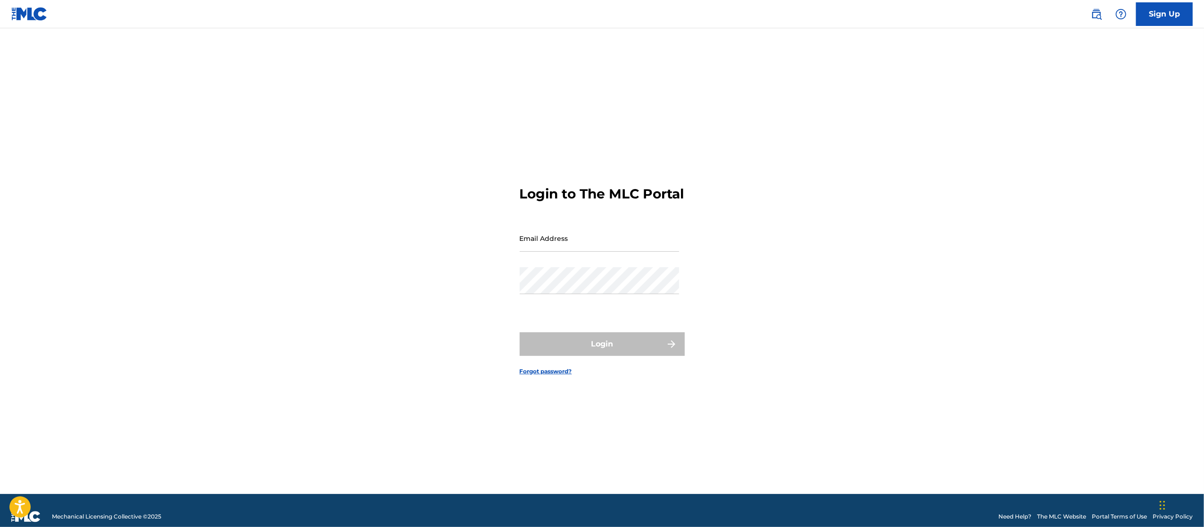
click at [1095, 17] on img at bounding box center [1096, 13] width 11 height 11
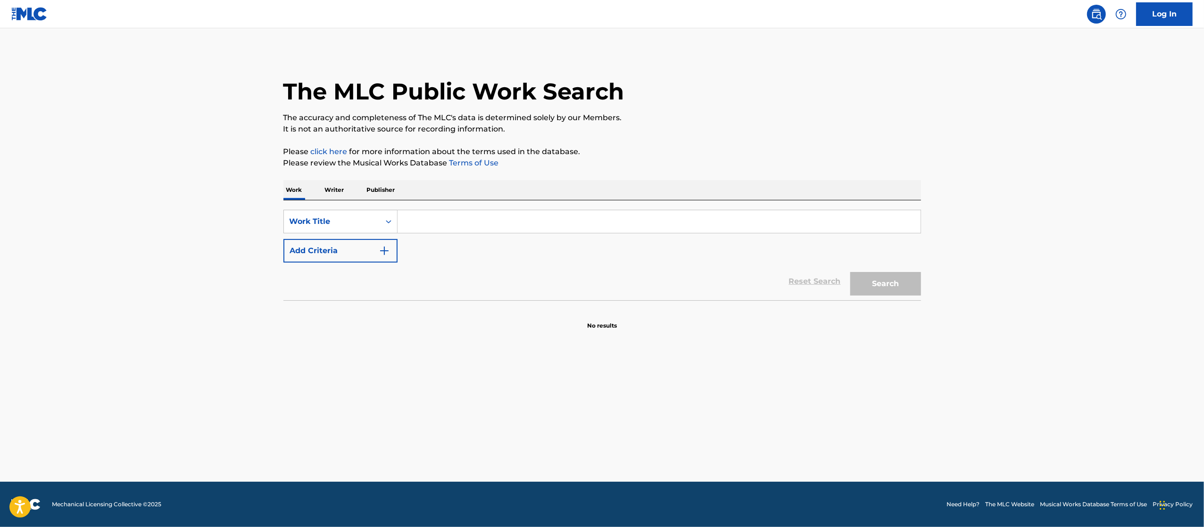
click at [546, 219] on input "Search Form" at bounding box center [659, 221] width 523 height 23
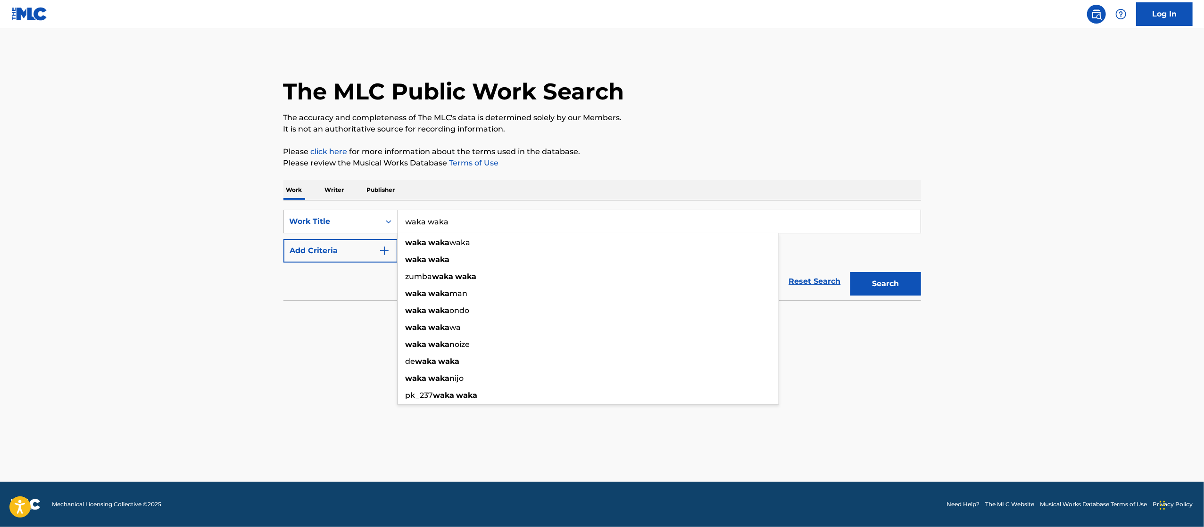
type input "waka waka"
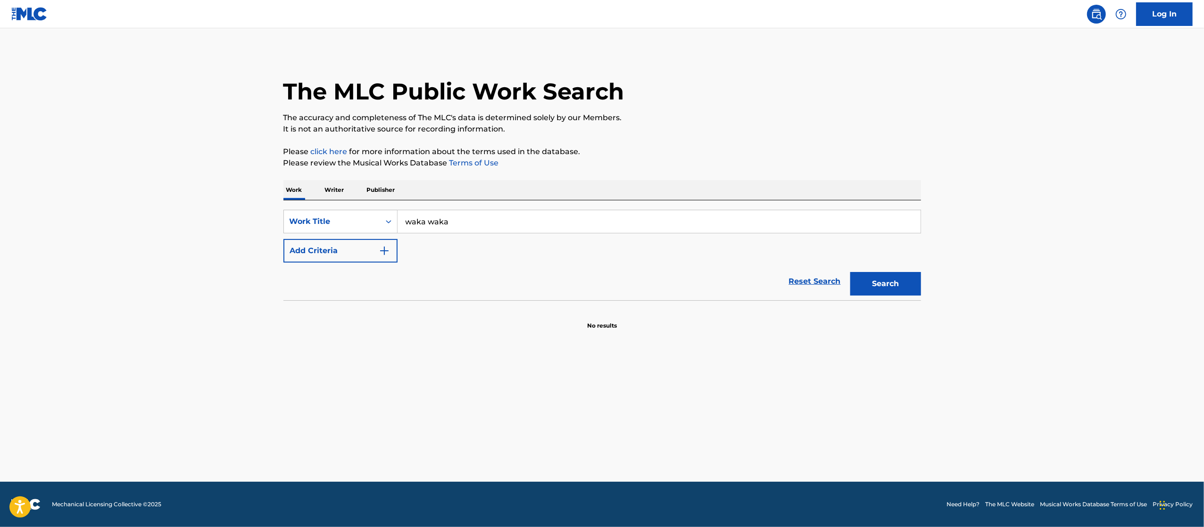
click at [283, 239] on button "Add Criteria" at bounding box center [340, 251] width 114 height 24
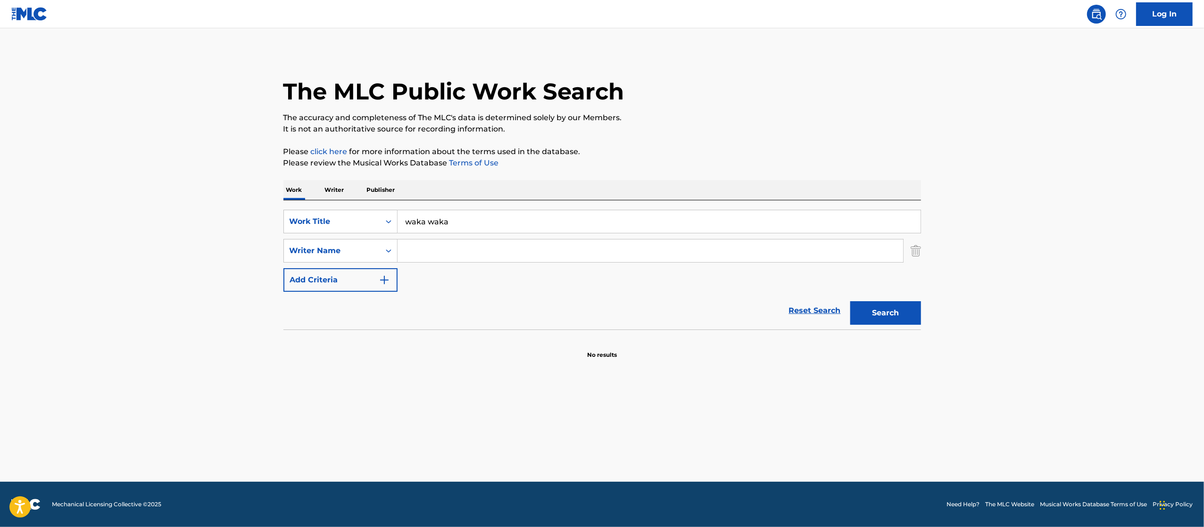
click at [531, 254] on input "Search Form" at bounding box center [651, 251] width 506 height 23
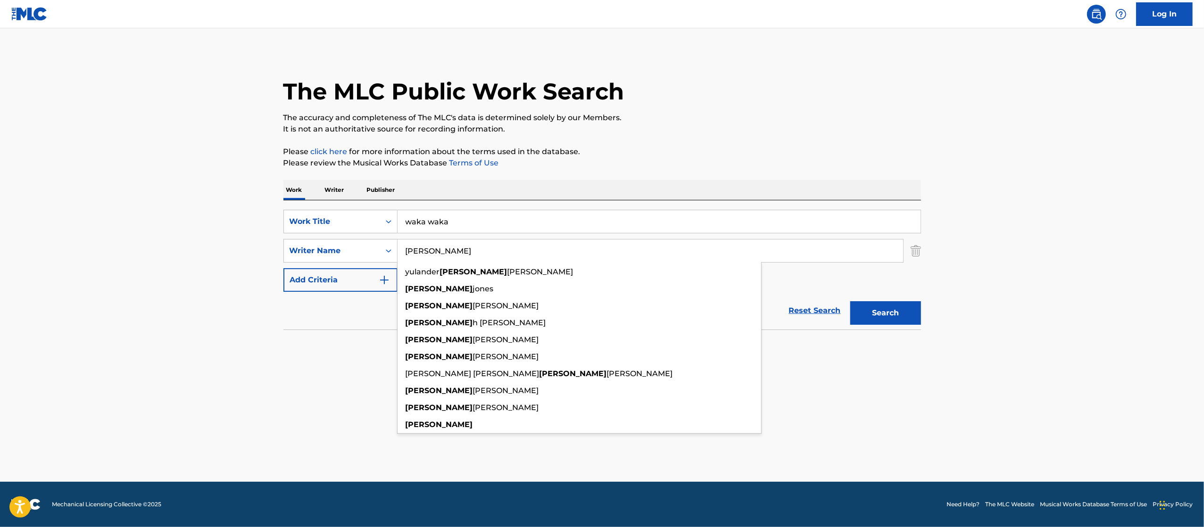
type input "shakira"
click at [850, 301] on button "Search" at bounding box center [885, 313] width 71 height 24
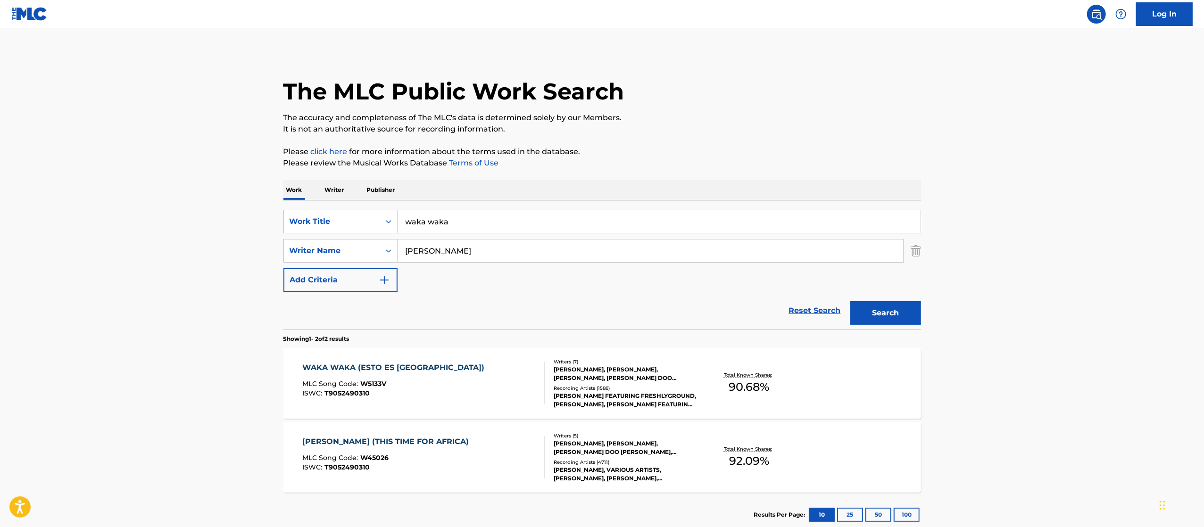
click at [611, 461] on div "Recording Artists ( 4711 )" at bounding box center [625, 462] width 142 height 7
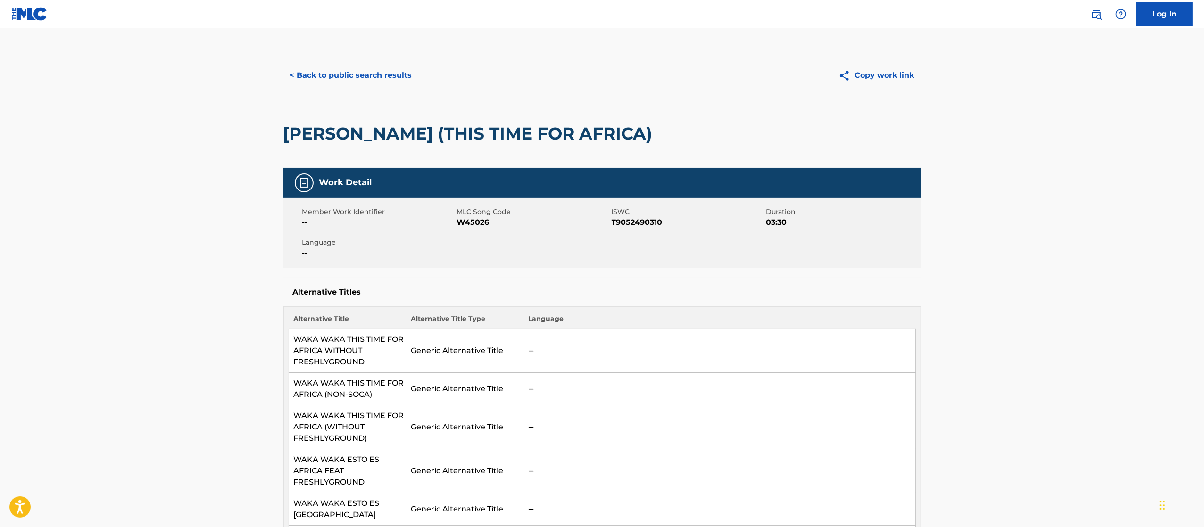
click at [362, 71] on button "< Back to public search results" at bounding box center [350, 76] width 135 height 24
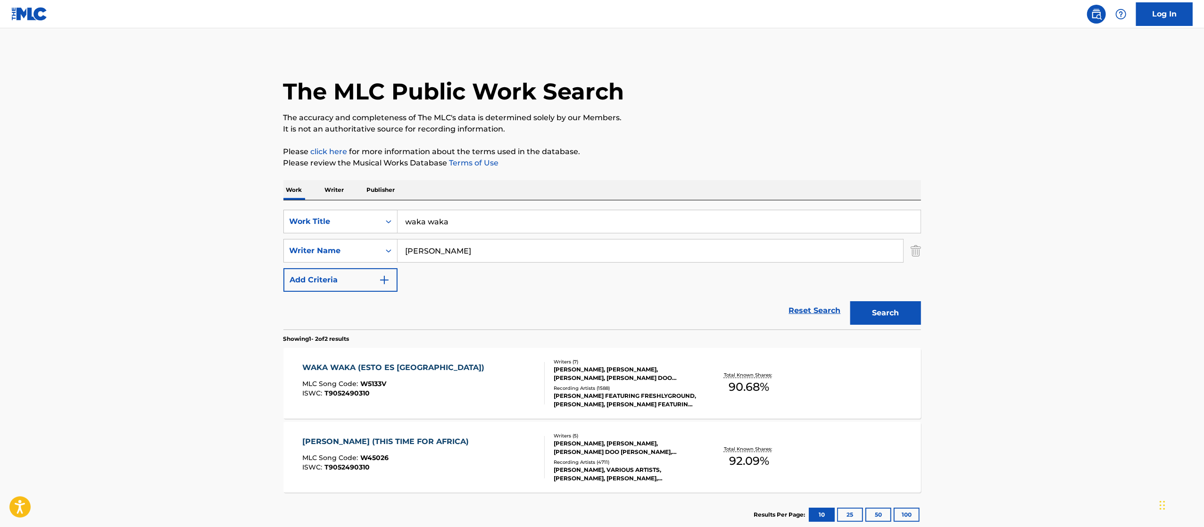
click at [917, 257] on img "Search Form" at bounding box center [916, 251] width 10 height 24
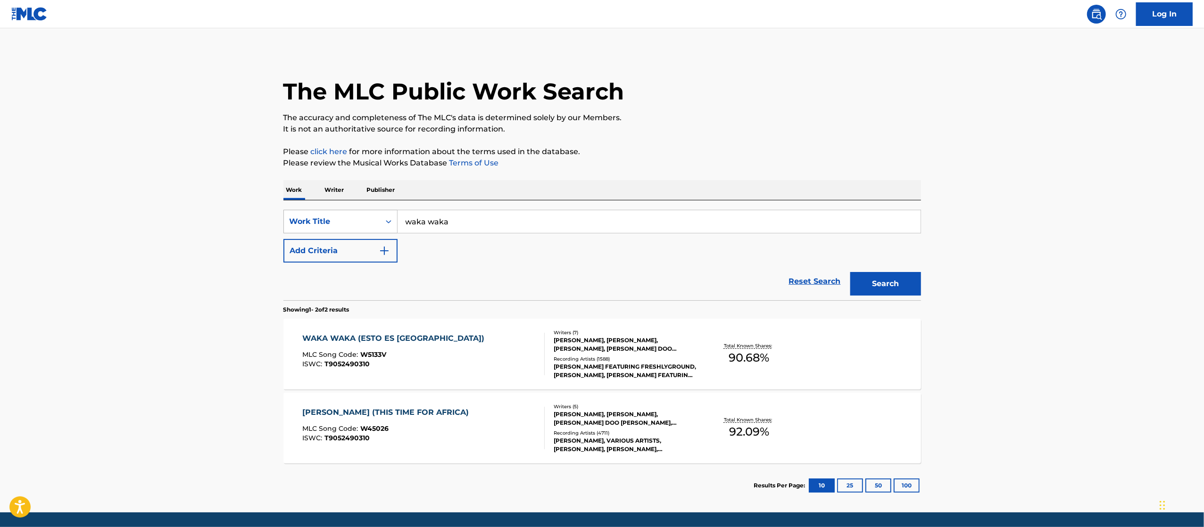
drag, startPoint x: 365, startPoint y: 208, endPoint x: 357, endPoint y: 215, distance: 11.0
click at [364, 208] on div "SearchWithCriteria7588fea4-7861-45bb-8eaa-4f74e4a9e488 Work Title waka waka Add…" at bounding box center [602, 250] width 638 height 100
drag, startPoint x: 358, startPoint y: 230, endPoint x: 368, endPoint y: 225, distance: 12.2
click at [360, 230] on div "Work Title" at bounding box center [332, 222] width 96 height 18
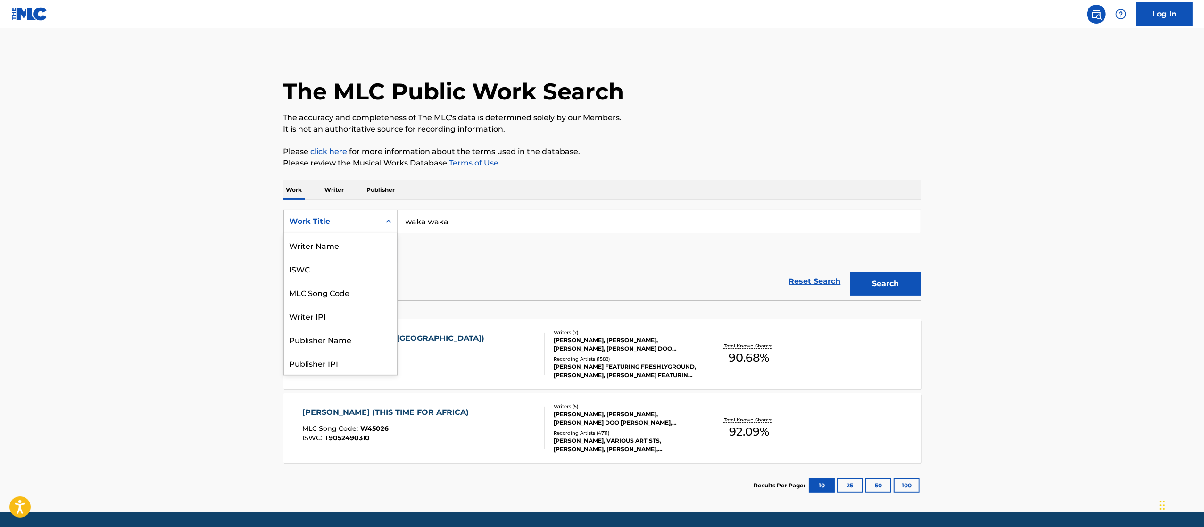
scroll to position [58, 0]
click at [374, 241] on div "MLC Song Code" at bounding box center [340, 245] width 113 height 24
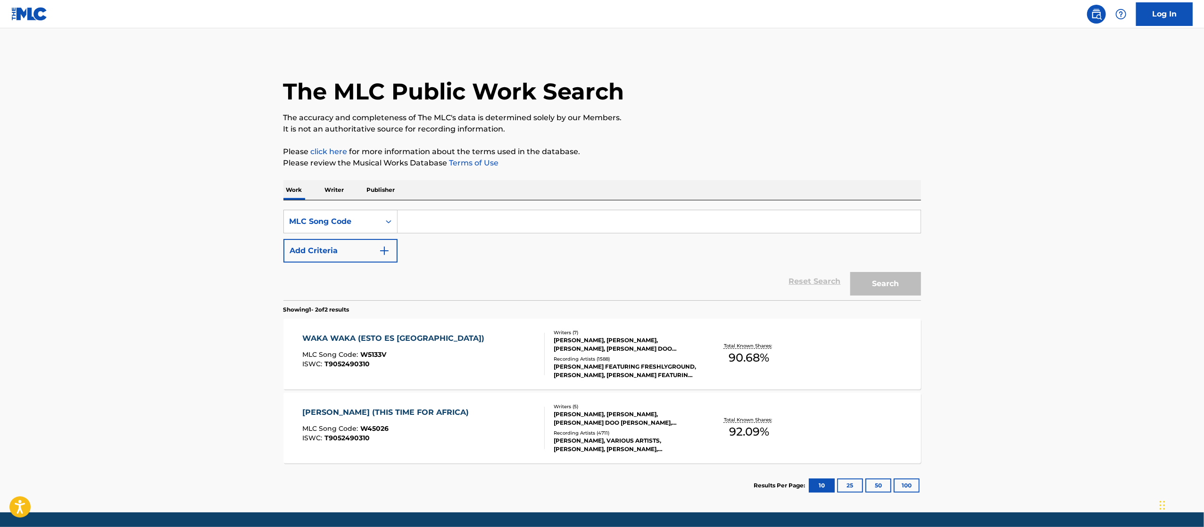
click at [454, 226] on input "Search Form" at bounding box center [659, 221] width 523 height 23
paste input "N69IHB/N71YV5"
type input "N69IHB"
click at [850, 272] on button "Search" at bounding box center [885, 284] width 71 height 24
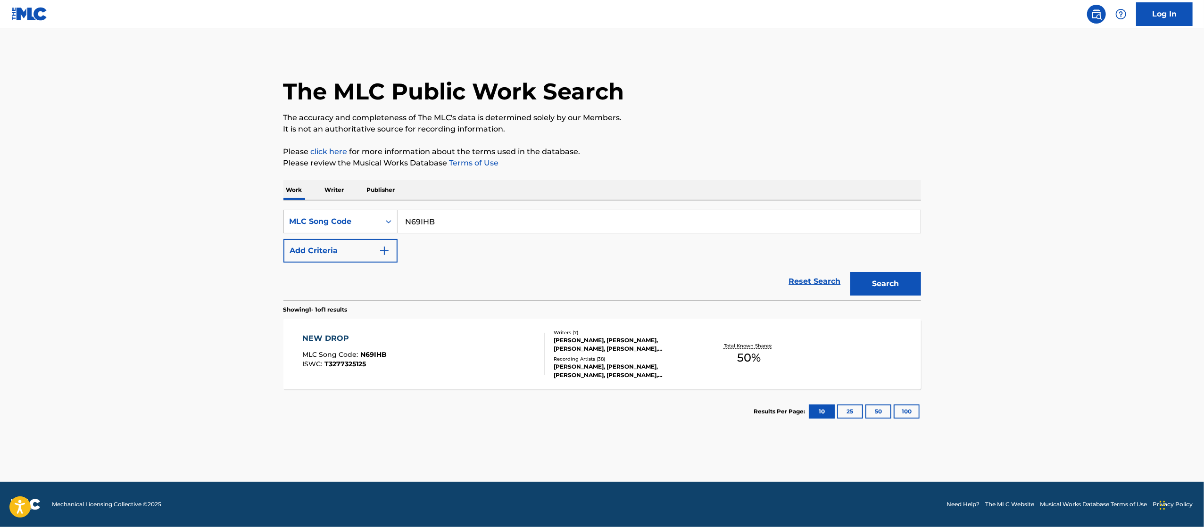
click at [490, 353] on div "NEW DROP MLC Song Code : N69IHB ISWC : T3277325125" at bounding box center [423, 354] width 242 height 42
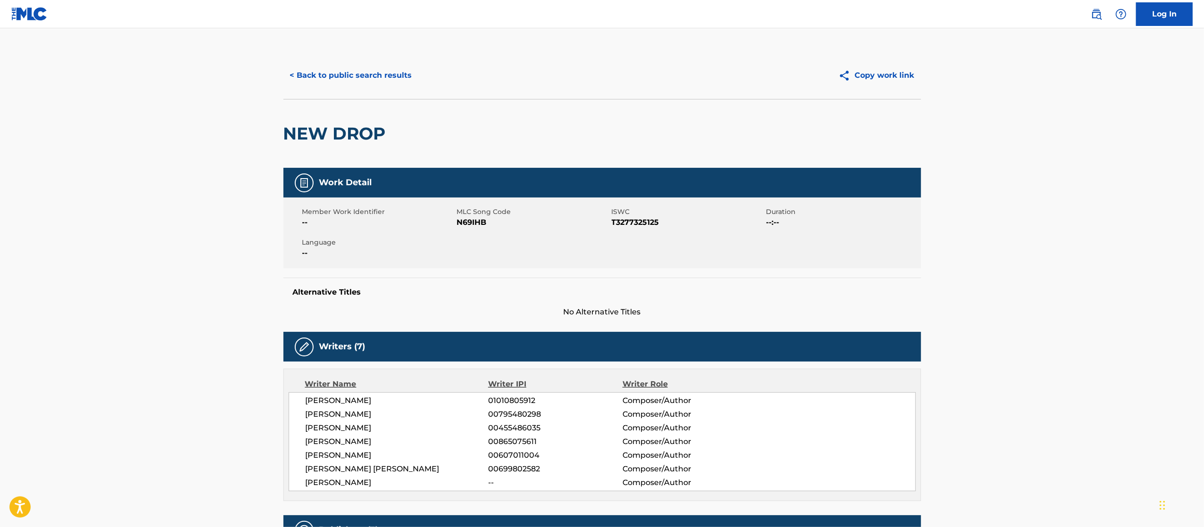
click at [366, 76] on button "< Back to public search results" at bounding box center [350, 76] width 135 height 24
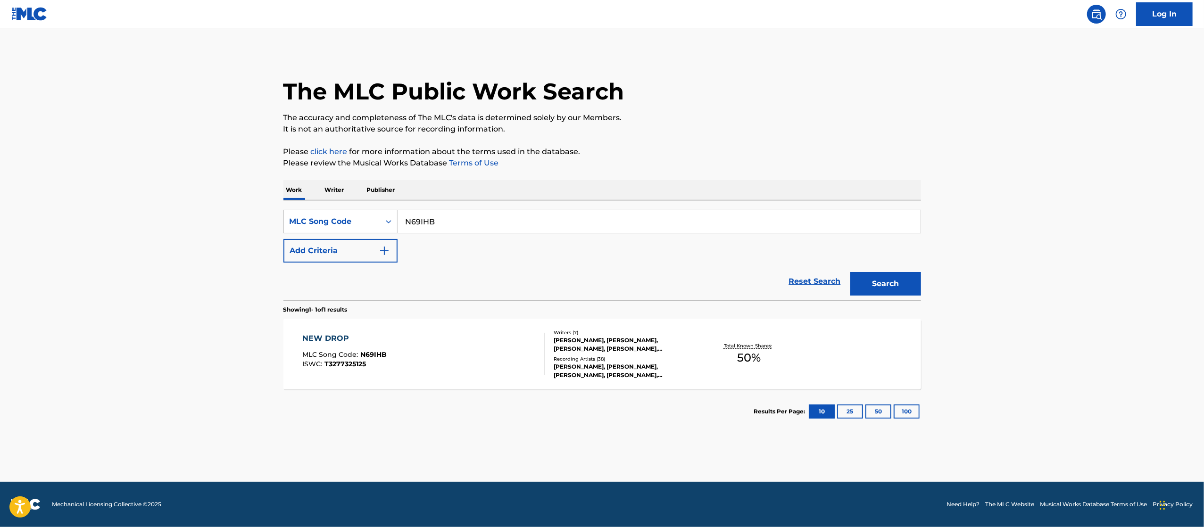
click at [475, 221] on input "N69IHB" at bounding box center [659, 221] width 523 height 23
paste input "/N71YV5"
click at [440, 222] on input "N69IHB/N71YV5" at bounding box center [659, 221] width 523 height 23
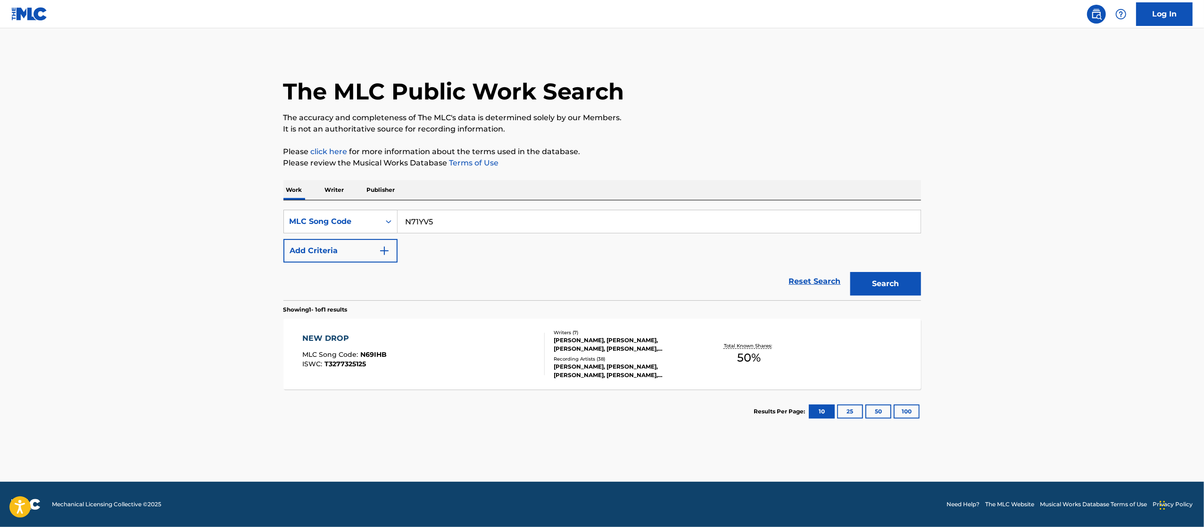
type input "N71YV5"
click at [850, 272] on button "Search" at bounding box center [885, 284] width 71 height 24
click at [549, 358] on div "Writers ( 5 ) WRITERS DESIGNEE, WESLEY TYLER GLASS, RUBY MITCHELL, SIMON EDWARD…" at bounding box center [620, 354] width 151 height 50
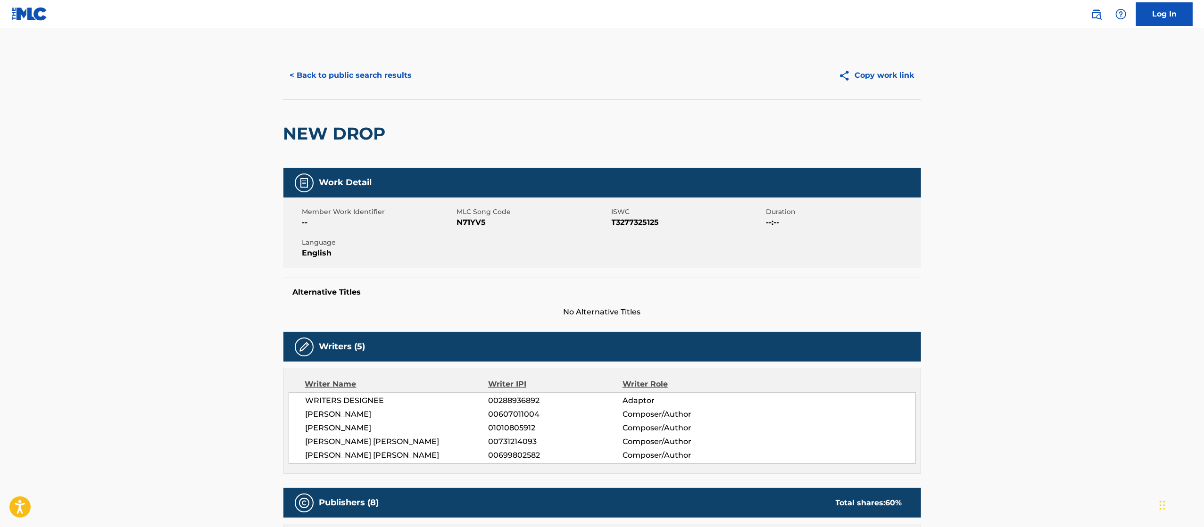
click at [390, 69] on button "< Back to public search results" at bounding box center [350, 76] width 135 height 24
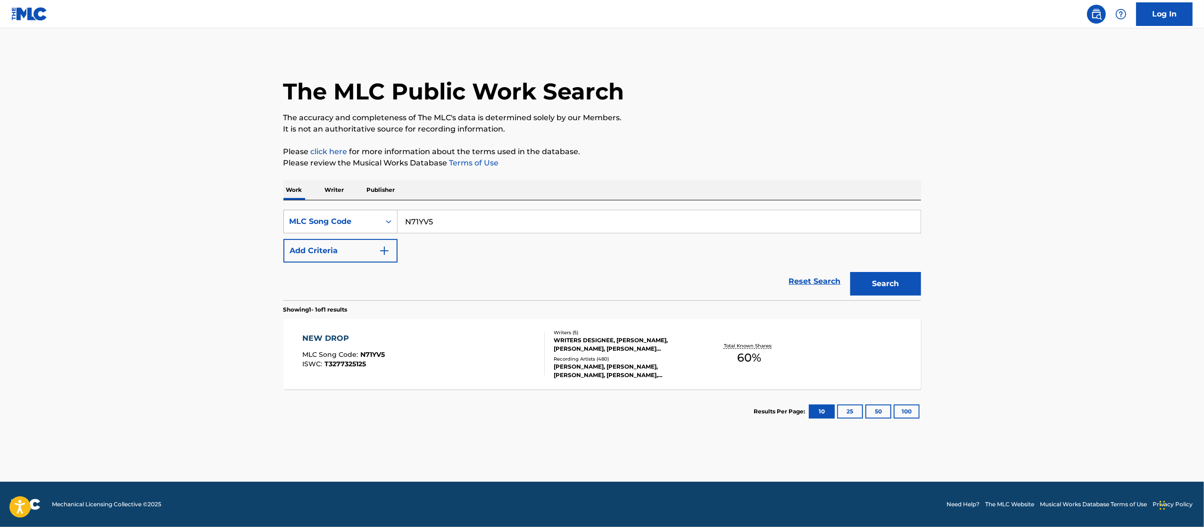
click at [342, 226] on div "MLC Song Code" at bounding box center [332, 221] width 85 height 11
click at [355, 249] on div "Work Title" at bounding box center [340, 245] width 113 height 24
click at [493, 217] on input "Search Form" at bounding box center [659, 221] width 523 height 23
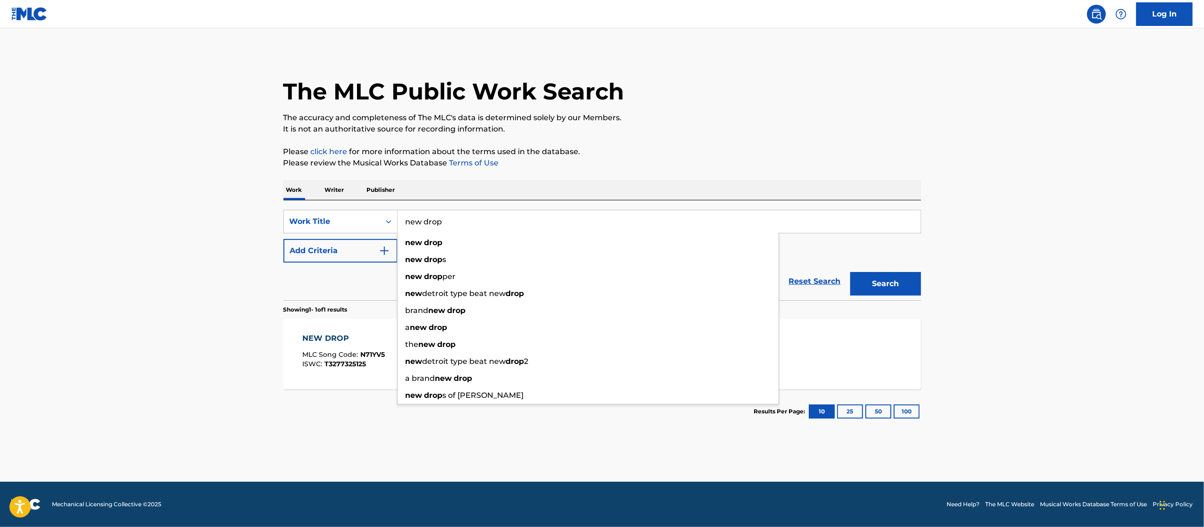
type input "new drop"
click at [302, 249] on button "Add Criteria" at bounding box center [340, 251] width 114 height 24
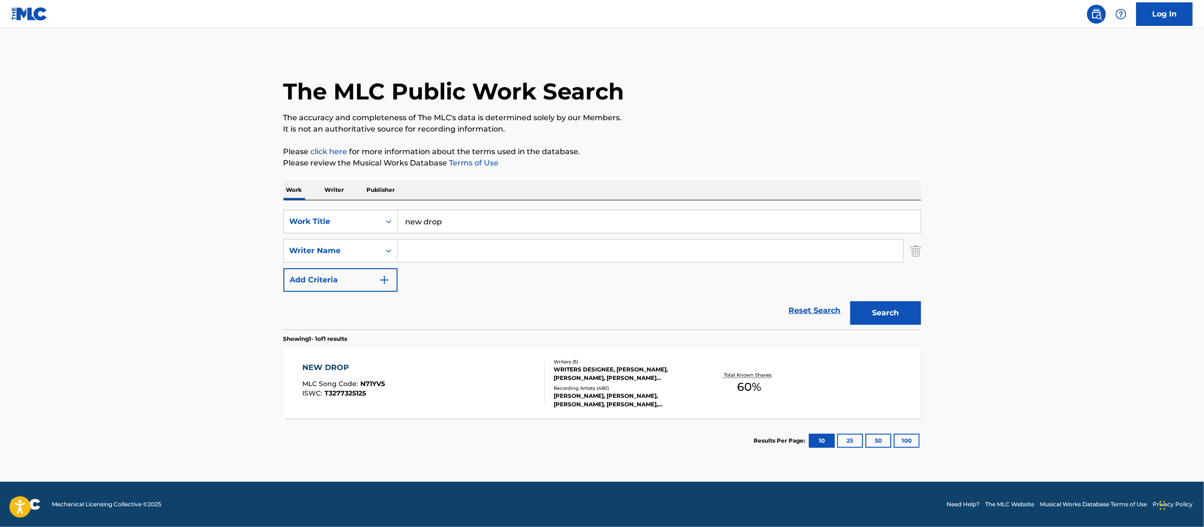
click at [552, 247] on input "Search Form" at bounding box center [651, 251] width 506 height 23
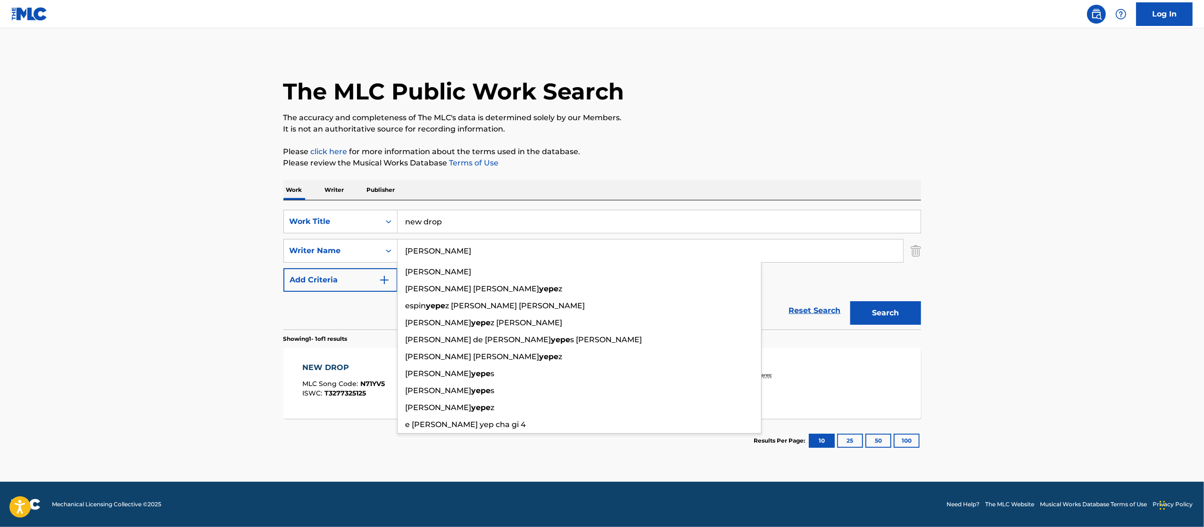
type input "Yepes"
click at [850, 301] on button "Search" at bounding box center [885, 313] width 71 height 24
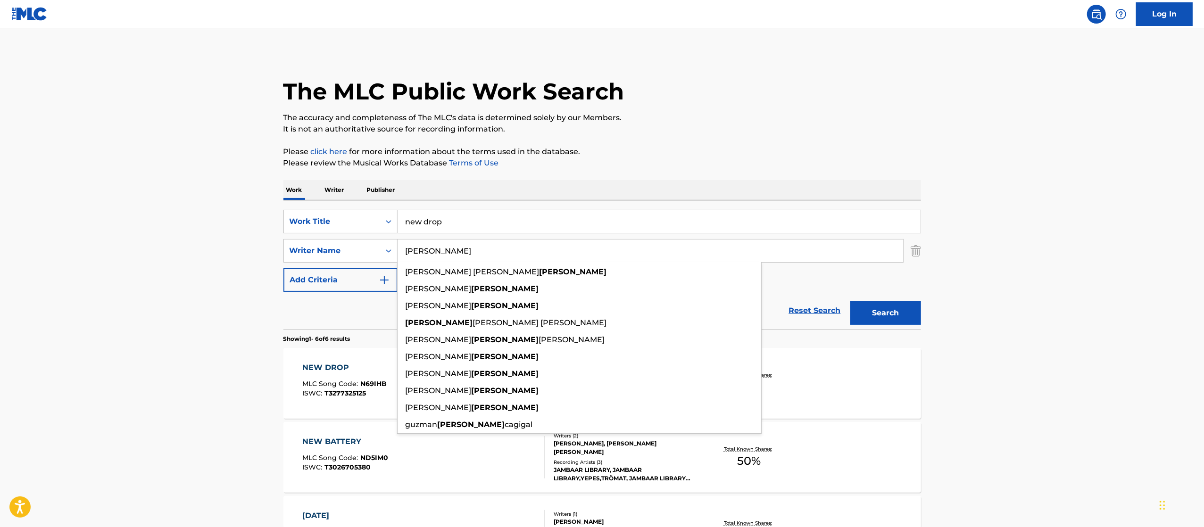
click at [942, 178] on main "The MLC Public Work Search The accuracy and completeness of The MLC's data is d…" at bounding box center [602, 433] width 1204 height 810
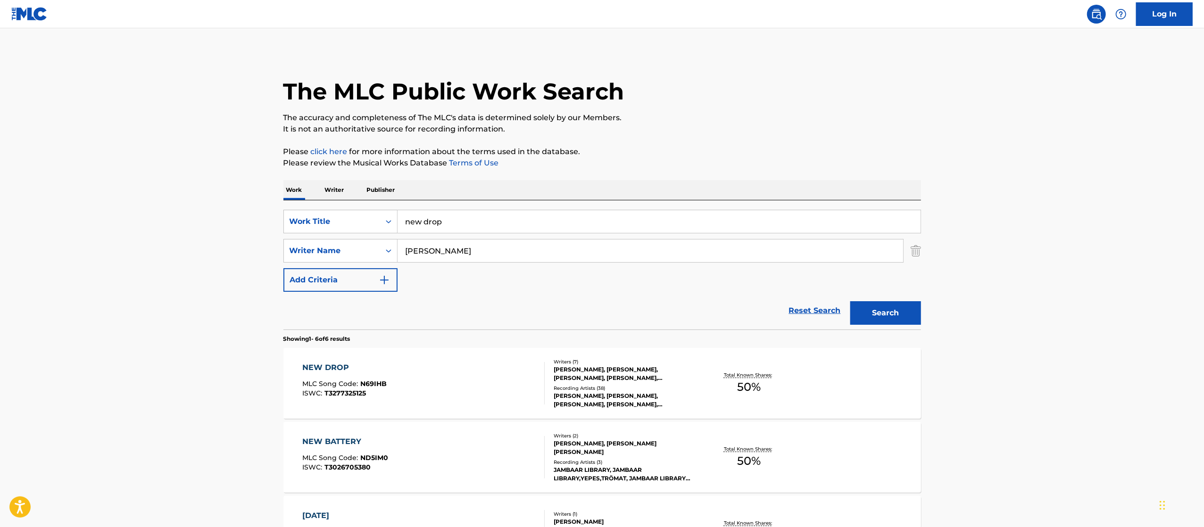
scroll to position [189, 0]
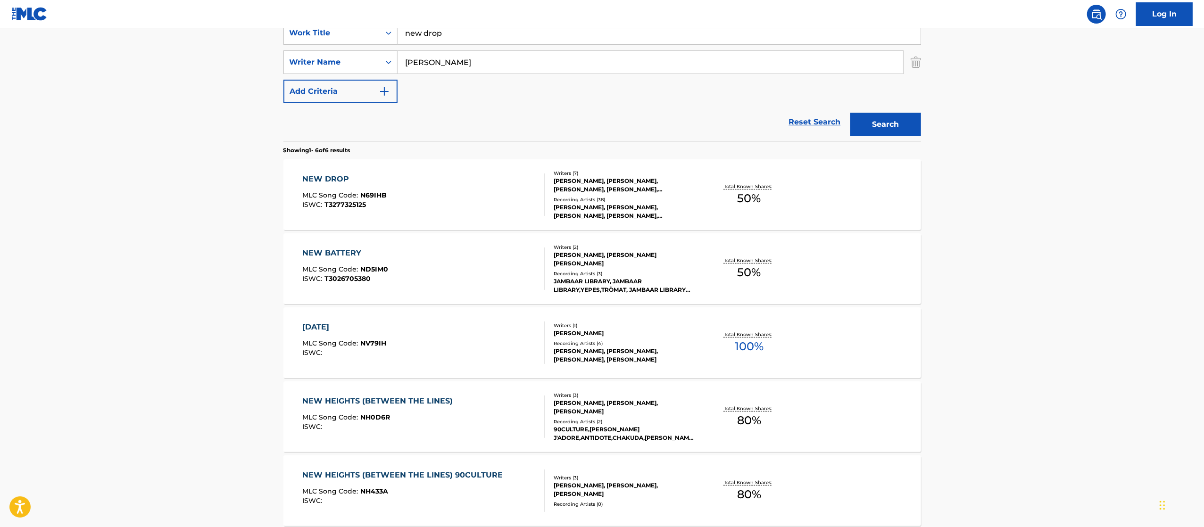
click at [513, 201] on div "NEW DROP MLC Song Code : N69IHB ISWC : T3277325125" at bounding box center [423, 195] width 242 height 42
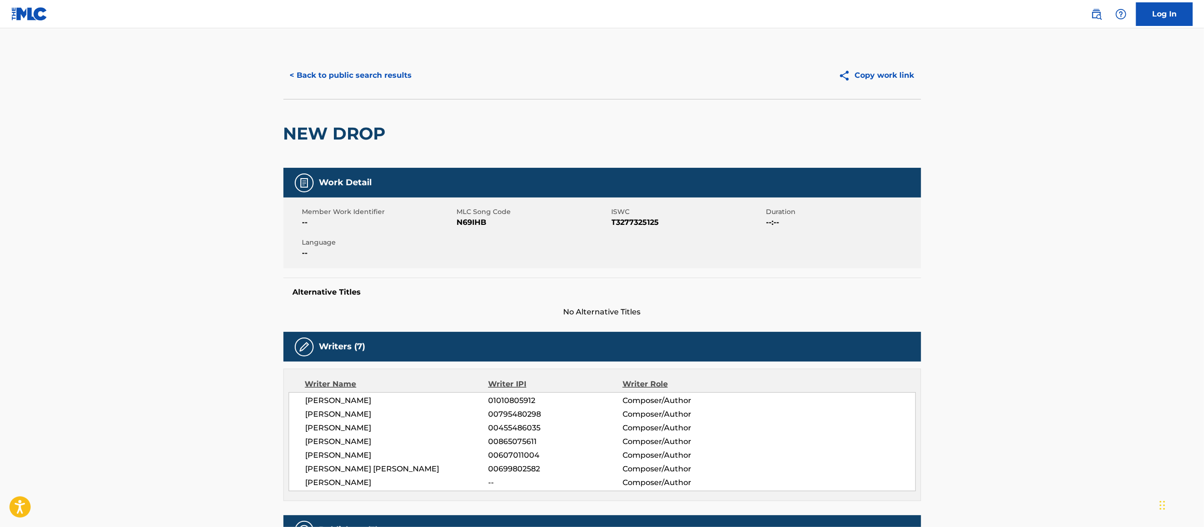
click at [325, 70] on button "< Back to public search results" at bounding box center [350, 76] width 135 height 24
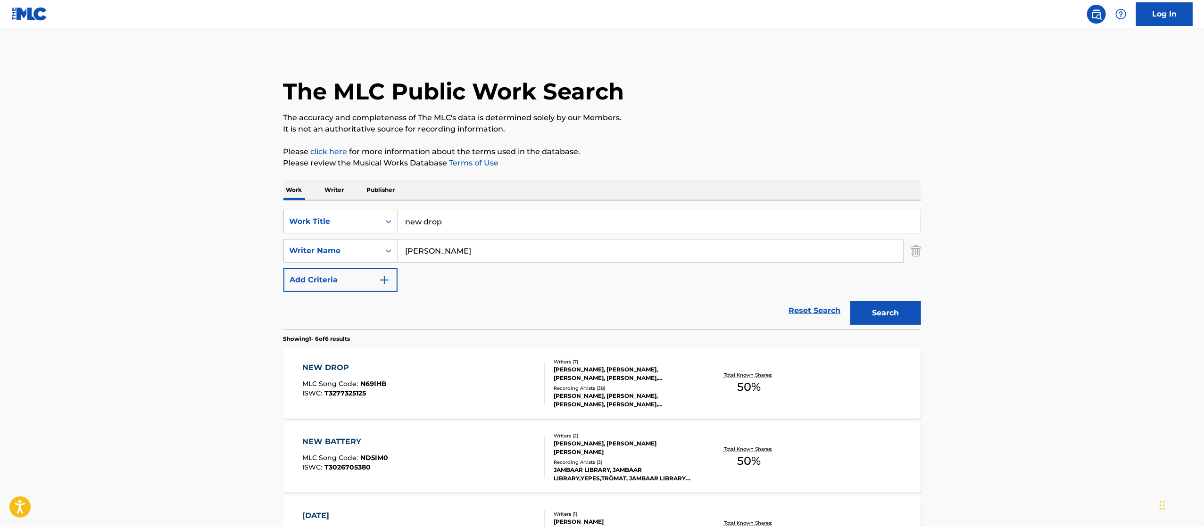
click at [912, 249] on img "Search Form" at bounding box center [916, 251] width 10 height 24
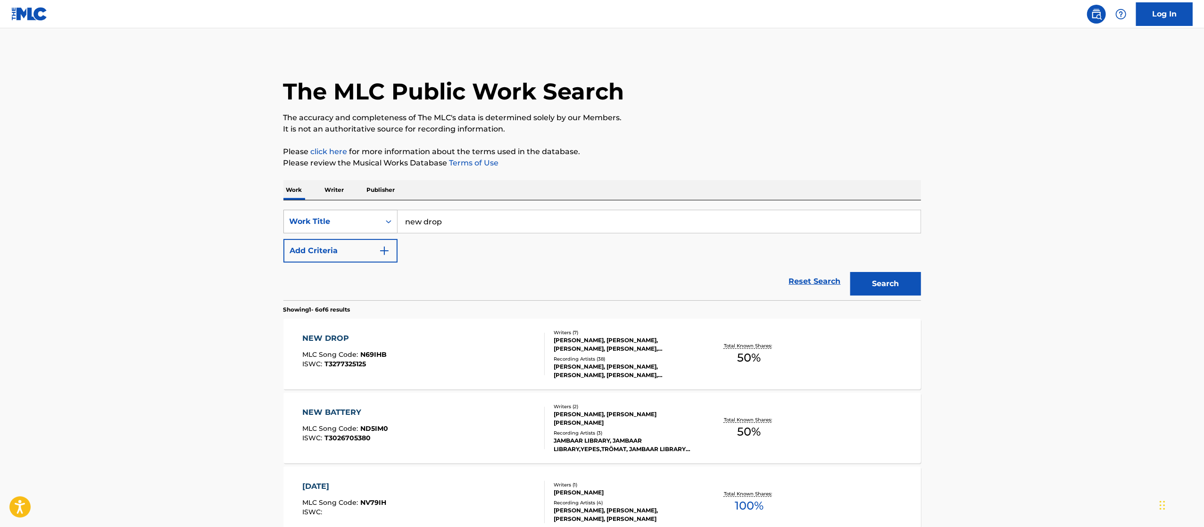
click at [344, 211] on div "Work Title" at bounding box center [340, 222] width 114 height 24
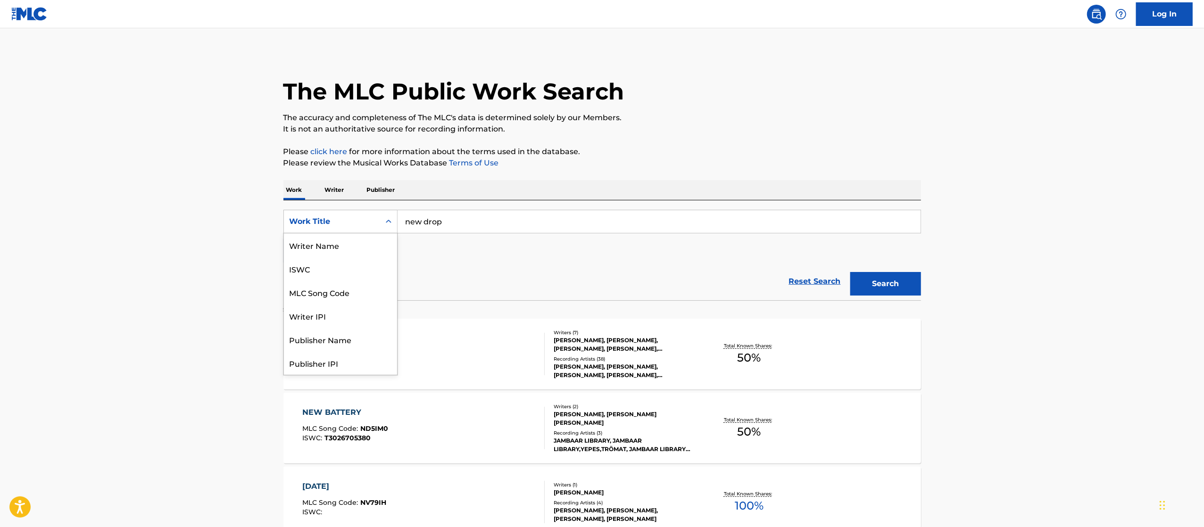
scroll to position [58, 0]
click at [352, 257] on div "Writer IPI" at bounding box center [340, 269] width 113 height 24
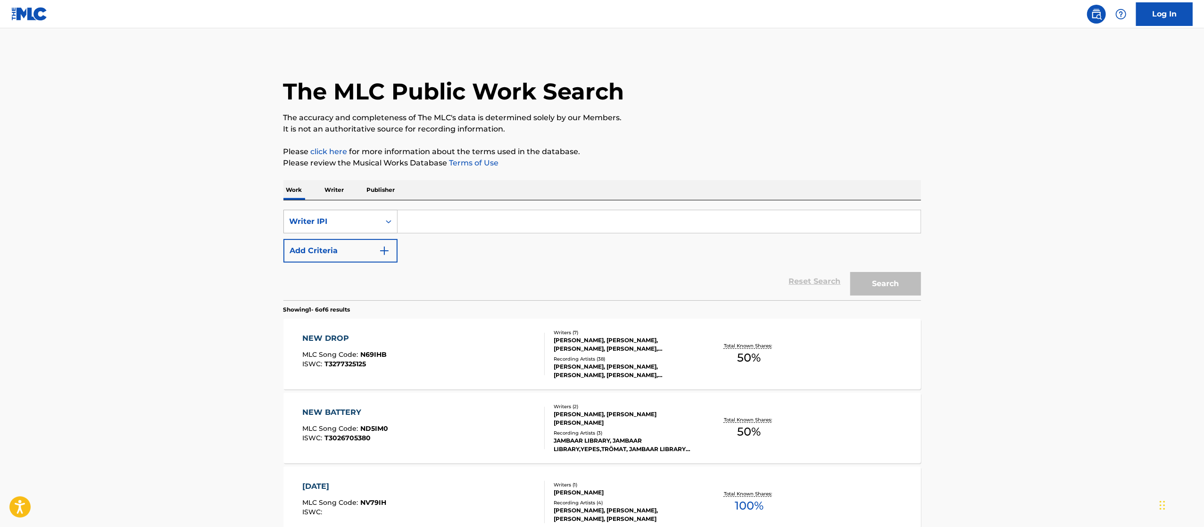
click at [355, 228] on div "Writer IPI" at bounding box center [332, 222] width 96 height 18
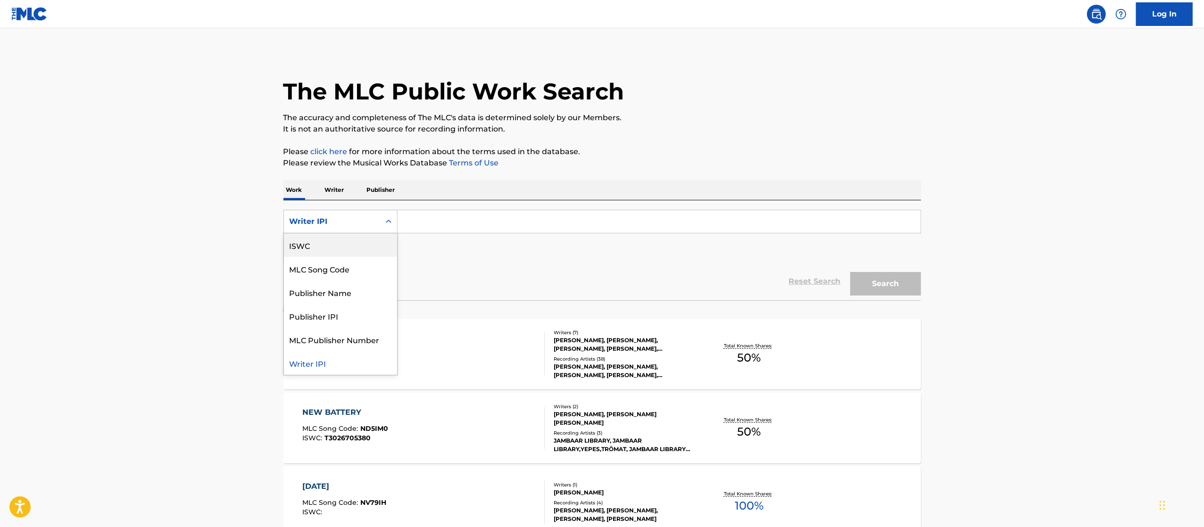
click at [347, 237] on div "ISWC" at bounding box center [340, 245] width 113 height 24
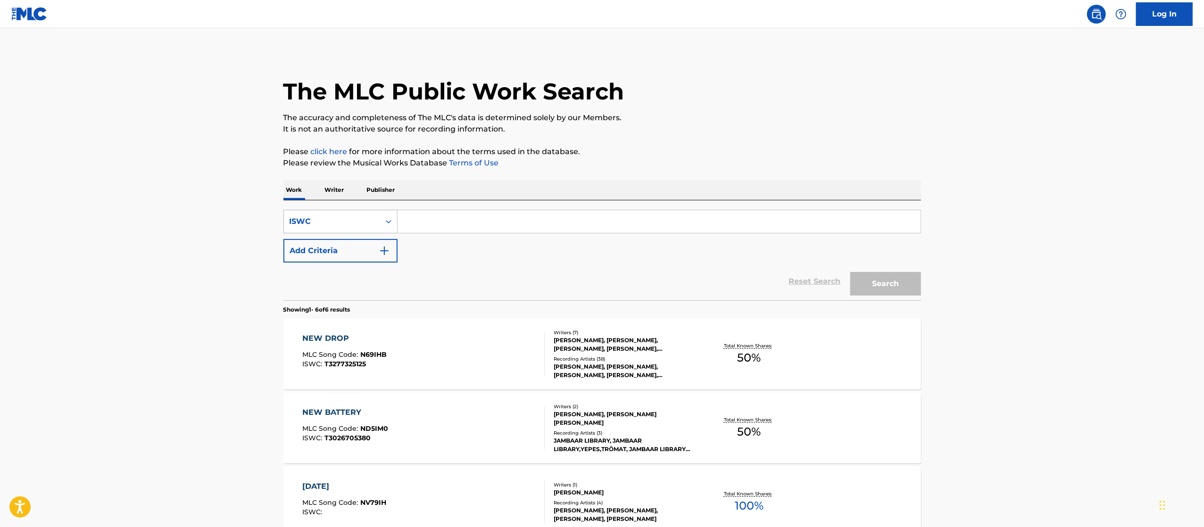
click at [373, 222] on div "ISWC" at bounding box center [332, 221] width 85 height 11
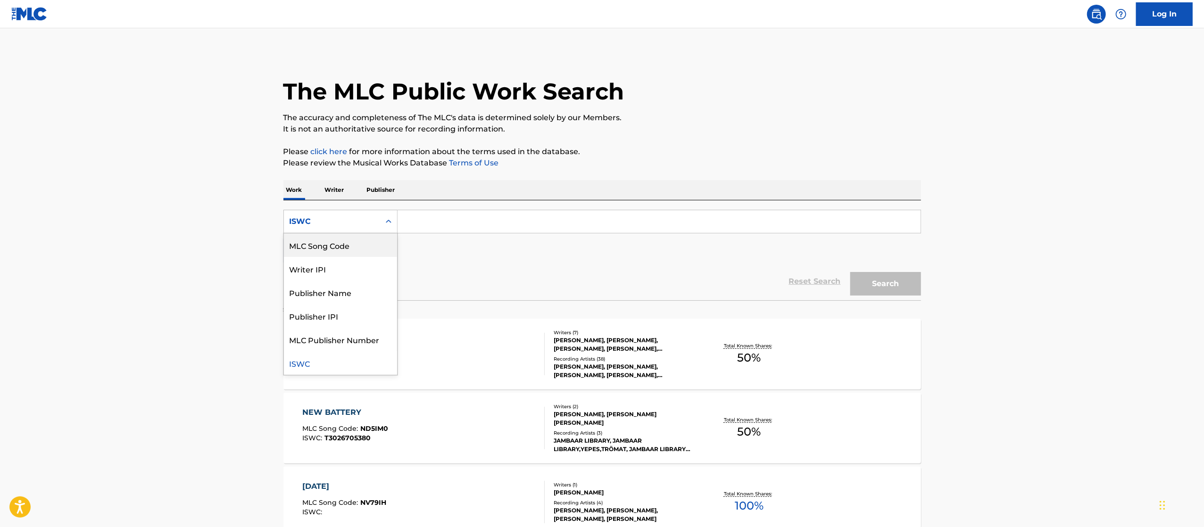
click at [355, 241] on div "MLC Song Code" at bounding box center [340, 245] width 113 height 24
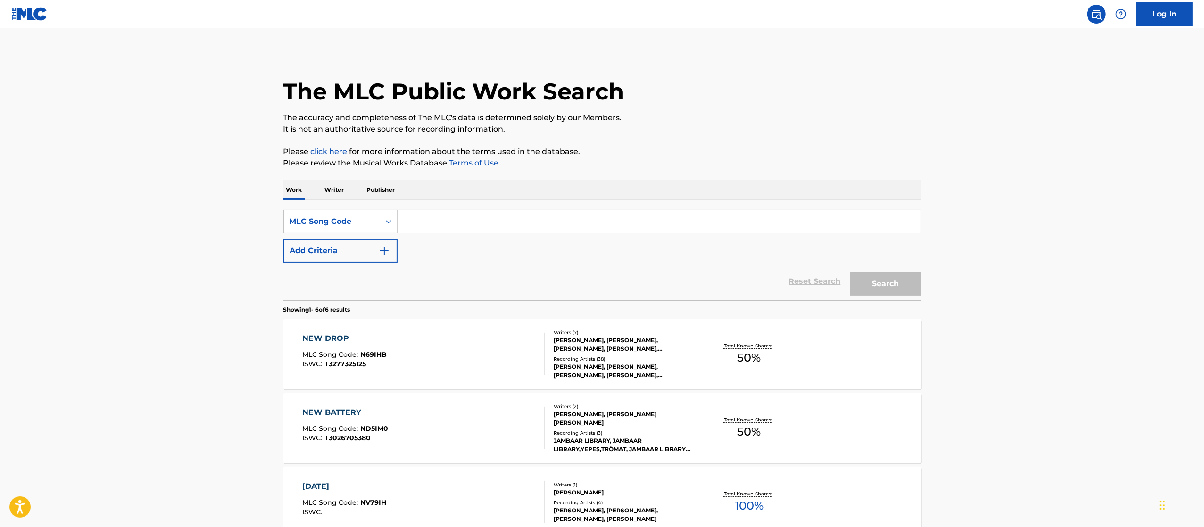
paste input "N69IHB/N71YV5"
type input "N71YV5"
click at [850, 272] on button "Search" at bounding box center [885, 284] width 71 height 24
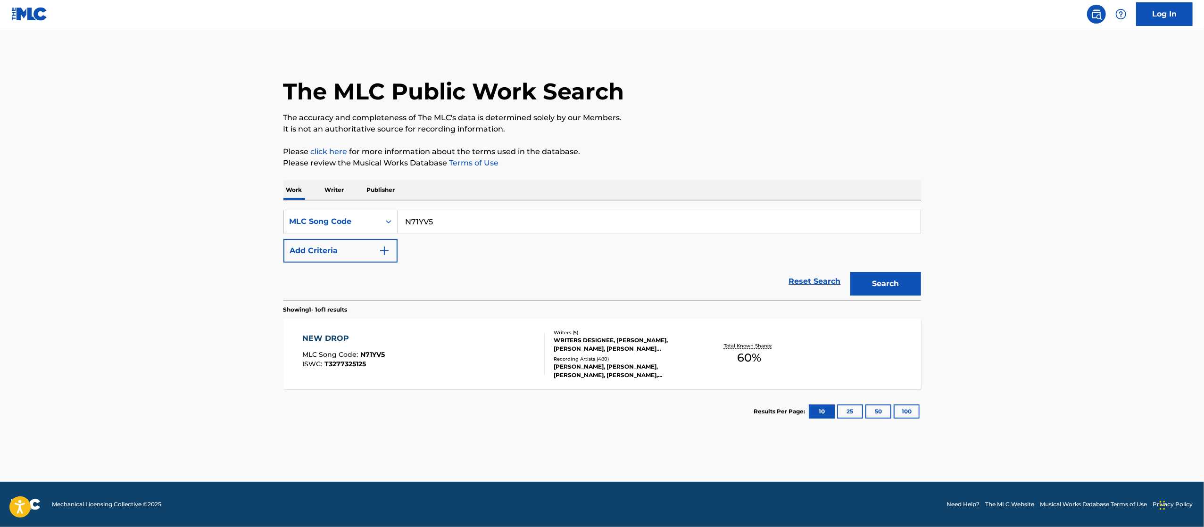
click at [556, 379] on div "DON TOLIVER, DON TOLIVER, DON TOLIVER, DON TOLIVER, DON TOLIVER" at bounding box center [625, 371] width 142 height 17
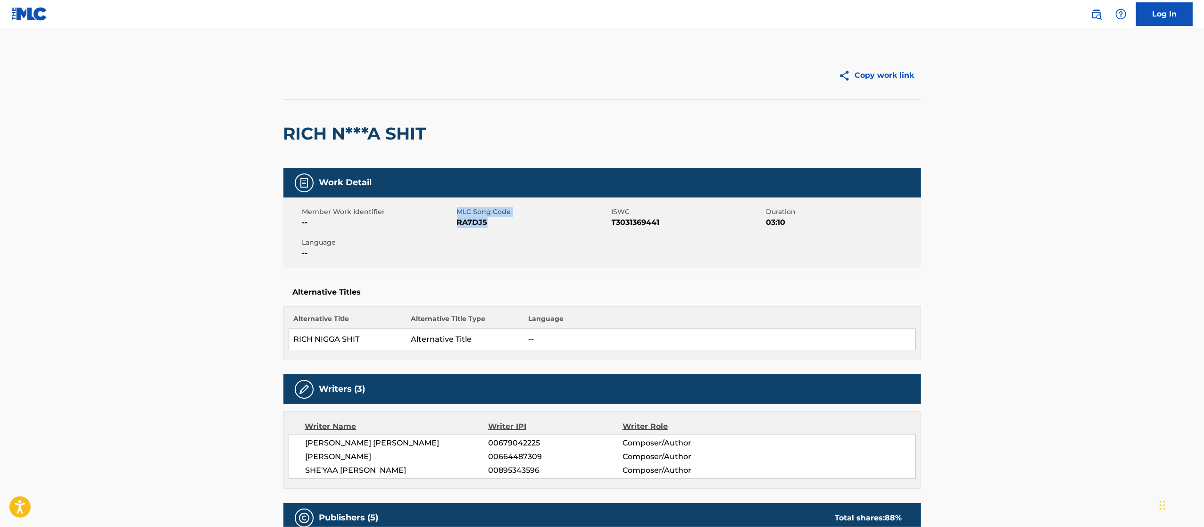
drag, startPoint x: 449, startPoint y: 220, endPoint x: 503, endPoint y: 222, distance: 53.8
click at [503, 222] on div "Member Work Identifier -- MLC Song Code RA7DJ5 ISWC T3031369441 Duration 03:10 …" at bounding box center [602, 233] width 638 height 71
click at [509, 233] on div "Member Work Identifier -- MLC Song Code RA7DJ5 ISWC T3031369441 Duration 03:10 …" at bounding box center [602, 233] width 638 height 71
click at [474, 227] on span "RA7DJ5" at bounding box center [533, 222] width 152 height 11
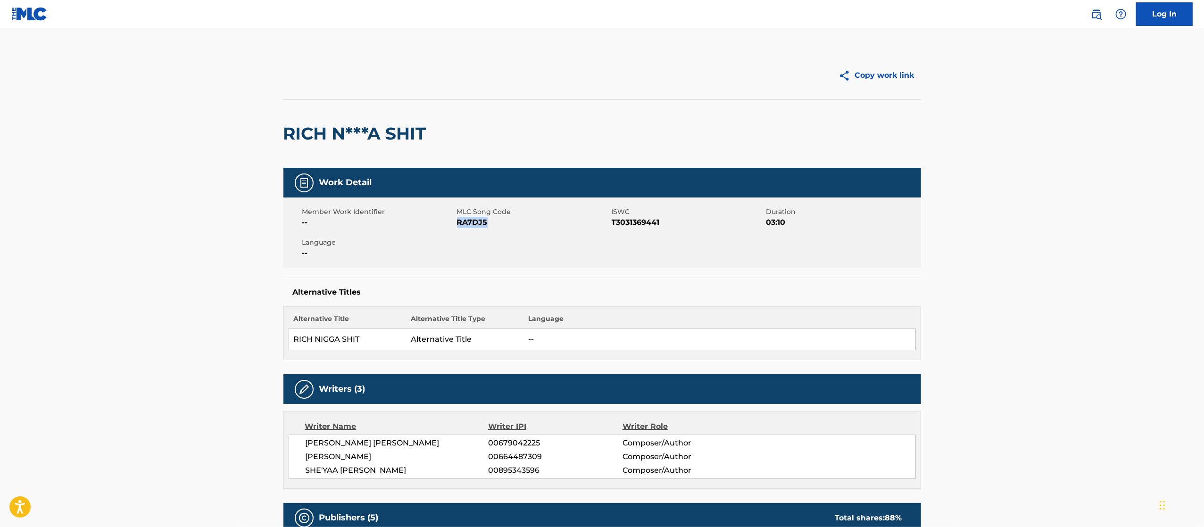
copy span "RA7DJ5"
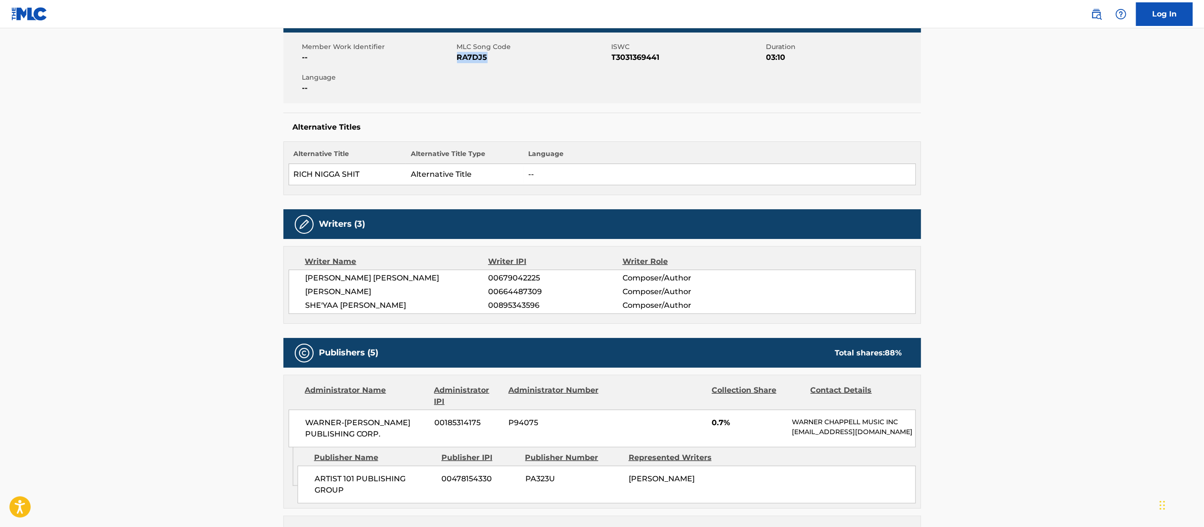
scroll to position [94, 0]
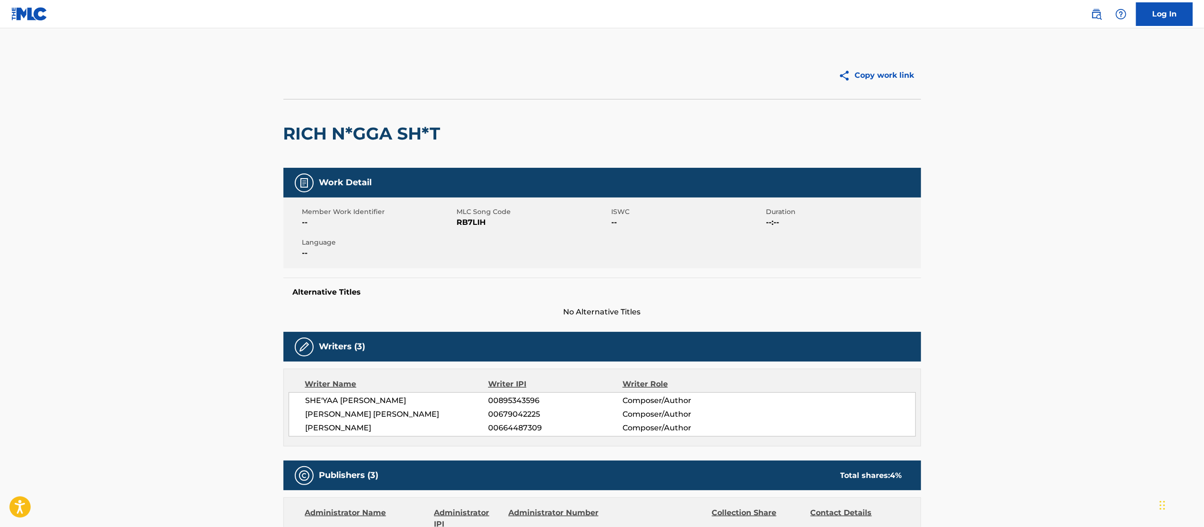
click at [790, 145] on div "RICH N*GGA SH*T" at bounding box center [602, 133] width 638 height 69
